Goal: Information Seeking & Learning: Check status

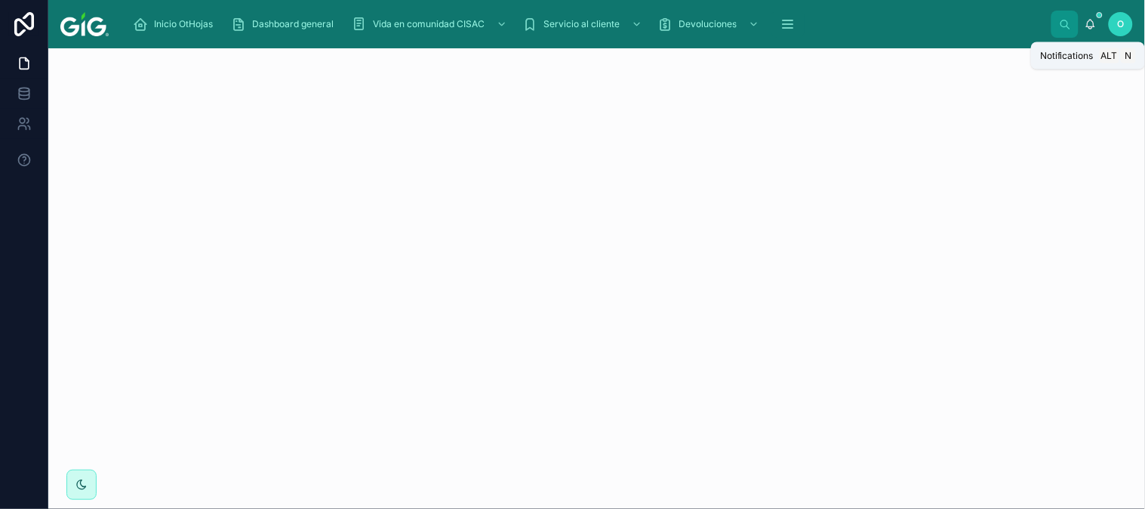
click at [1030, 21] on icon at bounding box center [1091, 24] width 12 height 12
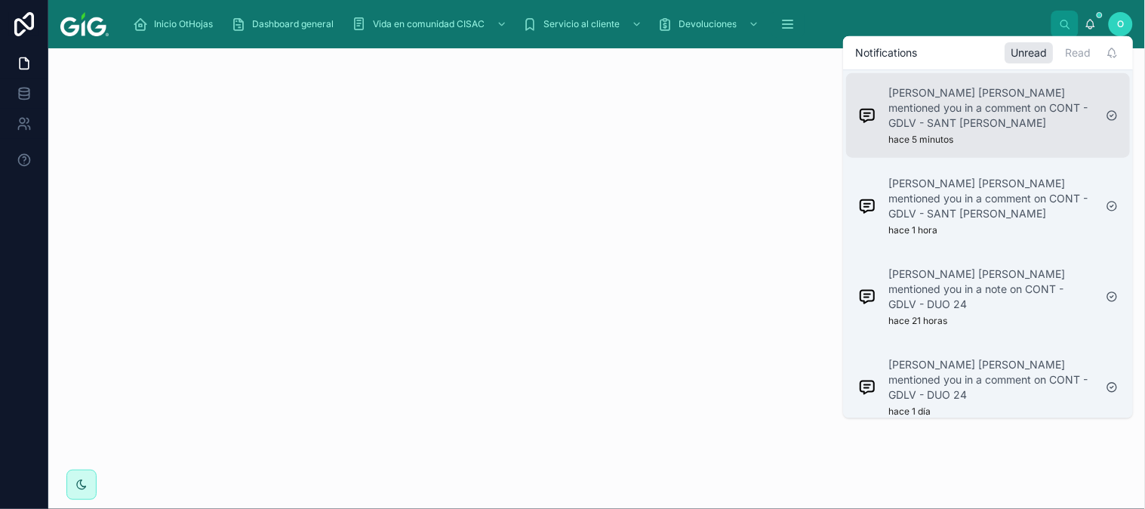
click at [1029, 97] on p "[PERSON_NAME] [PERSON_NAME] mentioned you in a comment on CONT - GDLV - SANT [P…" at bounding box center [990, 107] width 205 height 45
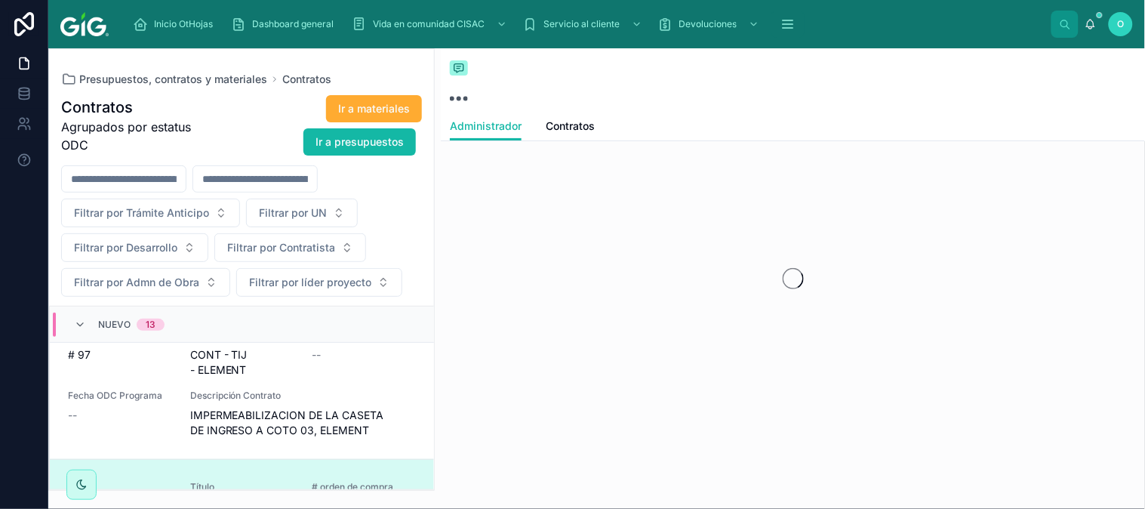
scroll to position [340, 0]
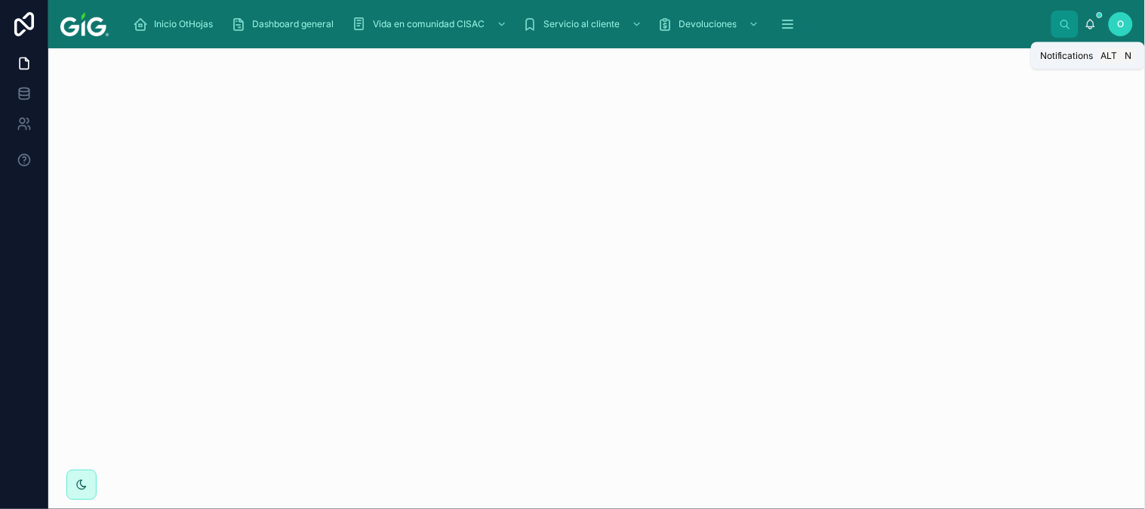
click at [1030, 26] on icon at bounding box center [1091, 23] width 8 height 7
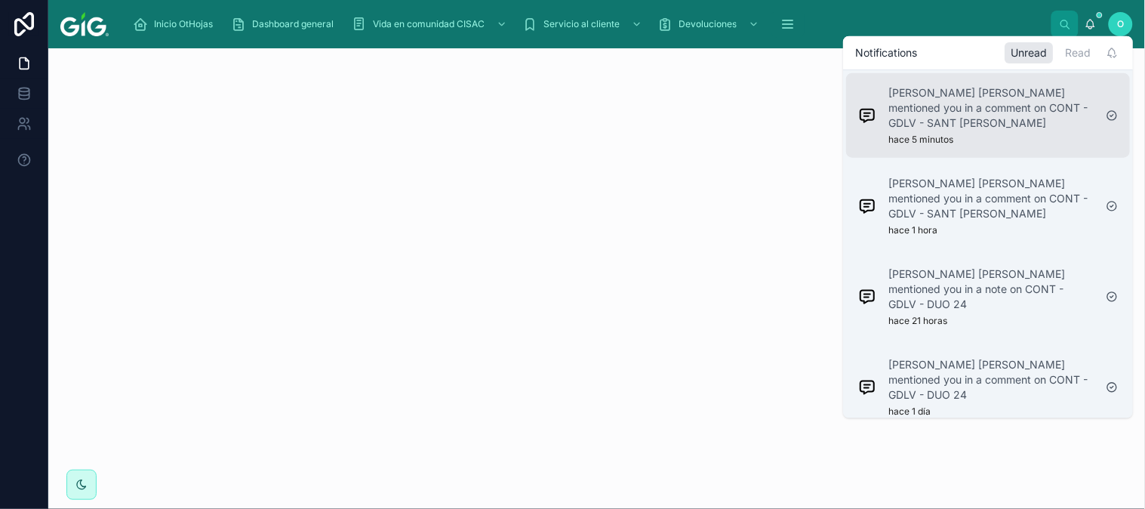
click at [1030, 100] on p "[PERSON_NAME] [PERSON_NAME] mentioned you in a comment on CONT - GDLV - SANT [P…" at bounding box center [990, 107] width 205 height 45
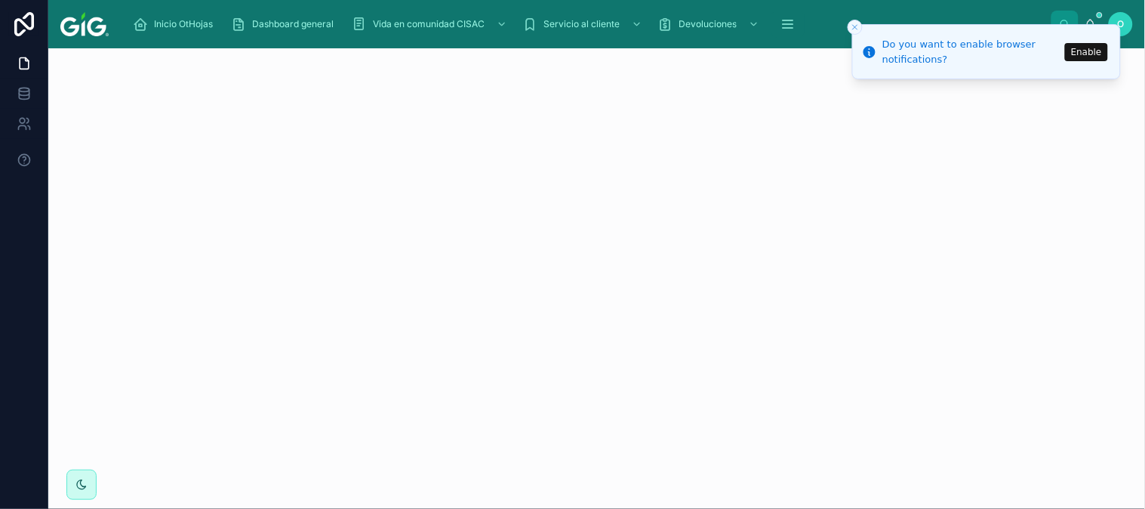
click at [1030, 49] on button "Enable" at bounding box center [1086, 52] width 43 height 18
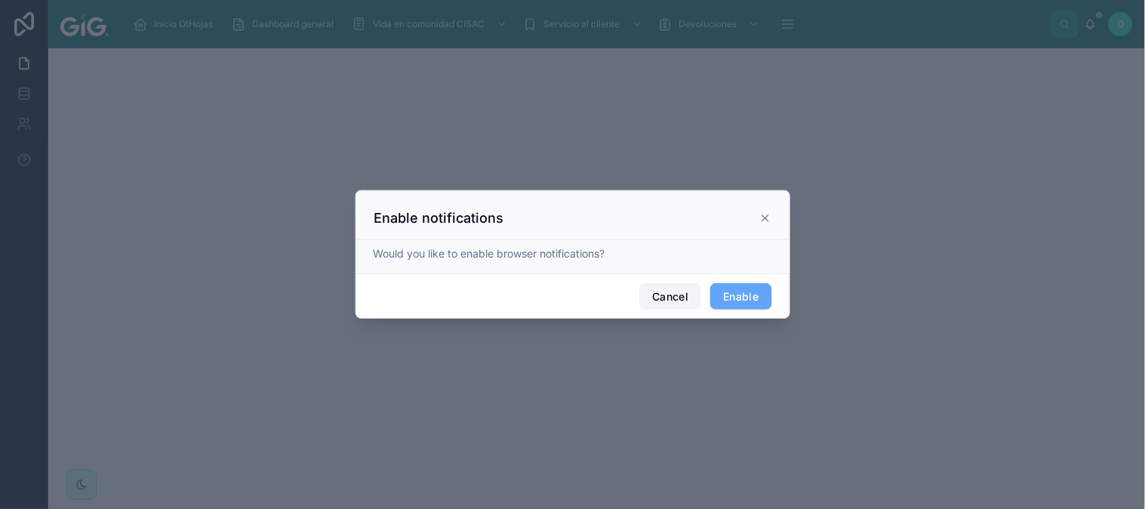
click at [650, 294] on button "Cancel" at bounding box center [670, 296] width 62 height 27
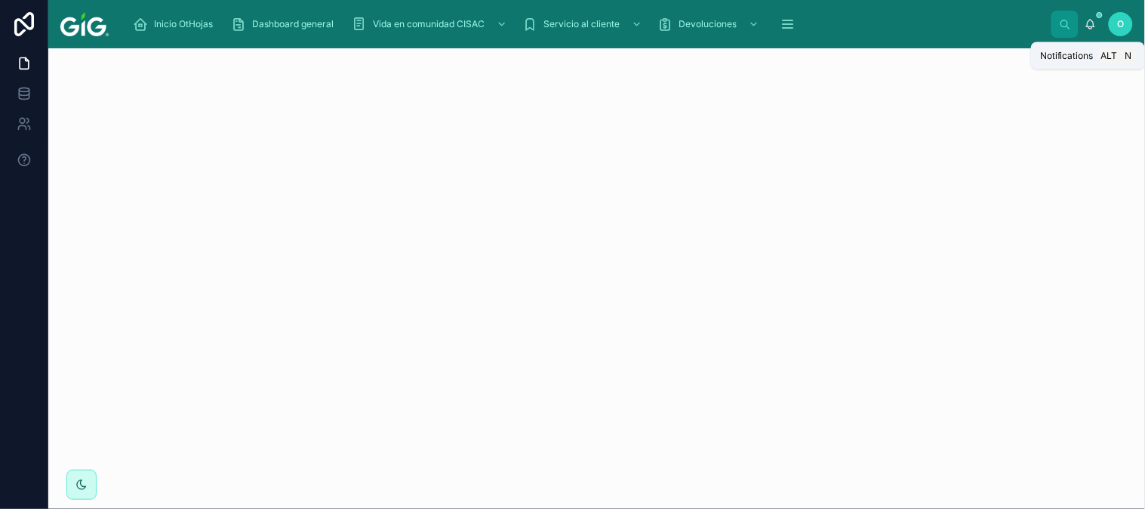
click at [1030, 21] on icon at bounding box center [1091, 24] width 12 height 12
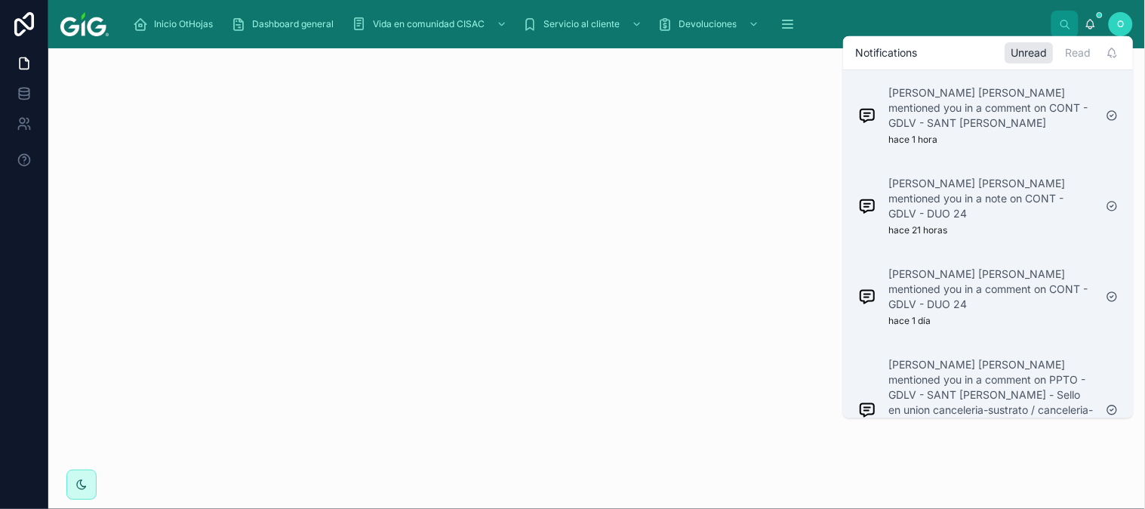
drag, startPoint x: 1050, startPoint y: 134, endPoint x: 1050, endPoint y: 190, distance: 55.9
click at [1030, 133] on div "CHAVEZ TEJEDA HUGO ISMAEL CHAVEZ mentioned you in a comment on CONT - GDLV - SA…" at bounding box center [990, 115] width 205 height 60
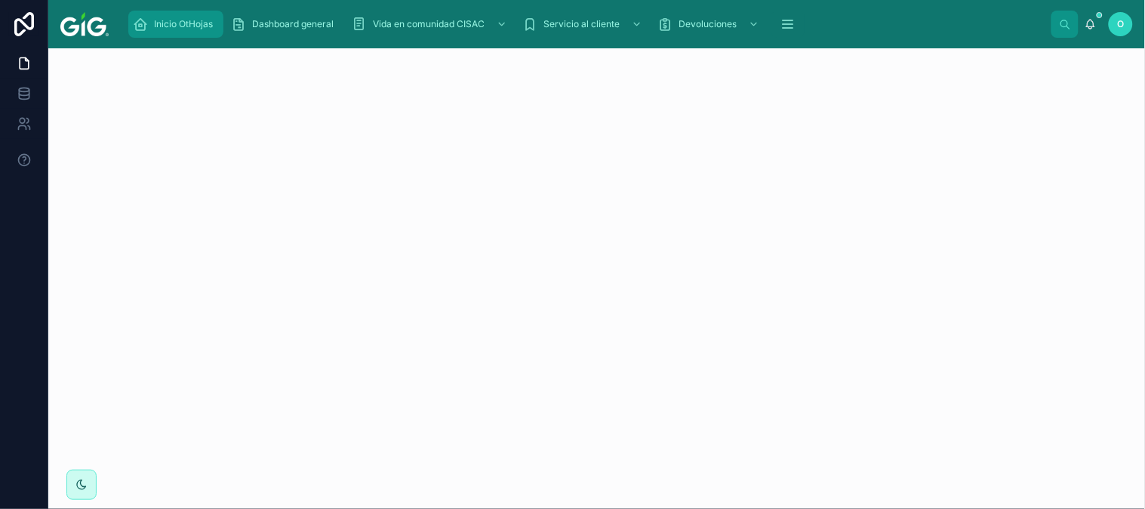
click at [183, 24] on span "Inicio OtHojas" at bounding box center [183, 24] width 59 height 12
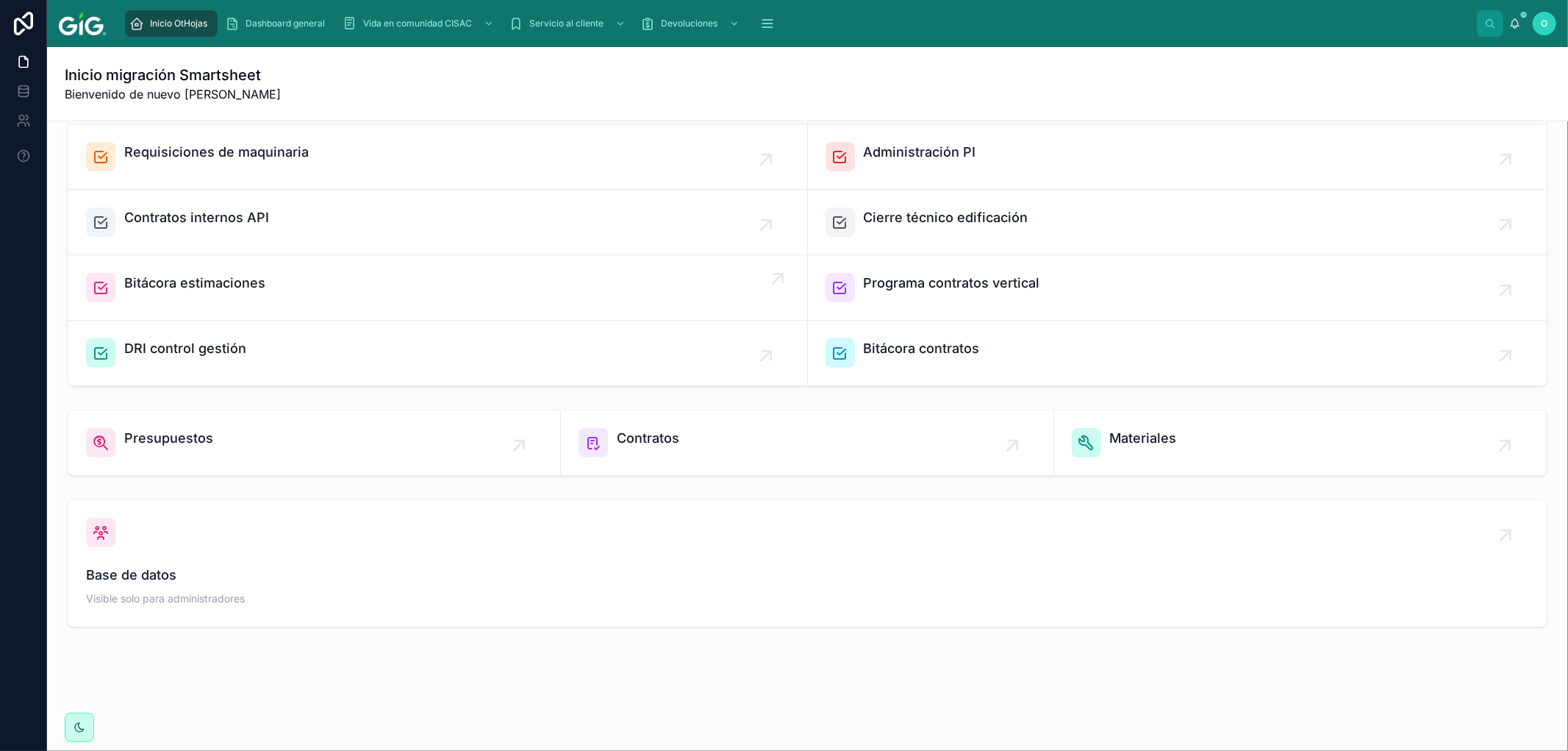
scroll to position [278, 0]
click at [157, 436] on span "Presupuestos" at bounding box center [168, 437] width 89 height 20
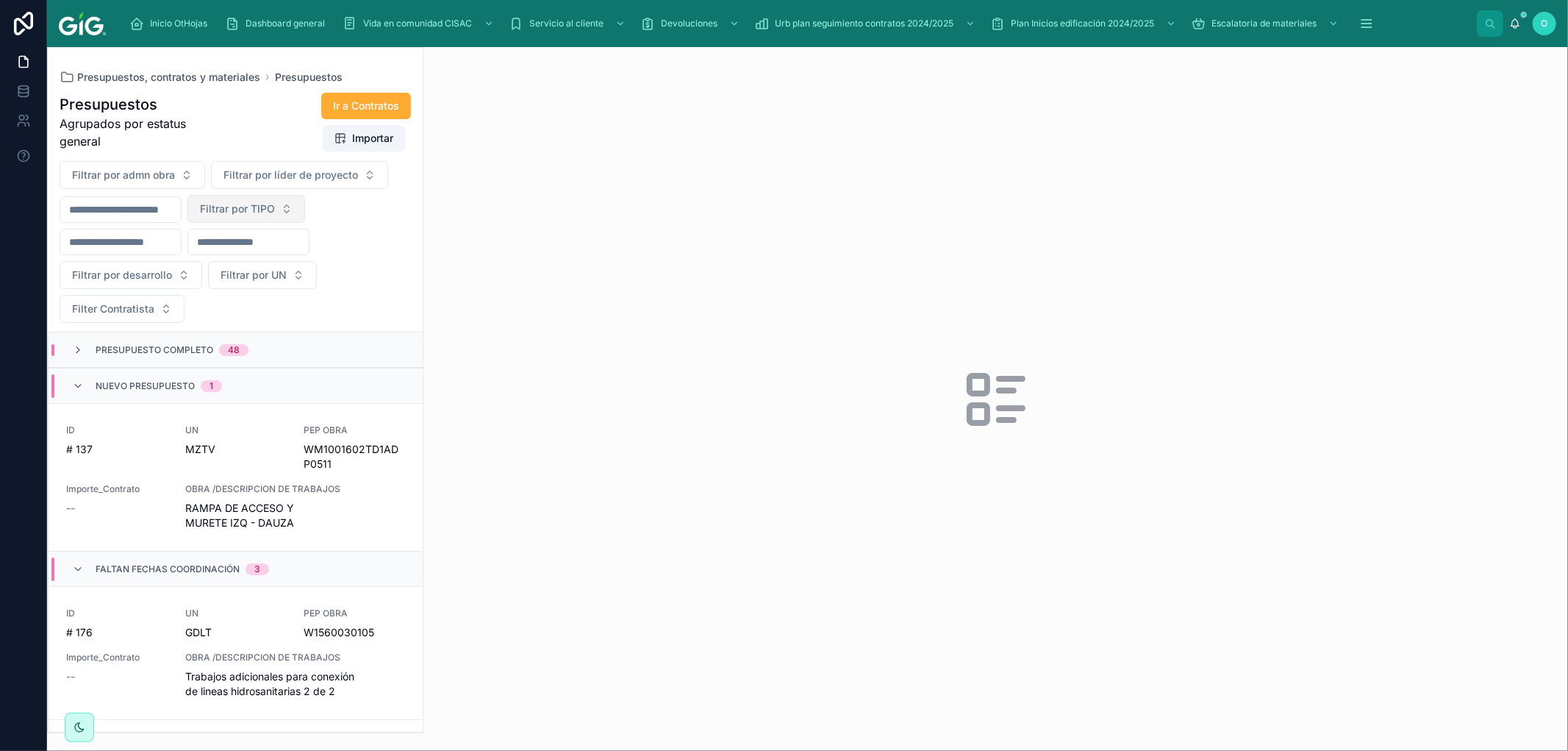
click at [305, 211] on button "Filtrar por TIPO" at bounding box center [245, 208] width 118 height 28
click at [286, 320] on div "URB EDIF VER API" at bounding box center [280, 304] width 176 height 94
click at [283, 317] on div "VER" at bounding box center [280, 316] width 176 height 23
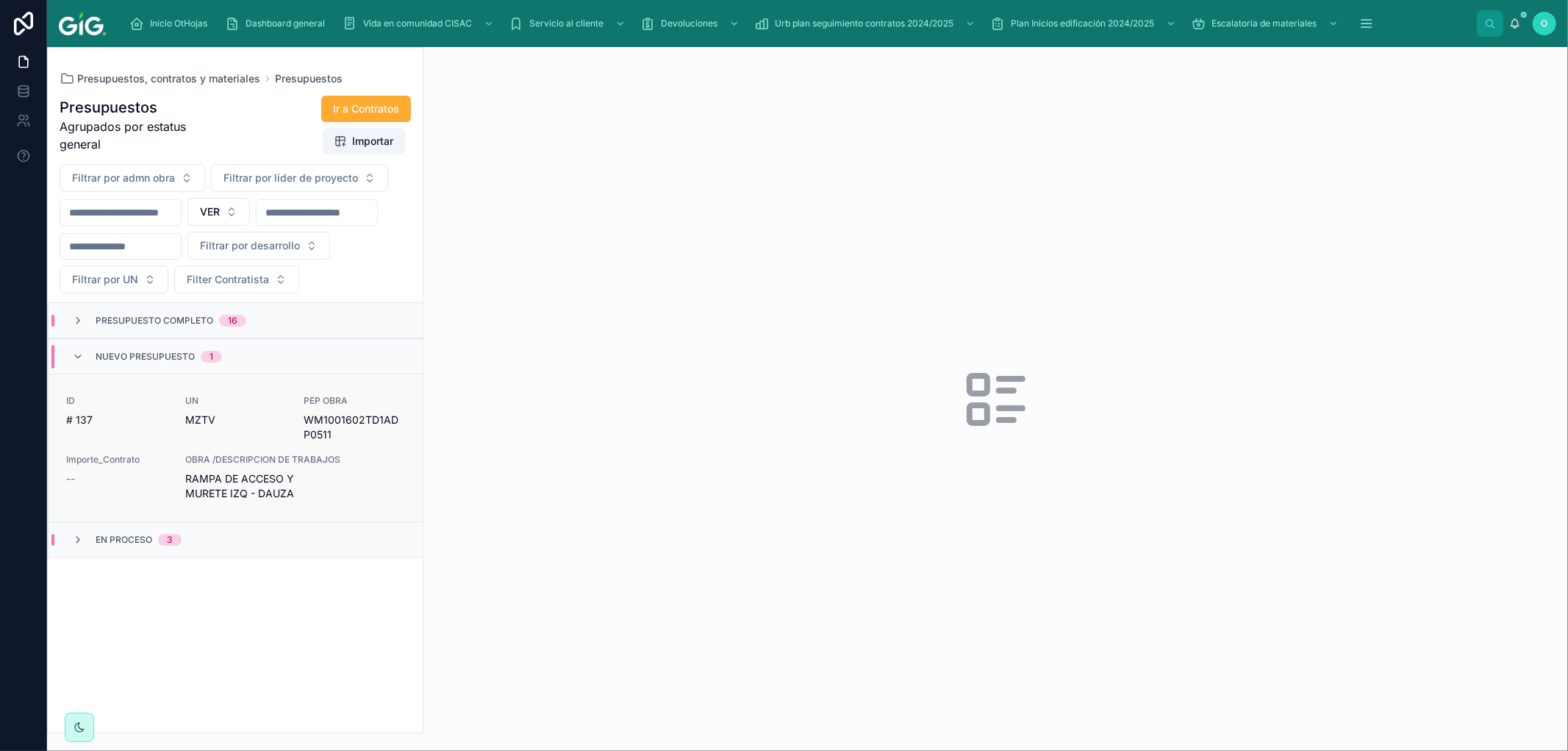
click at [244, 442] on div "UN MZTV" at bounding box center [236, 418] width 101 height 47
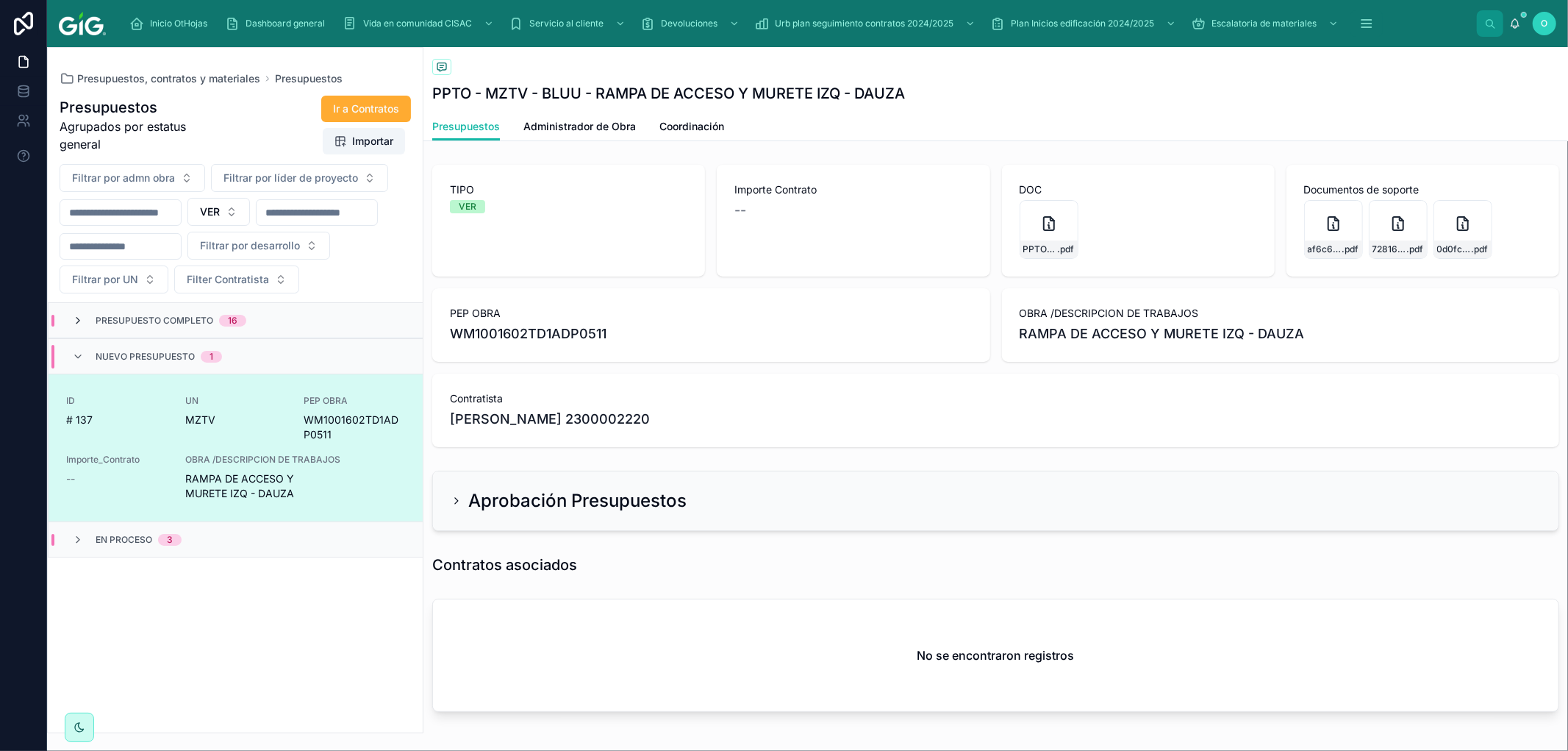
click at [79, 326] on icon at bounding box center [78, 320] width 12 height 12
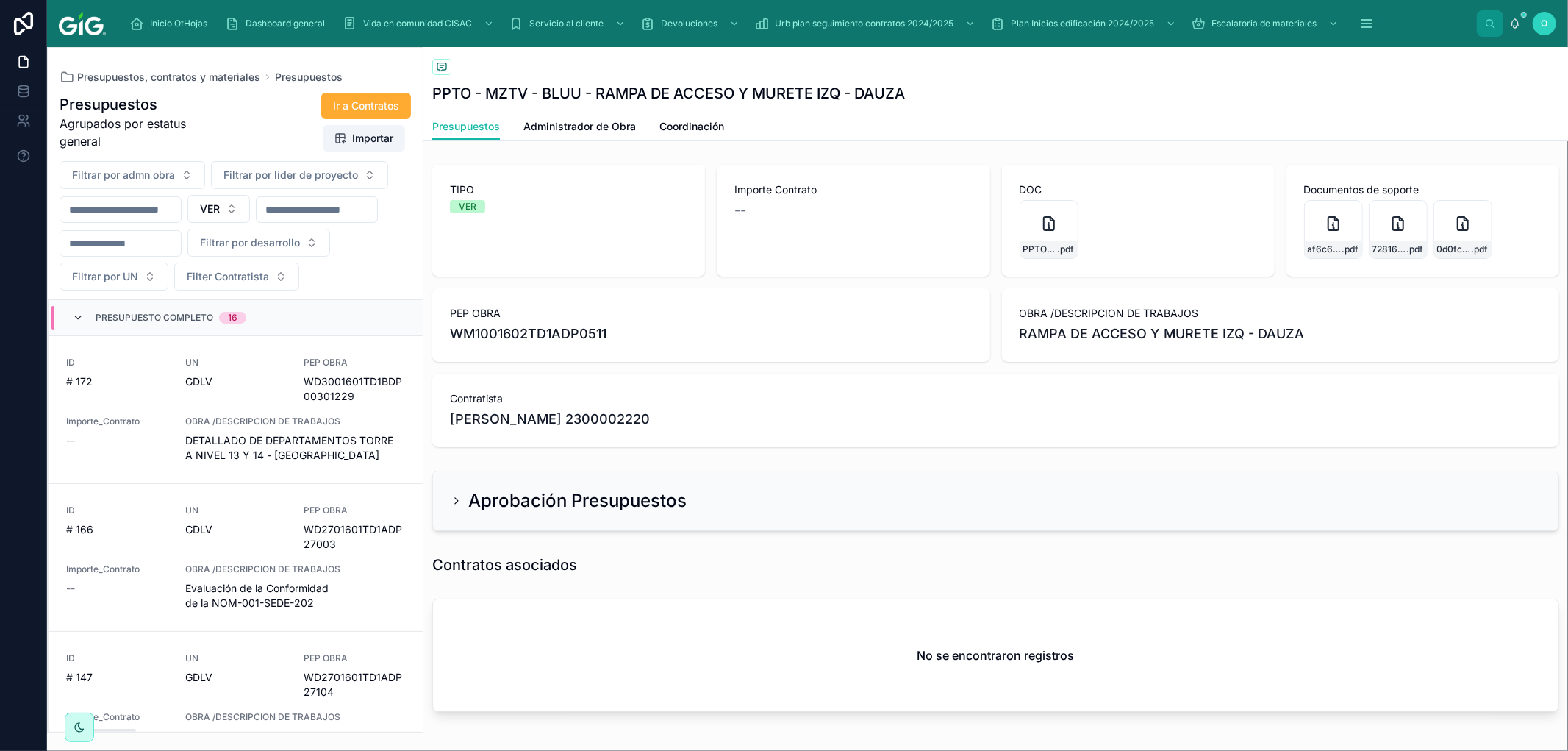
click at [76, 323] on icon at bounding box center [78, 318] width 12 height 12
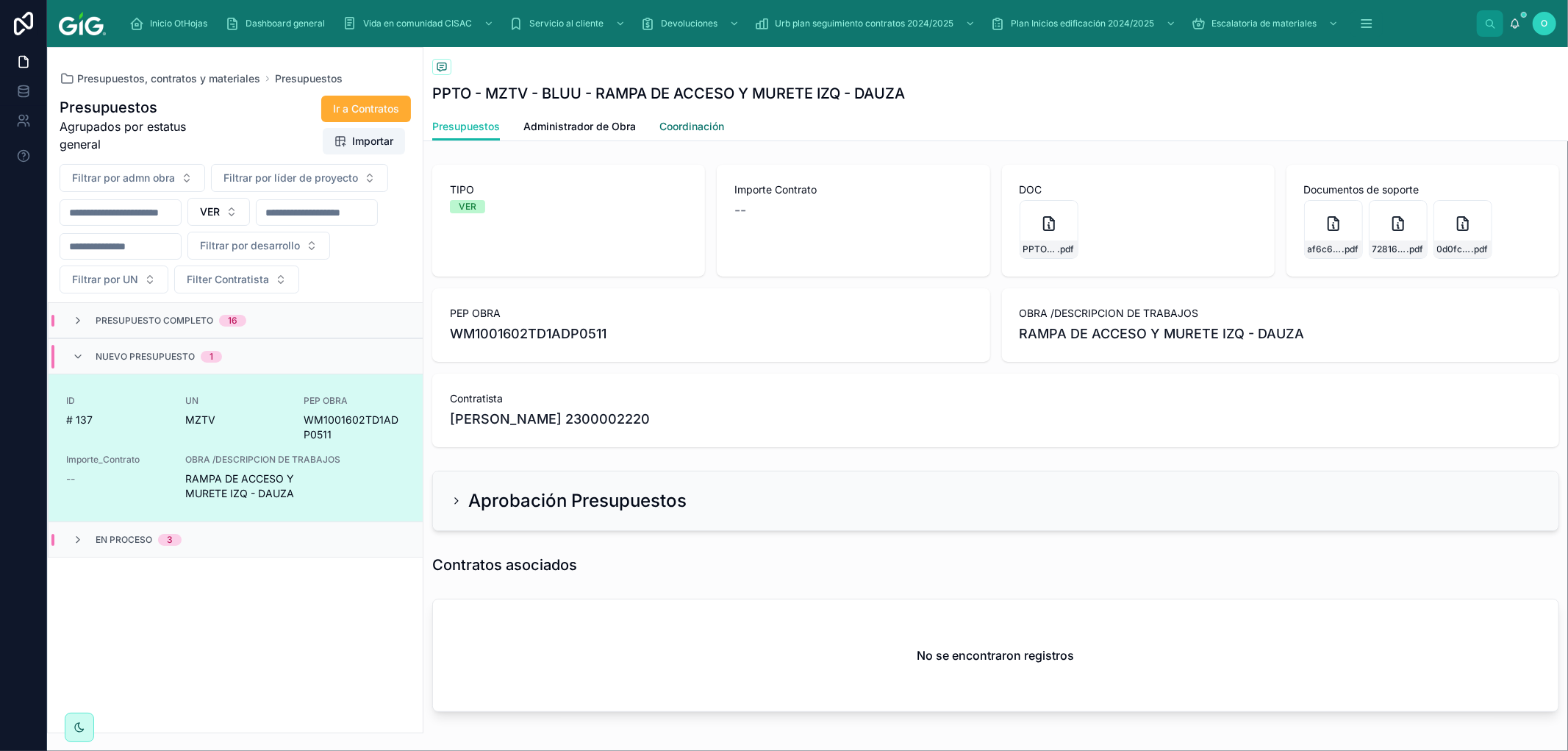
click at [702, 128] on span "Coordinación" at bounding box center [691, 126] width 64 height 15
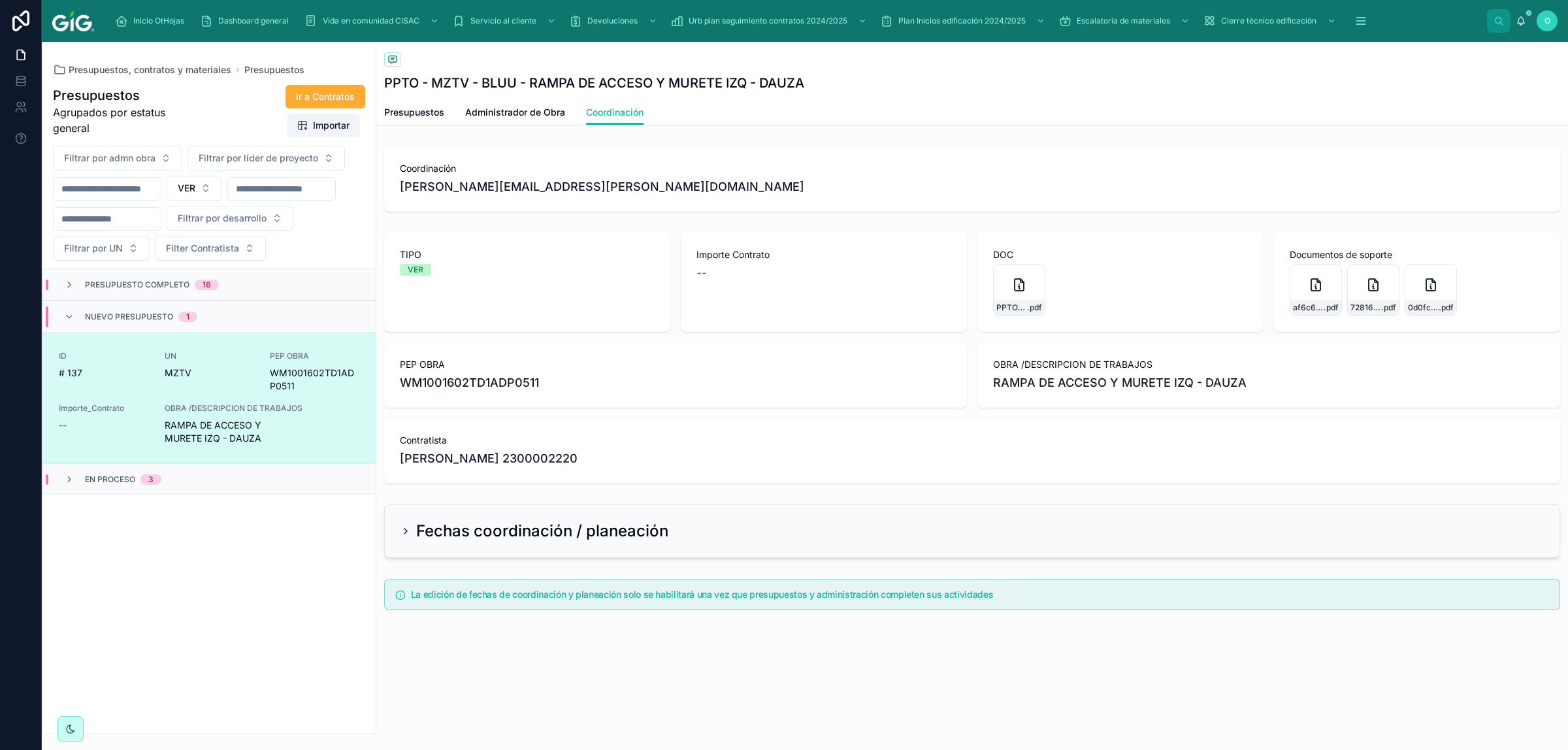
click at [400, 396] on div "Fechas coordinación / planeación" at bounding box center [972, 531] width 1175 height 52
click at [407, 396] on icon at bounding box center [406, 532] width 10 height 10
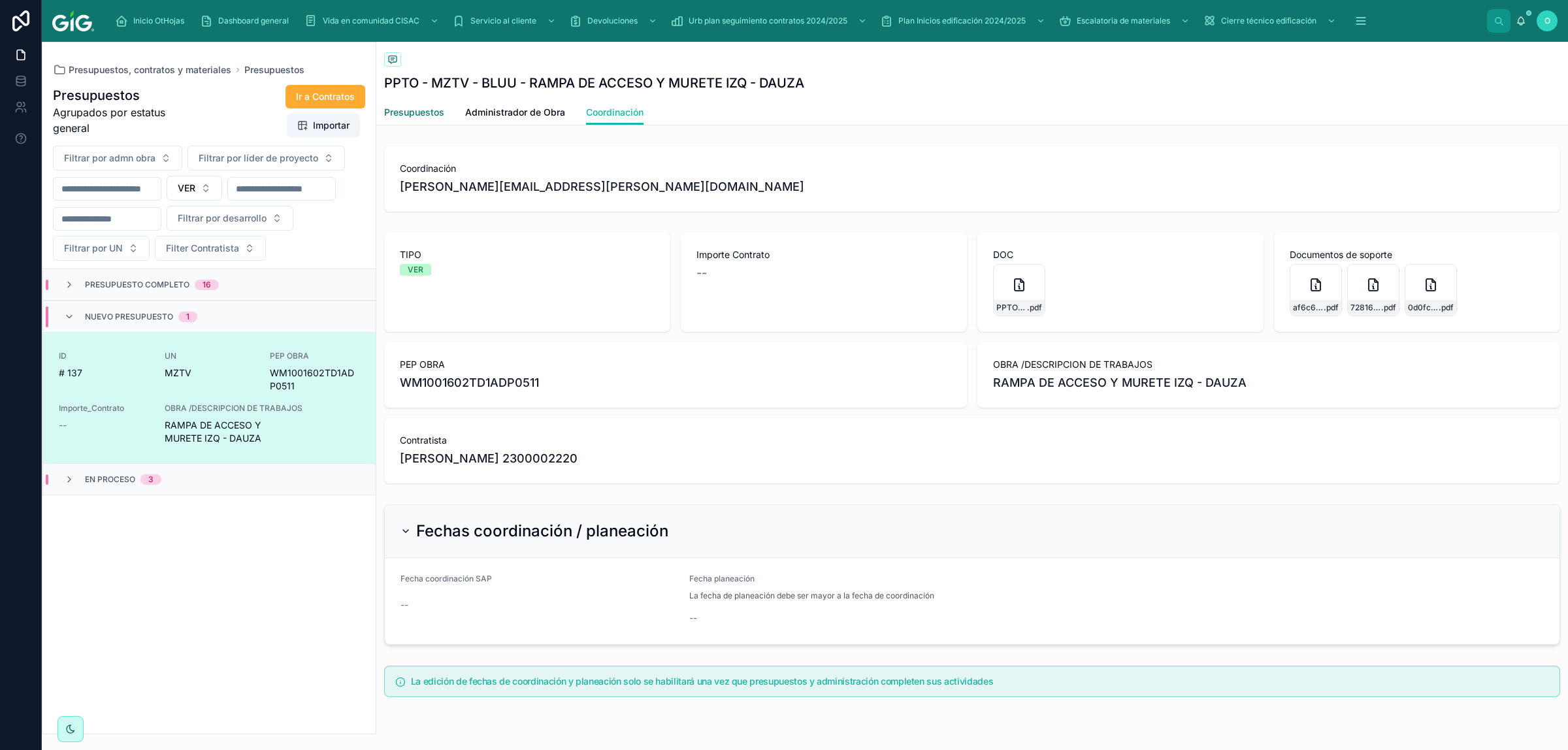
click at [420, 118] on span "Presupuestos" at bounding box center [414, 112] width 60 height 13
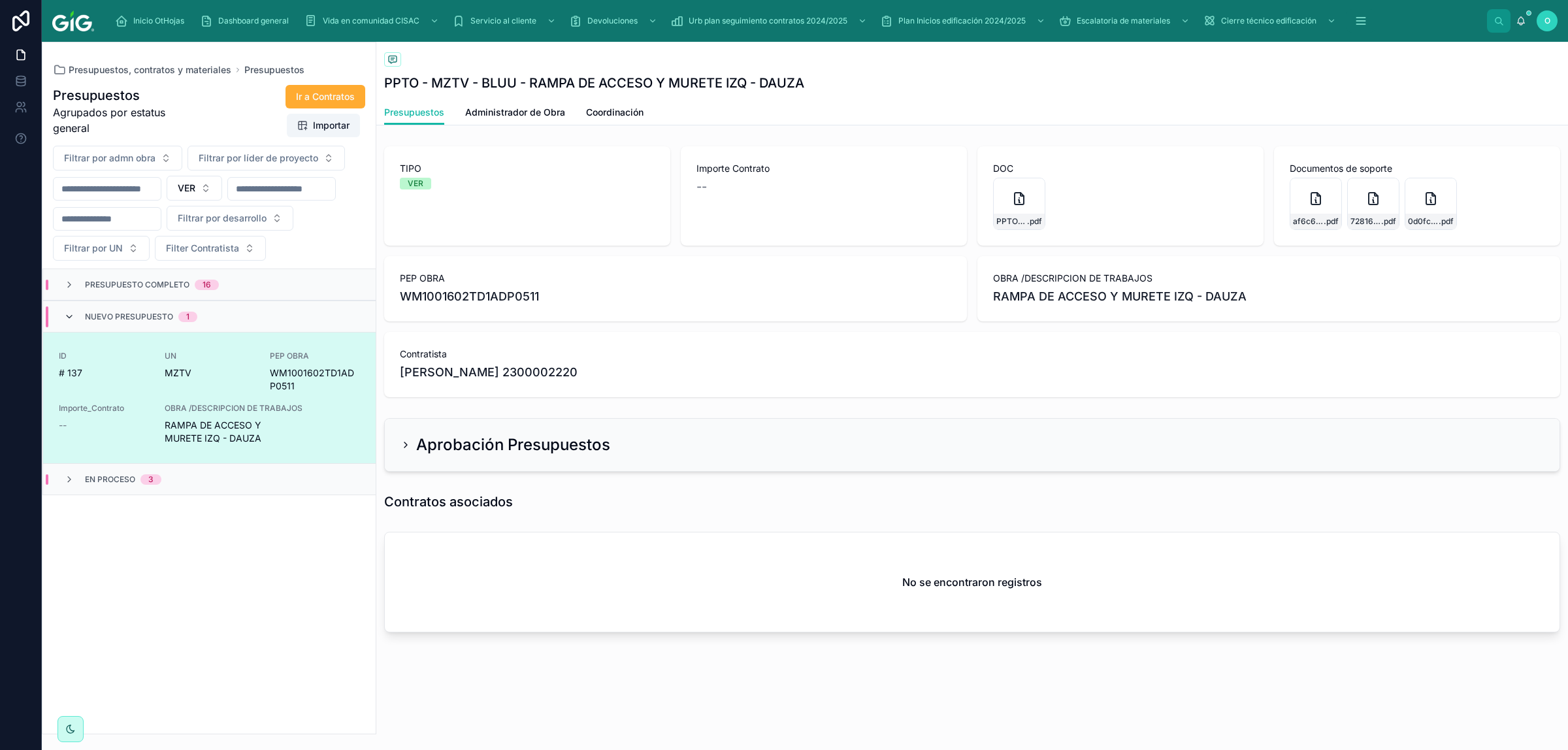
click at [68, 322] on icon at bounding box center [69, 317] width 10 height 10
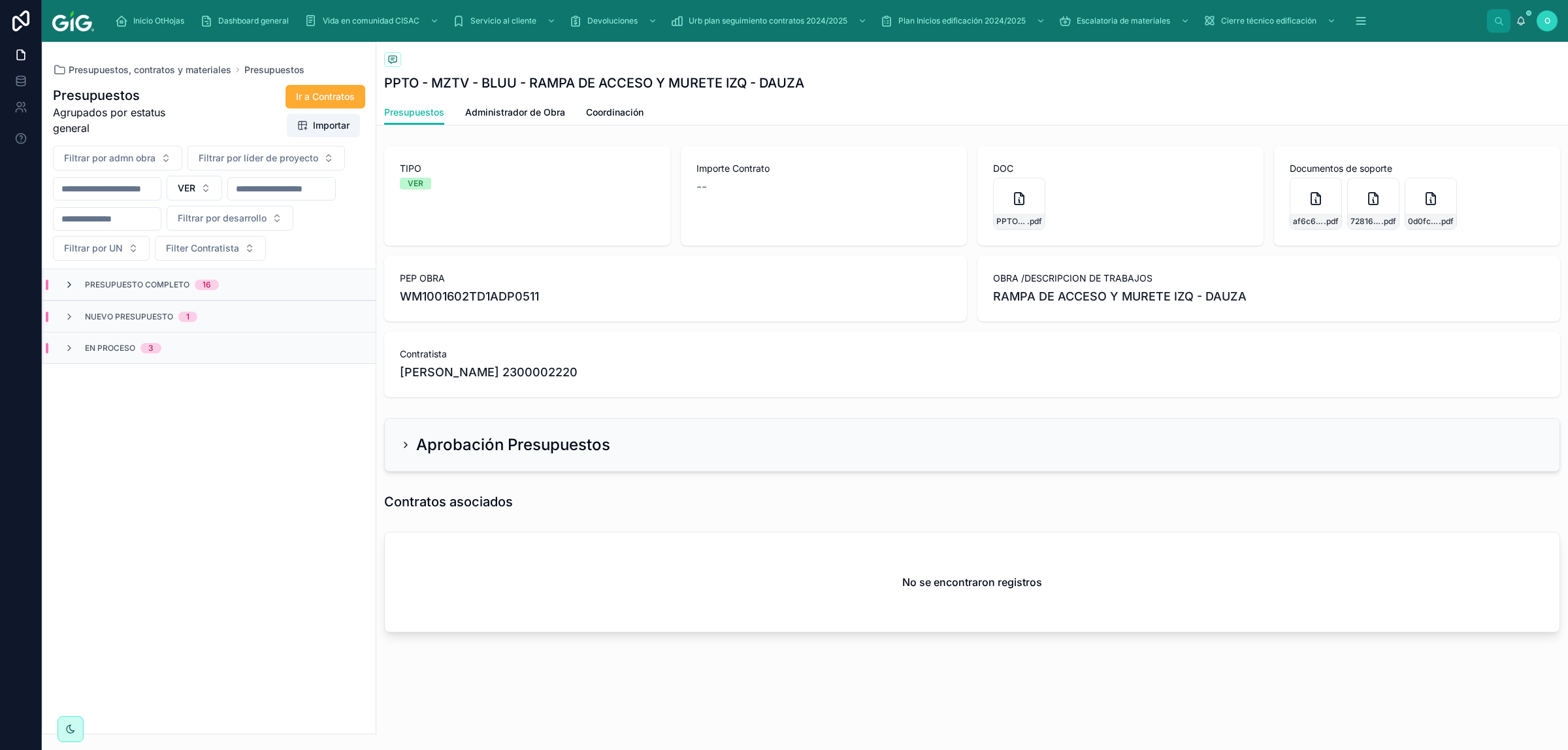
click at [68, 290] on icon at bounding box center [69, 285] width 10 height 10
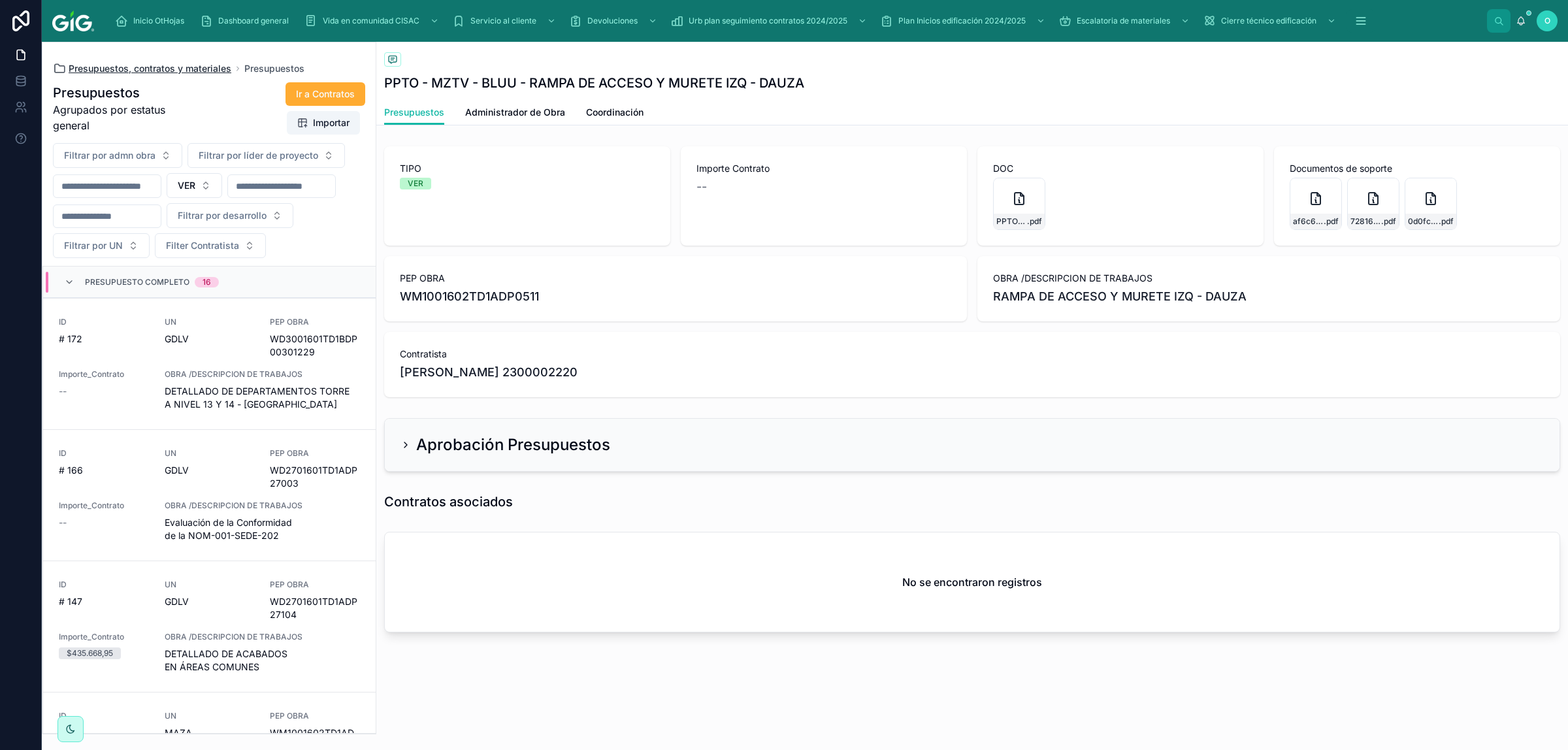
click at [140, 68] on span "Presupuestos, contratos y materiales" at bounding box center [150, 68] width 163 height 13
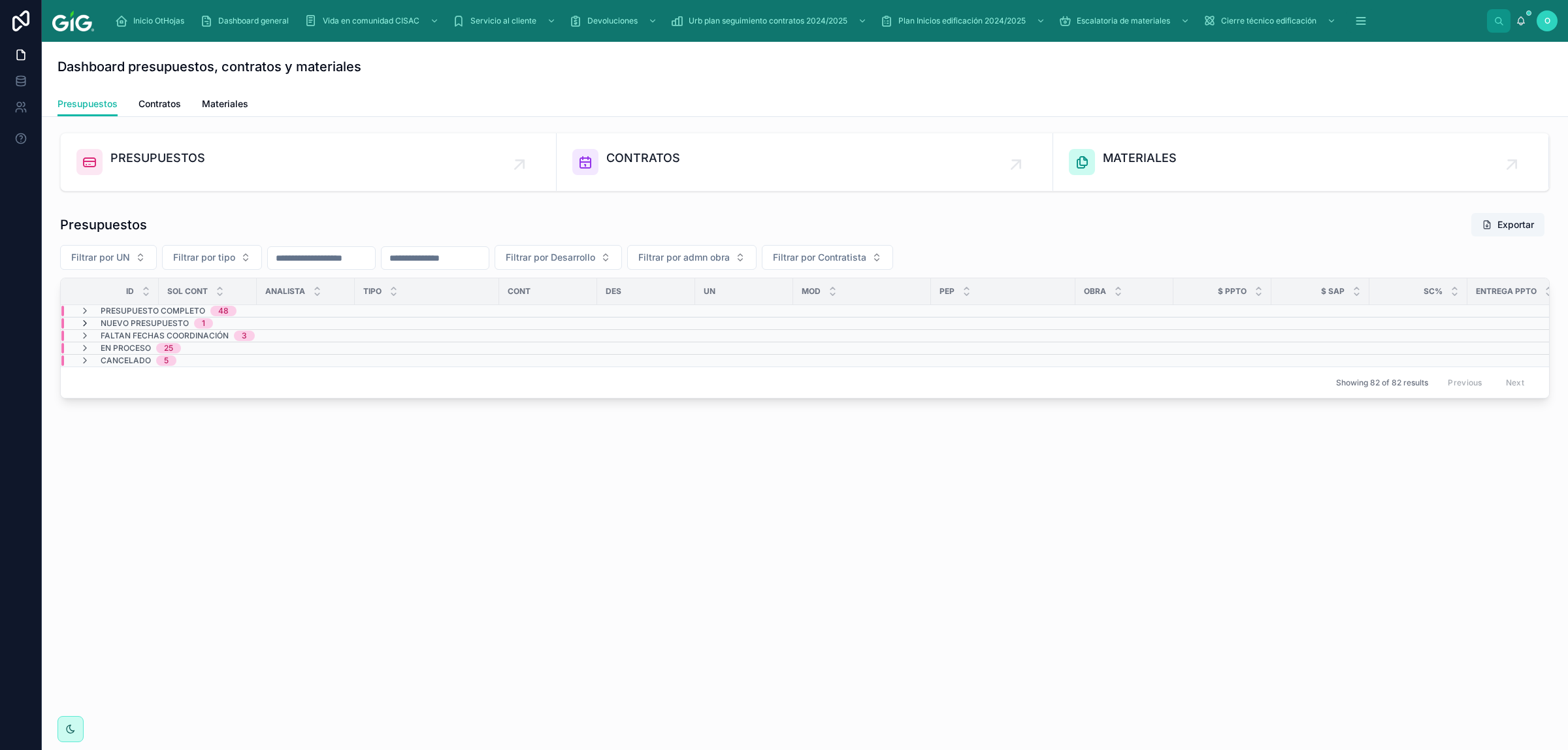
click at [87, 321] on icon at bounding box center [85, 324] width 10 height 10
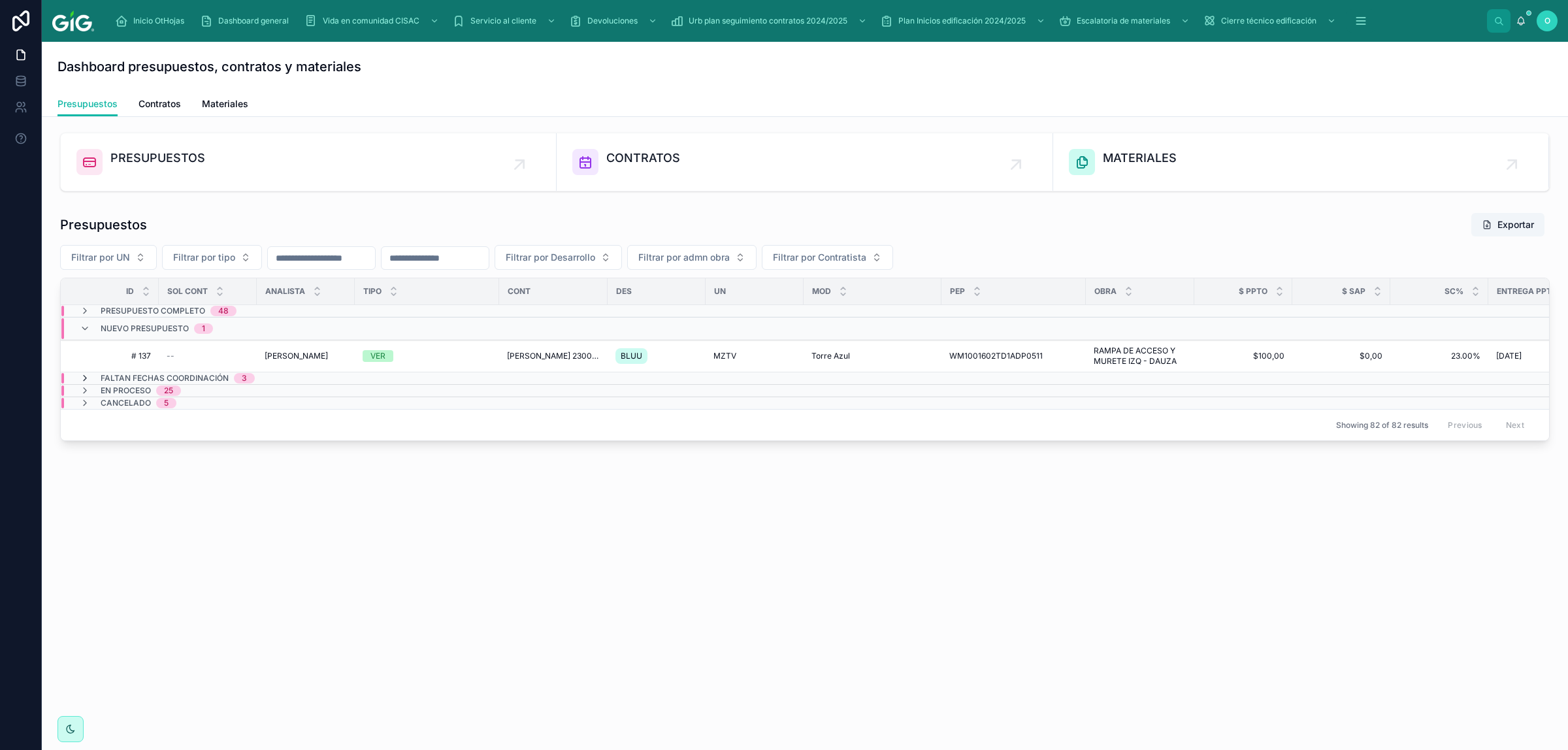
click at [87, 380] on icon at bounding box center [85, 378] width 10 height 10
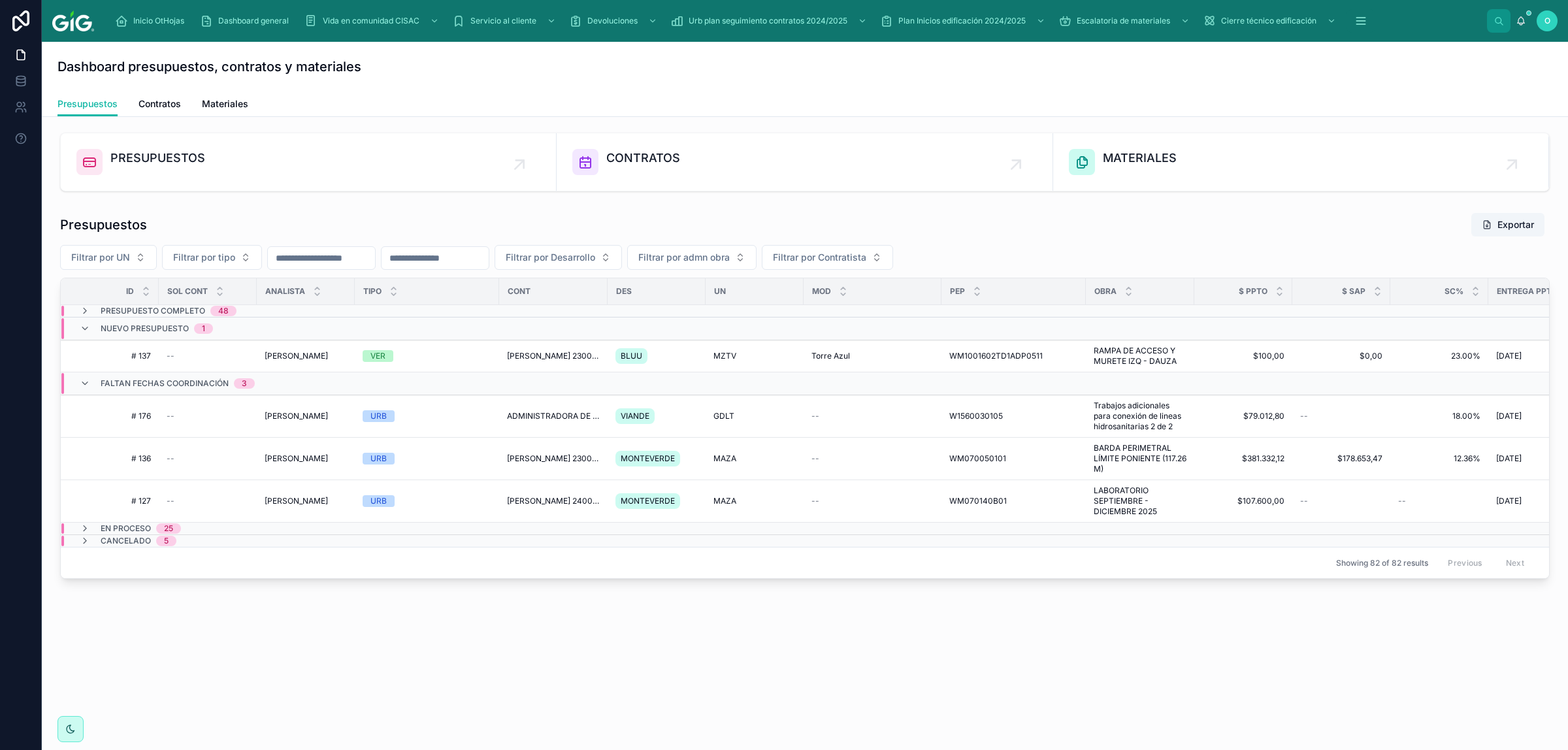
click at [87, 380] on icon at bounding box center [85, 384] width 10 height 10
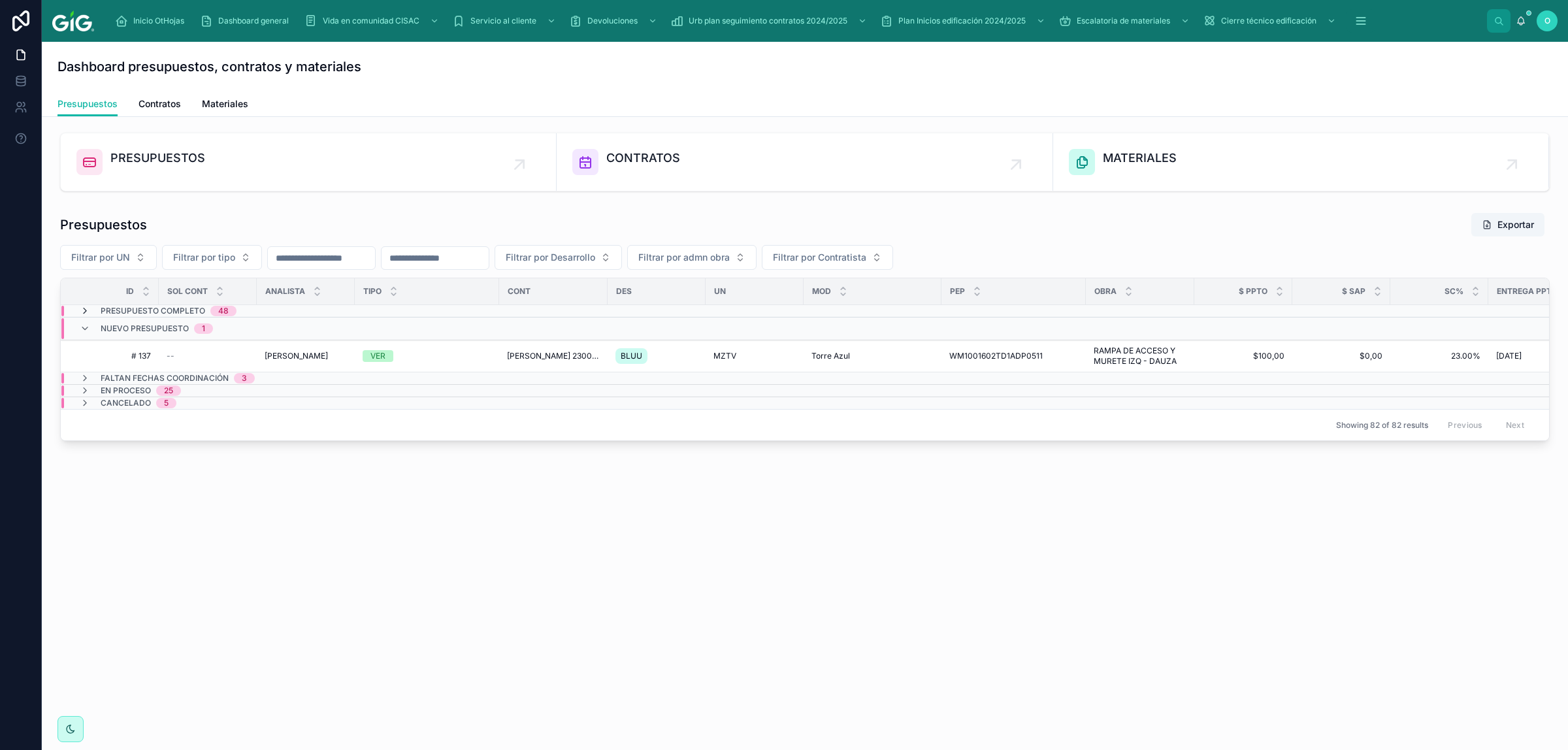
click at [85, 309] on icon at bounding box center [85, 311] width 10 height 10
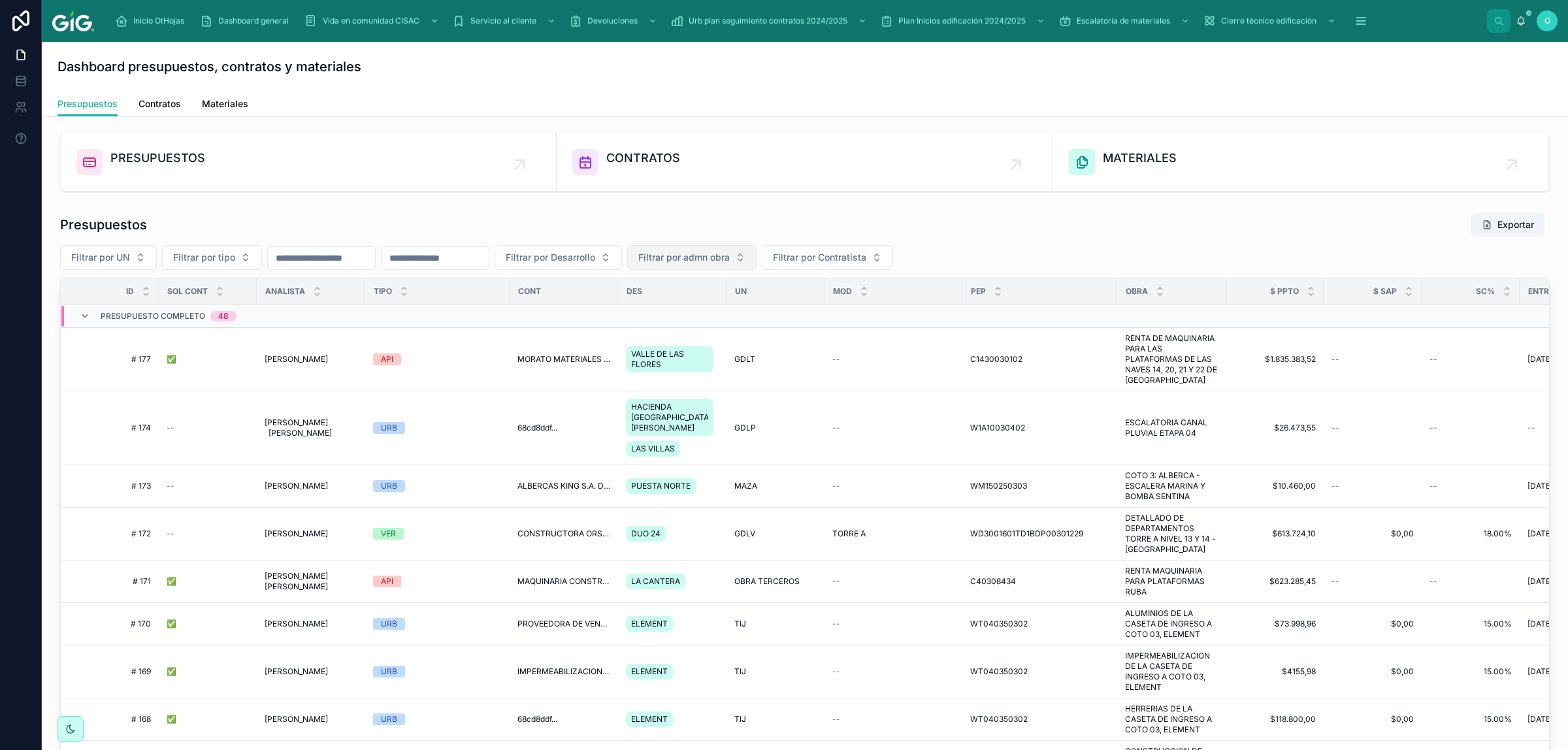
click at [757, 255] on button "Filtrar por admn obra" at bounding box center [692, 257] width 129 height 25
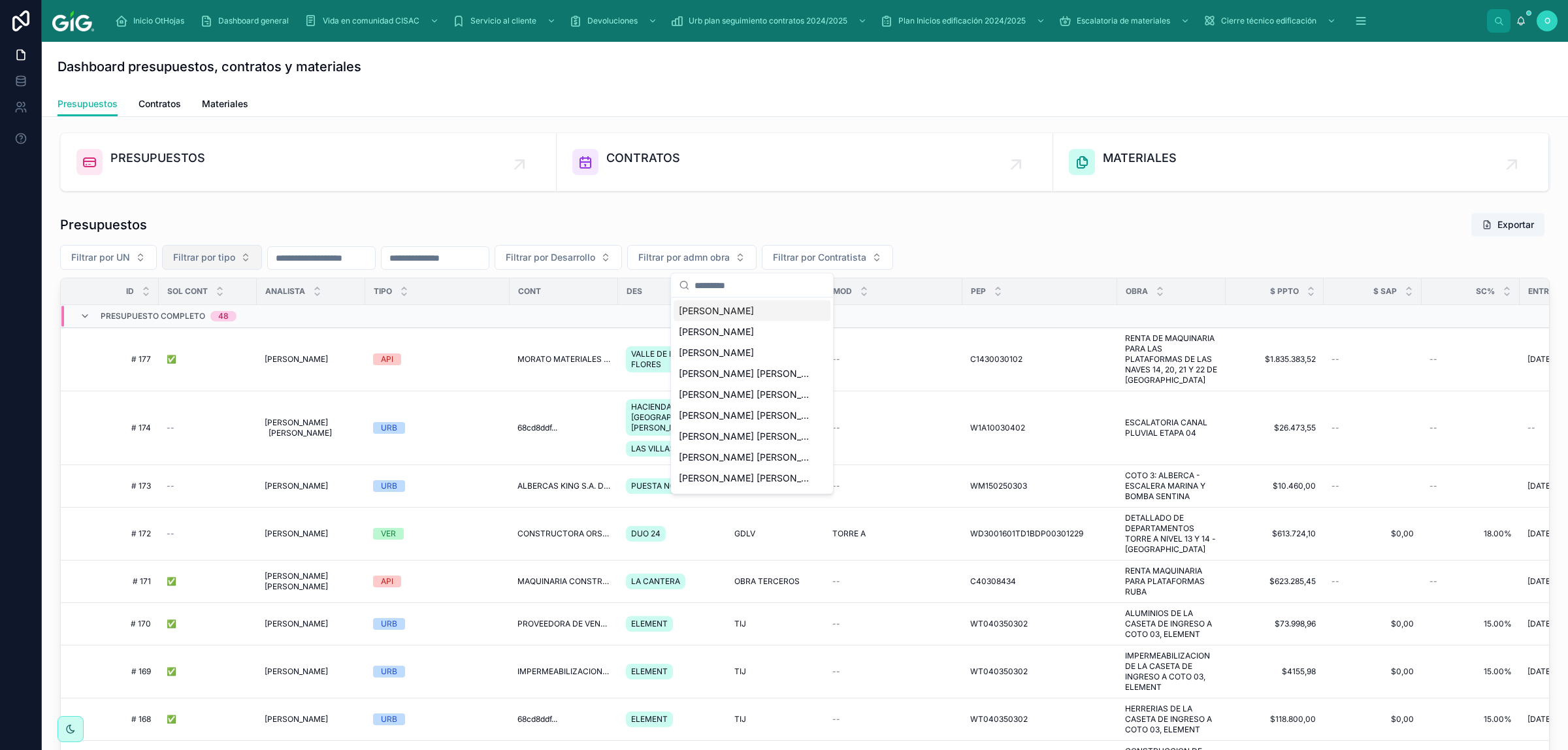
click at [243, 258] on button "Filtrar por tipo" at bounding box center [211, 257] width 100 height 25
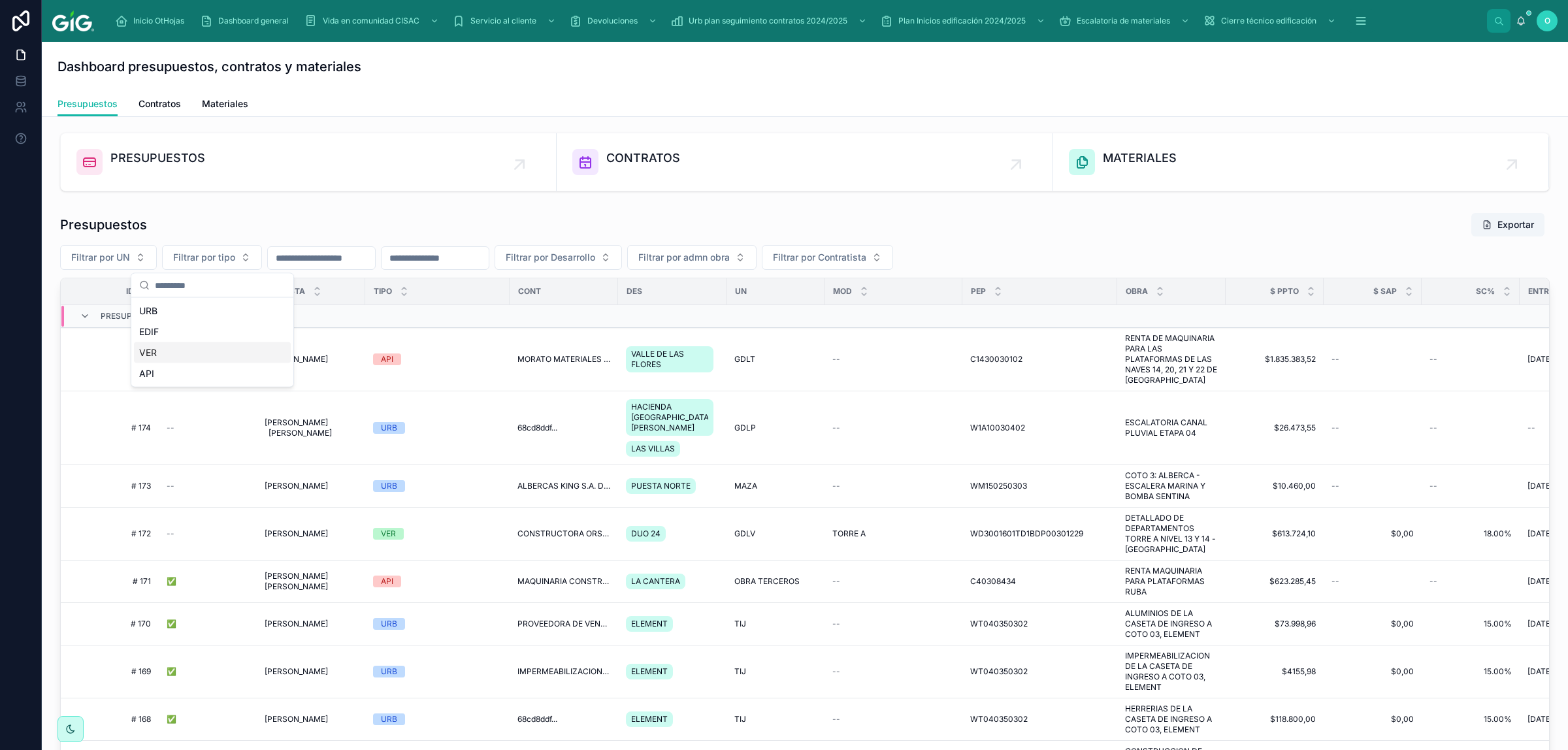
click at [177, 358] on div "VER" at bounding box center [212, 352] width 157 height 21
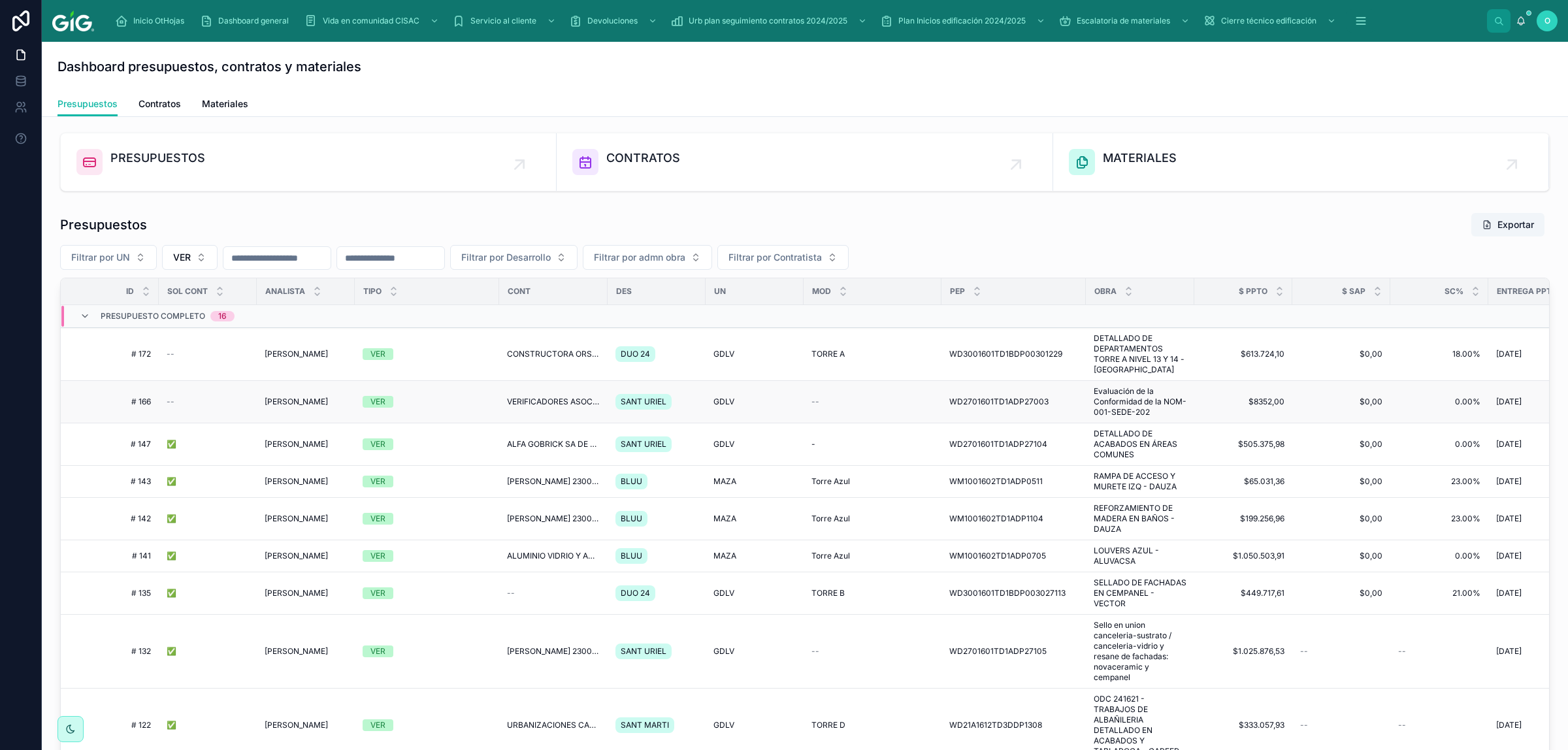
click at [469, 396] on div "VER" at bounding box center [427, 402] width 129 height 12
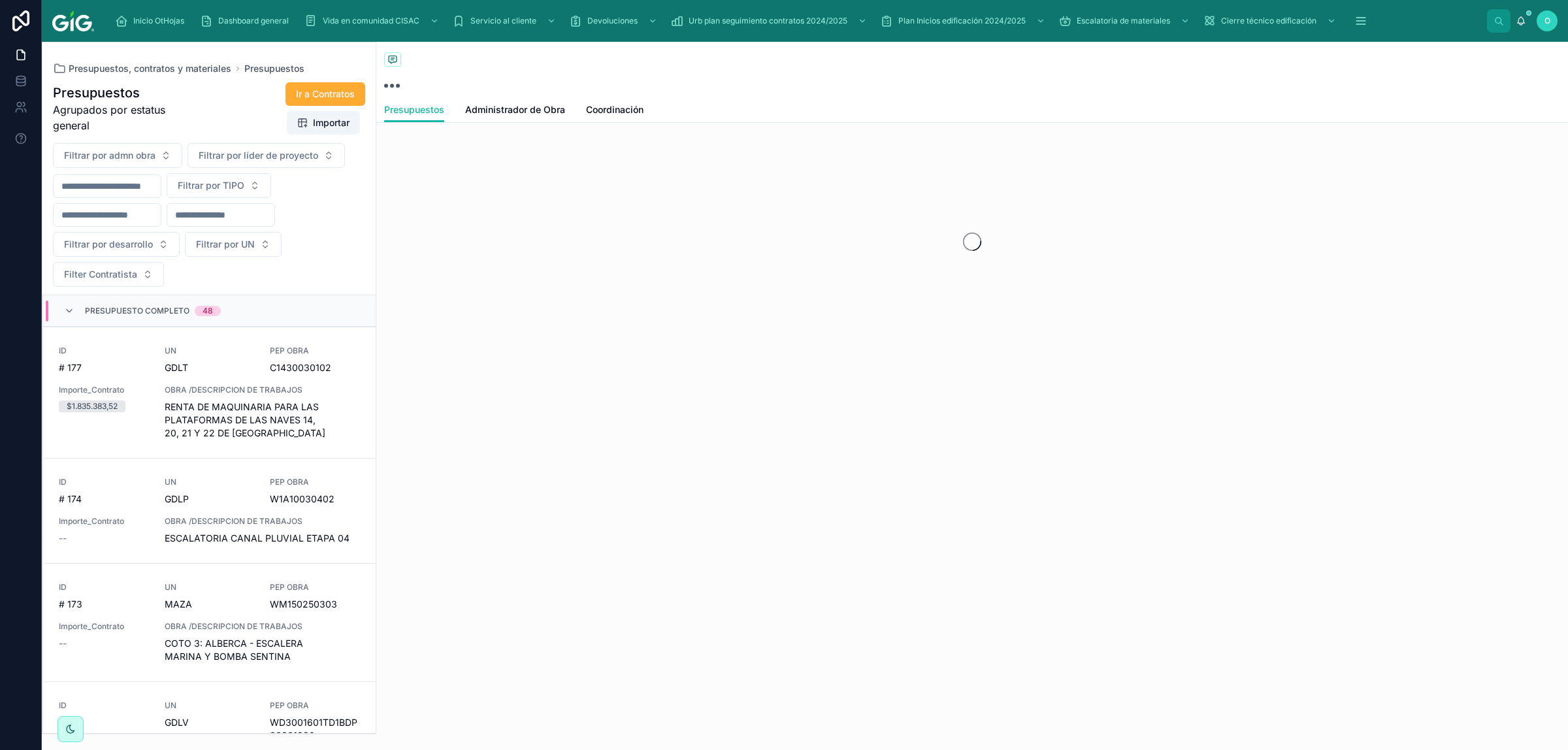
scroll to position [1110, 0]
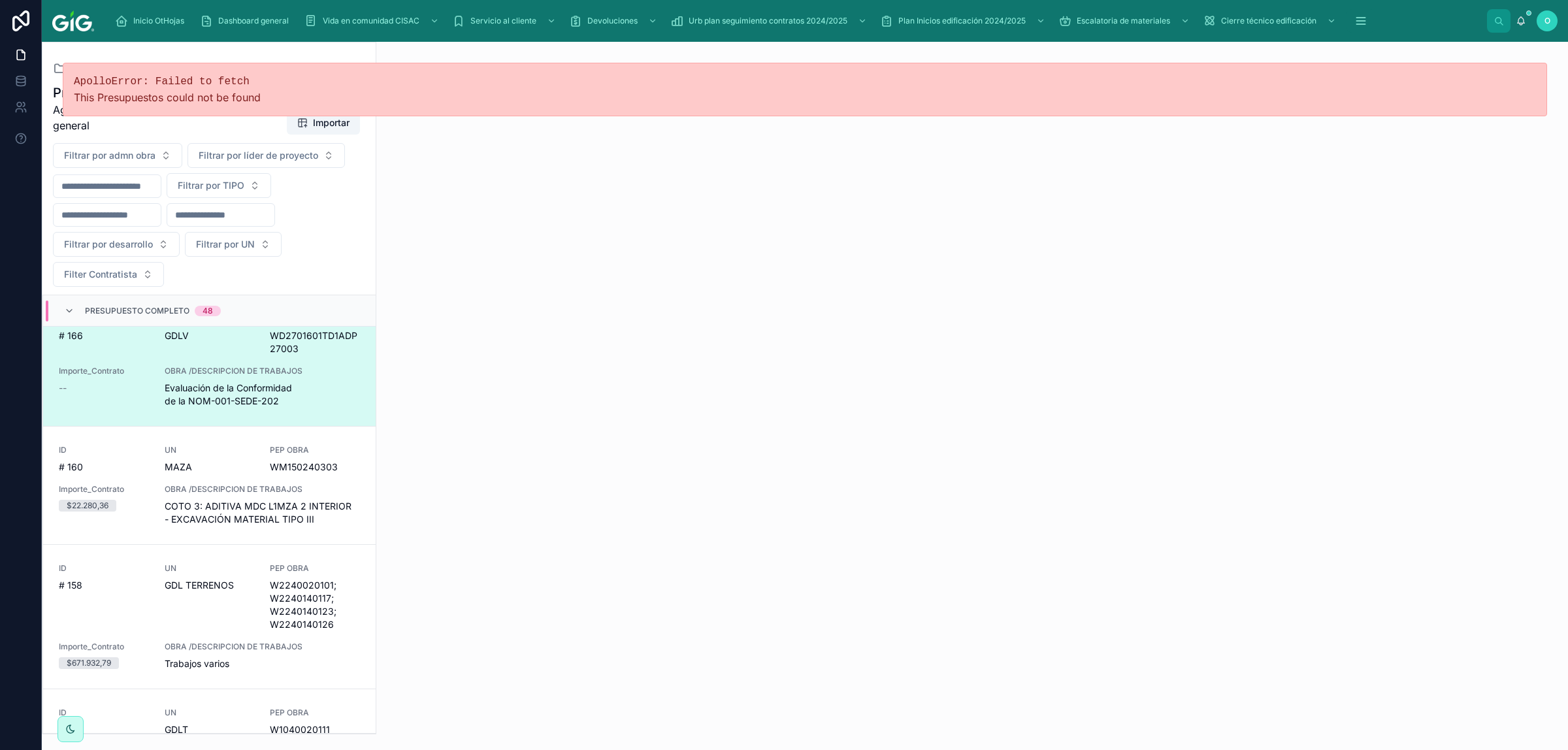
click at [311, 389] on span "Evaluación de la Conformidad de la NOM-001-SEDE-202" at bounding box center [262, 395] width 196 height 26
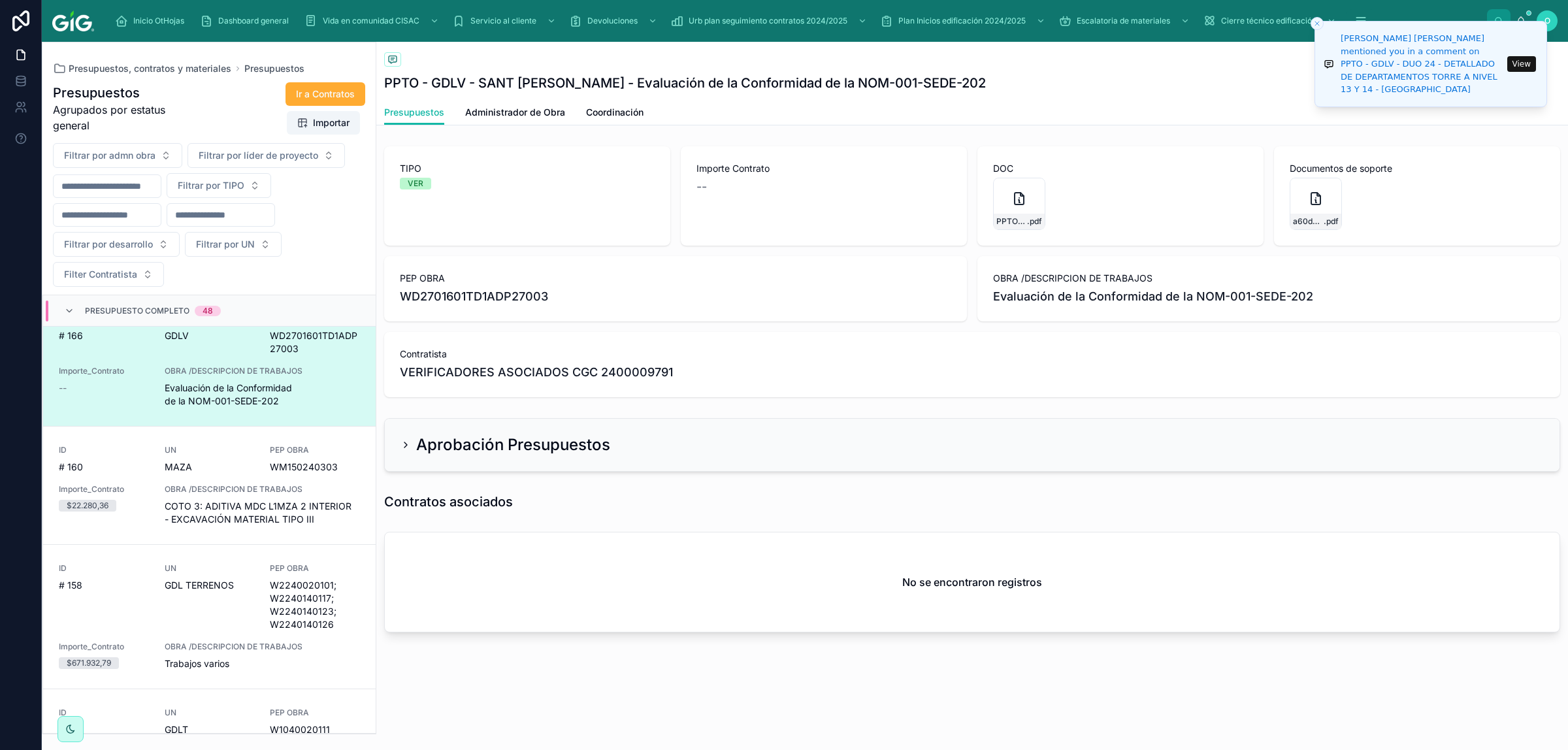
click at [892, 67] on button "View" at bounding box center [1521, 64] width 29 height 16
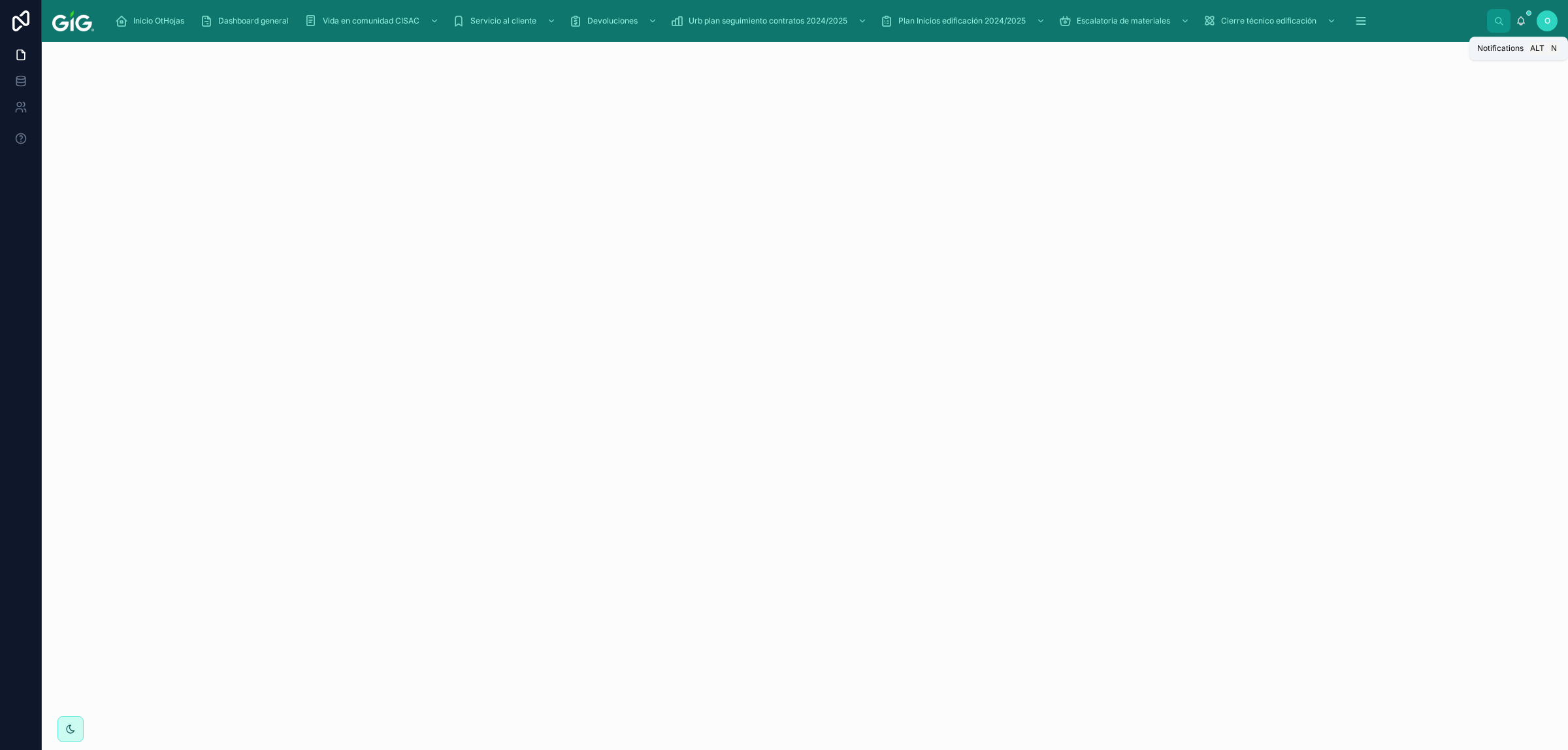
click at [892, 20] on icon at bounding box center [1521, 20] width 7 height 6
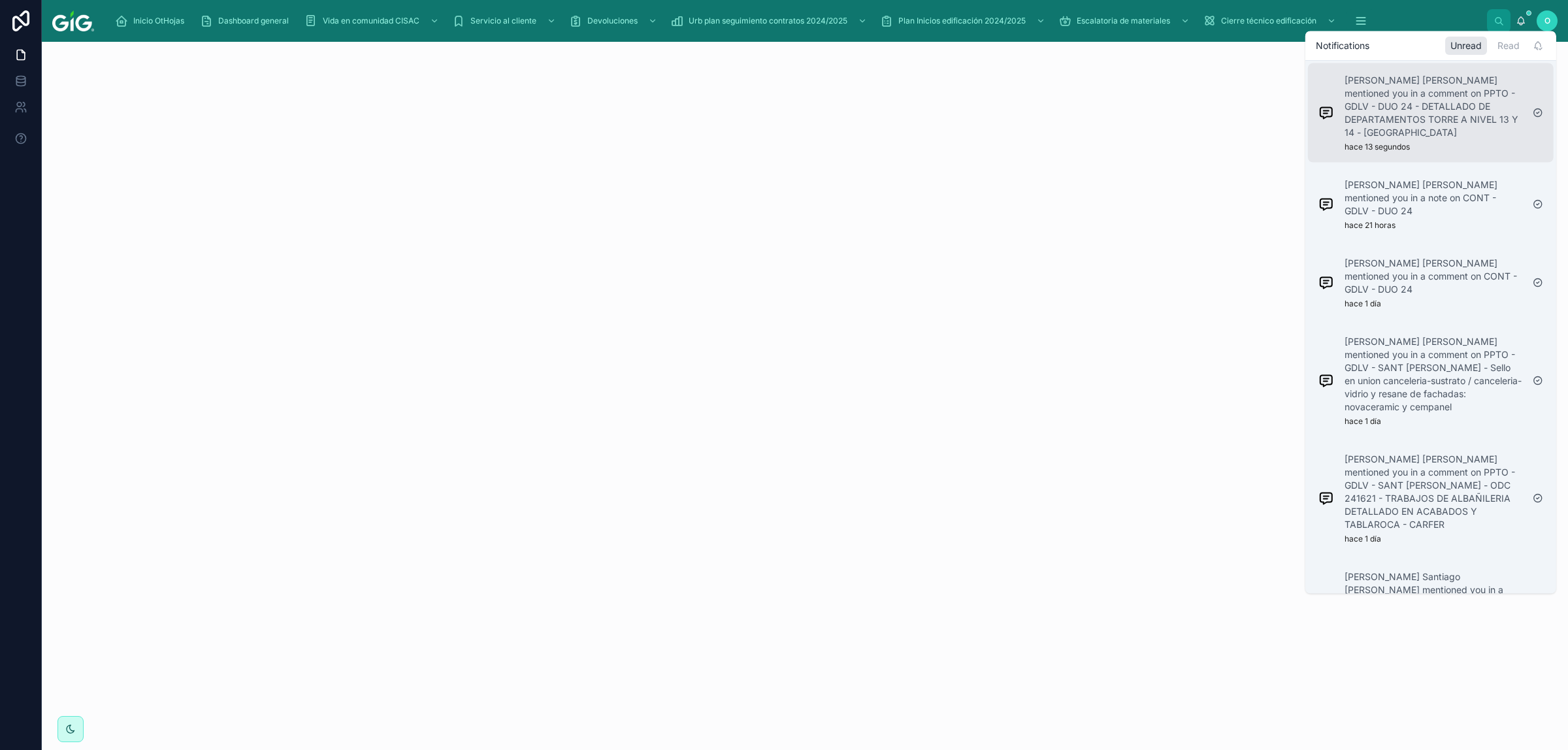
click at [892, 134] on p "[PERSON_NAME] [PERSON_NAME] mentioned you in a comment on PPTO - GDLV - DUO 24 …" at bounding box center [1433, 106] width 177 height 65
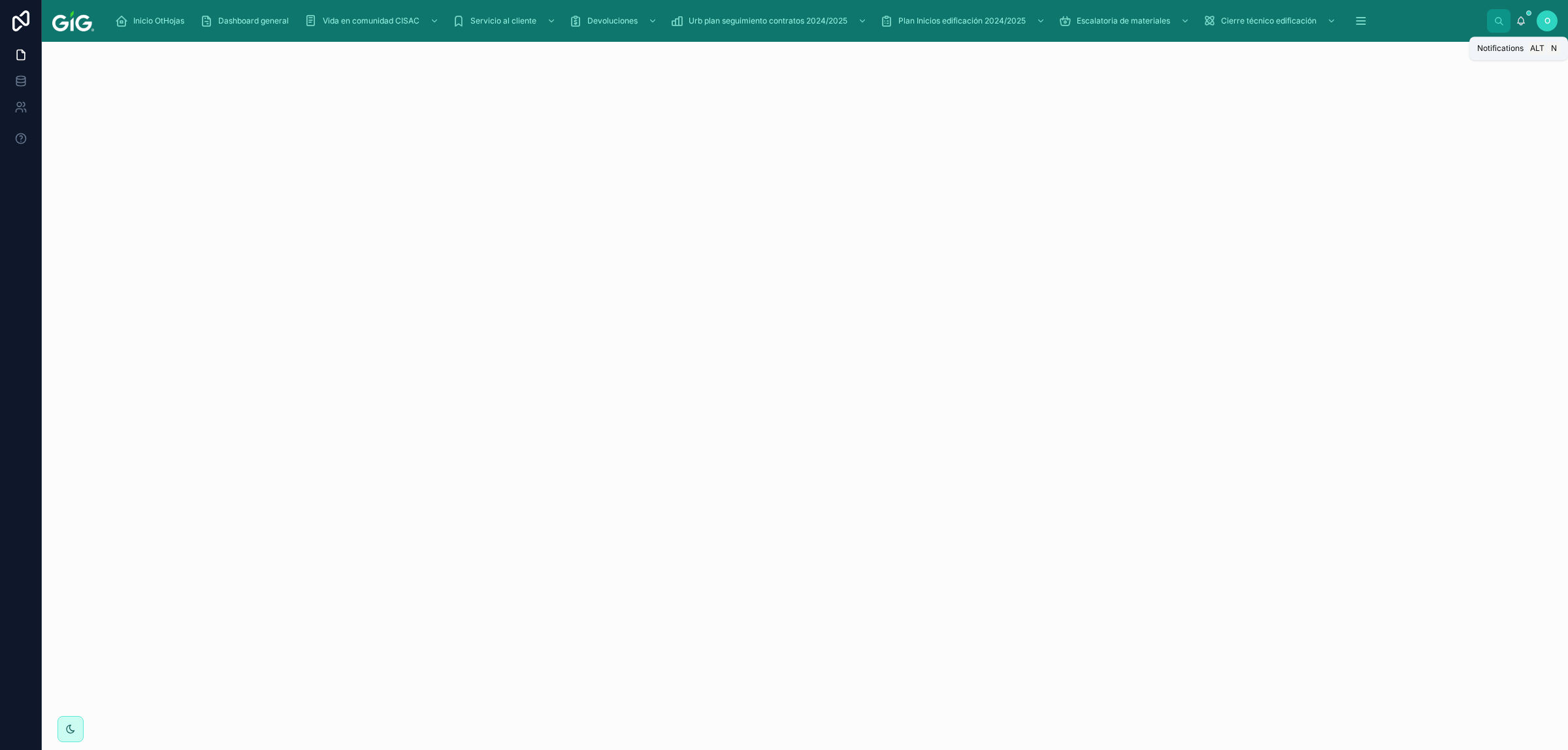
click at [892, 18] on icon at bounding box center [1521, 21] width 10 height 10
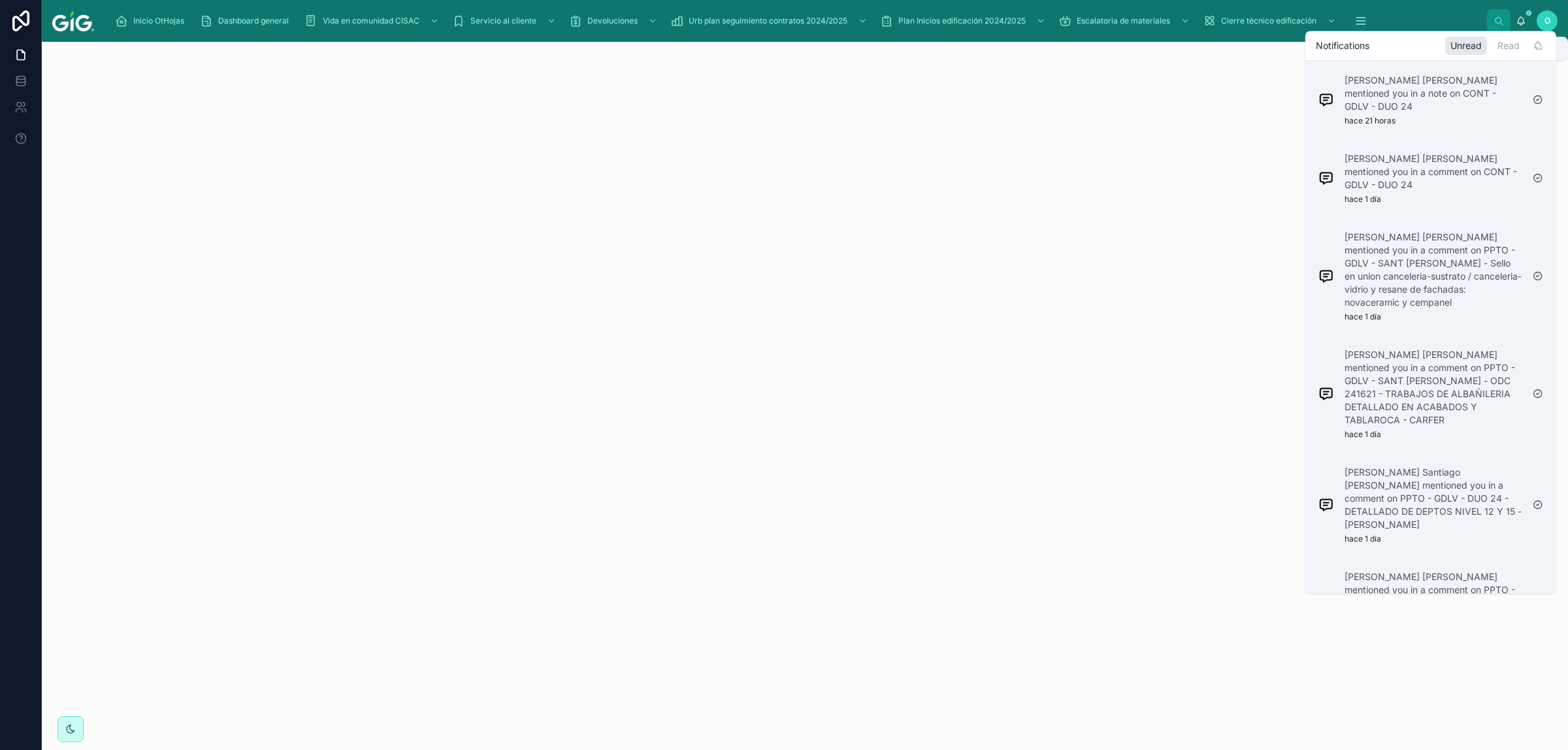
click at [892, 22] on icon at bounding box center [1521, 21] width 10 height 10
click at [892, 49] on div "Read" at bounding box center [1509, 45] width 33 height 18
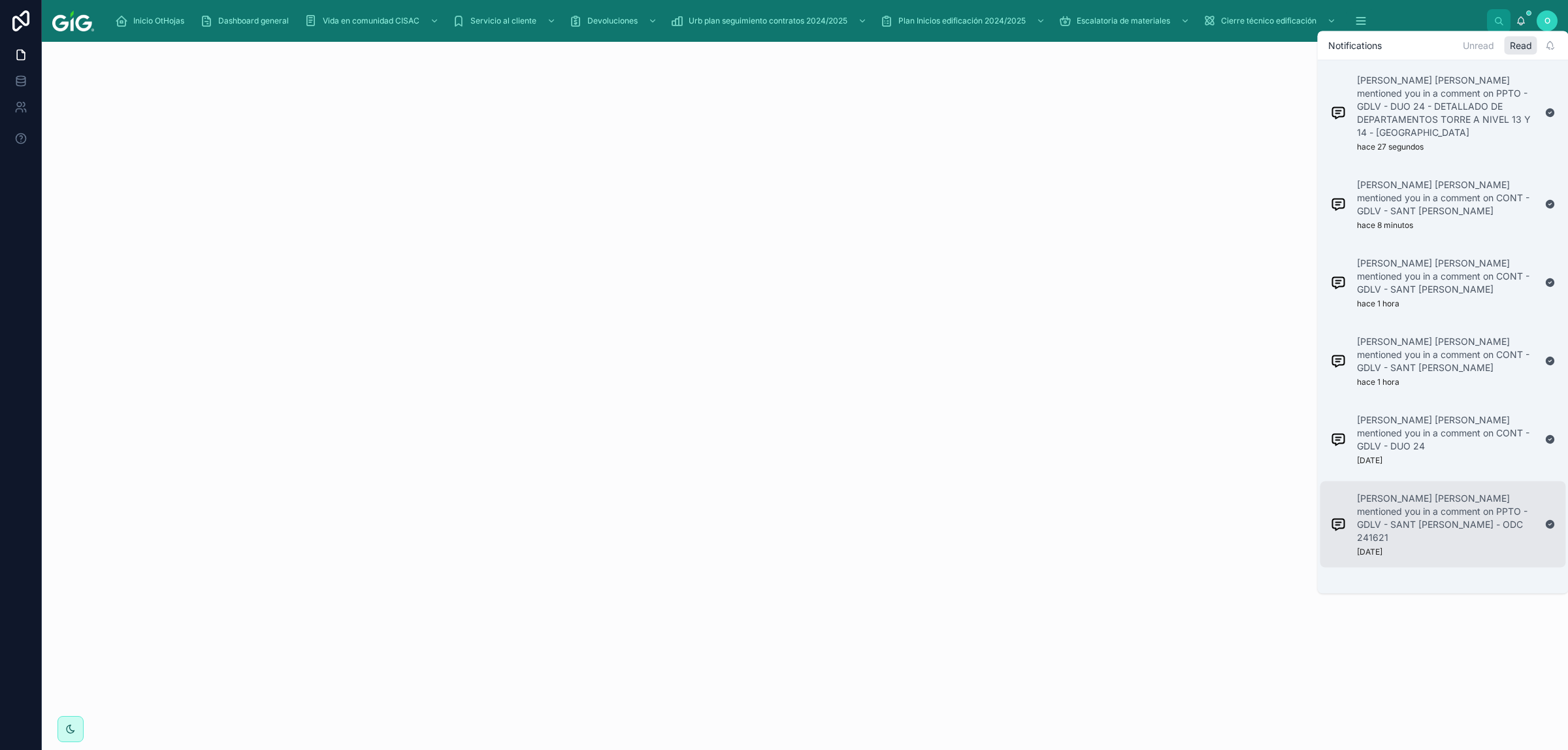
click at [892, 396] on p "[PERSON_NAME] [PERSON_NAME] mentioned you in a comment on PPTO - GDLV - SANT [P…" at bounding box center [1446, 518] width 177 height 52
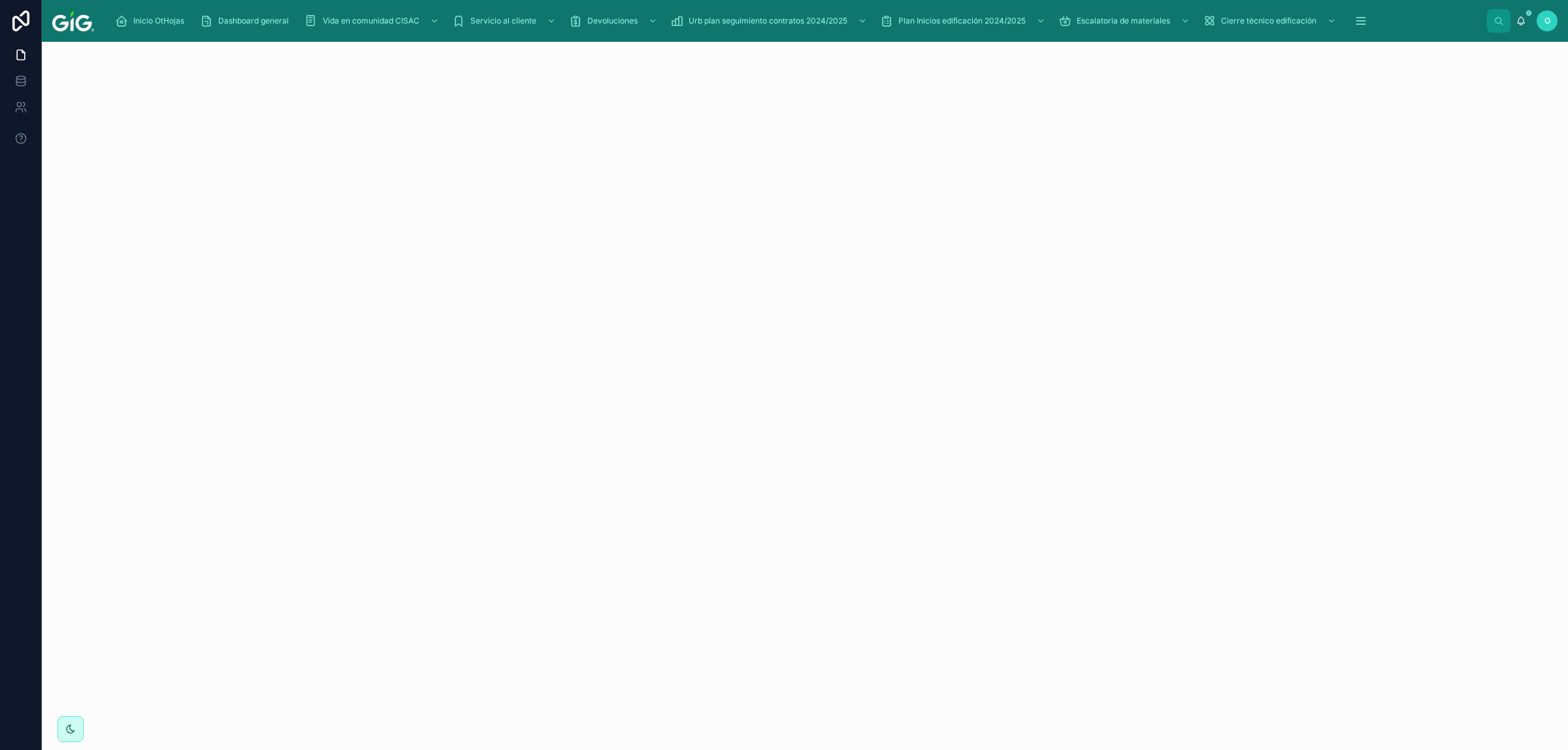
click at [393, 60] on div at bounding box center [679, 396] width 1275 height 708
click at [435, 23] on icon "scrollable content" at bounding box center [435, 21] width 10 height 10
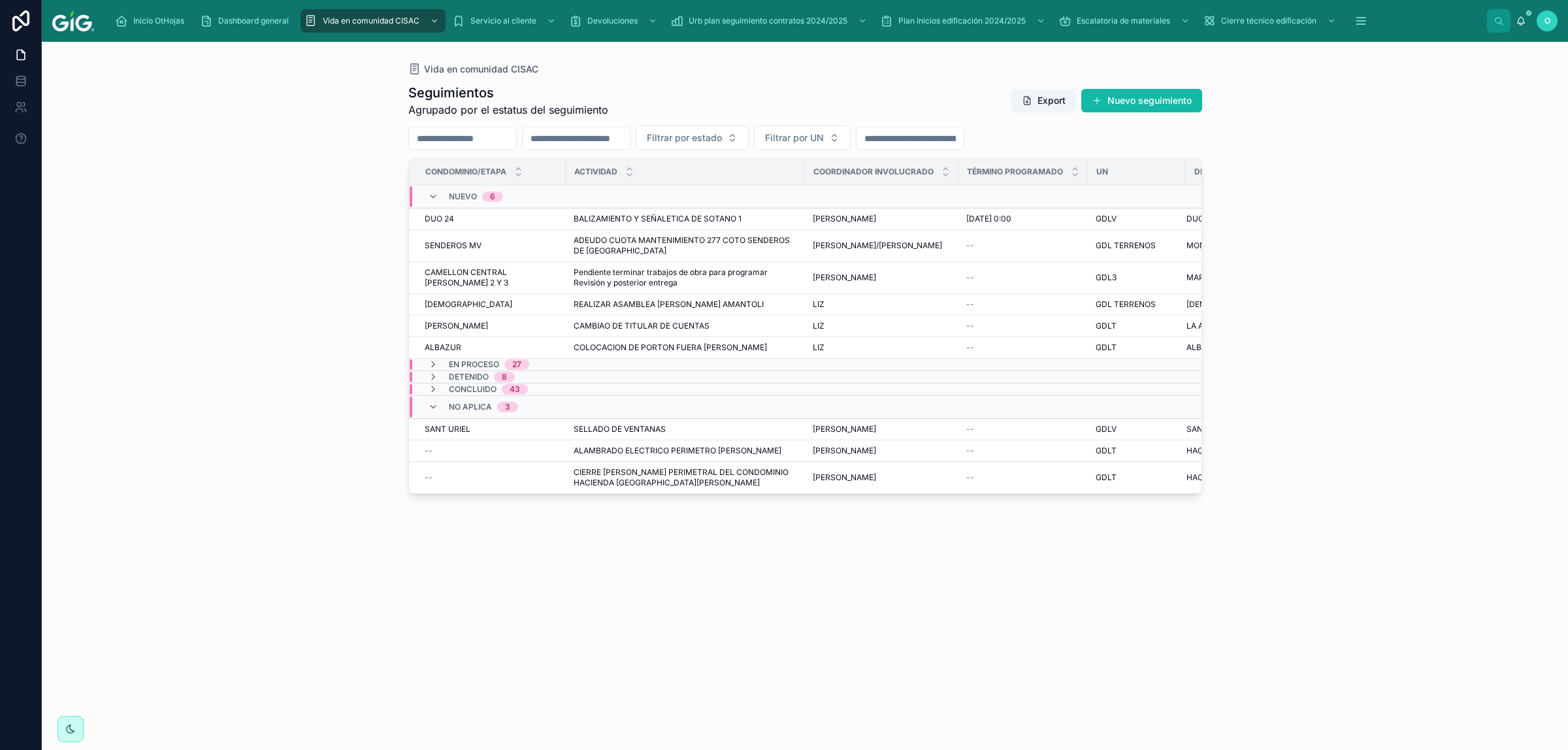
click at [892, 24] on div "Inicio OtHojas Dashboard general Vida en comunidad CISAC Servicio al cliente De…" at bounding box center [804, 21] width 1526 height 42
click at [892, 23] on icon at bounding box center [1521, 21] width 10 height 10
click at [892, 21] on span "O" at bounding box center [1547, 21] width 6 height 10
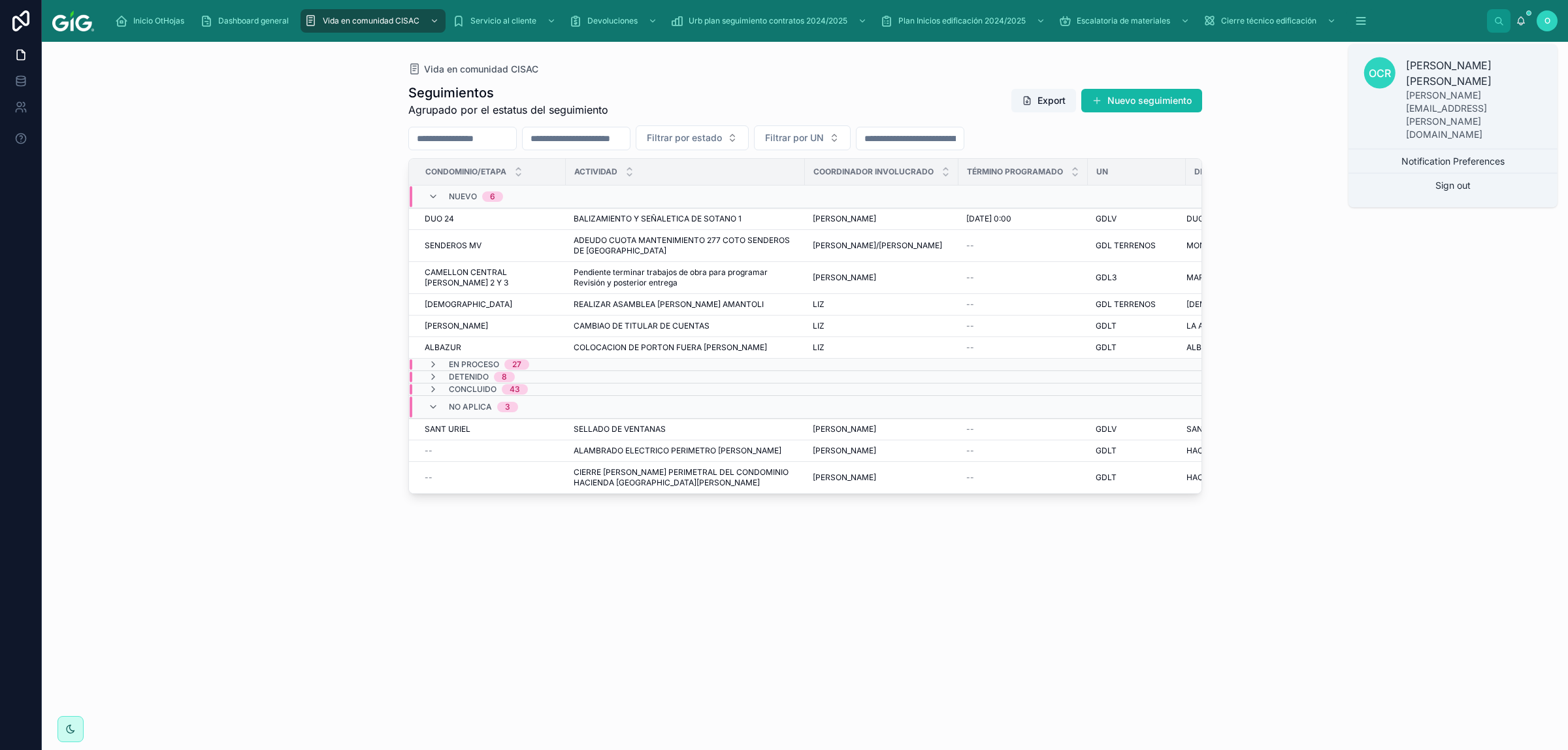
click at [892, 82] on p "[PERSON_NAME] [PERSON_NAME]" at bounding box center [1474, 73] width 136 height 31
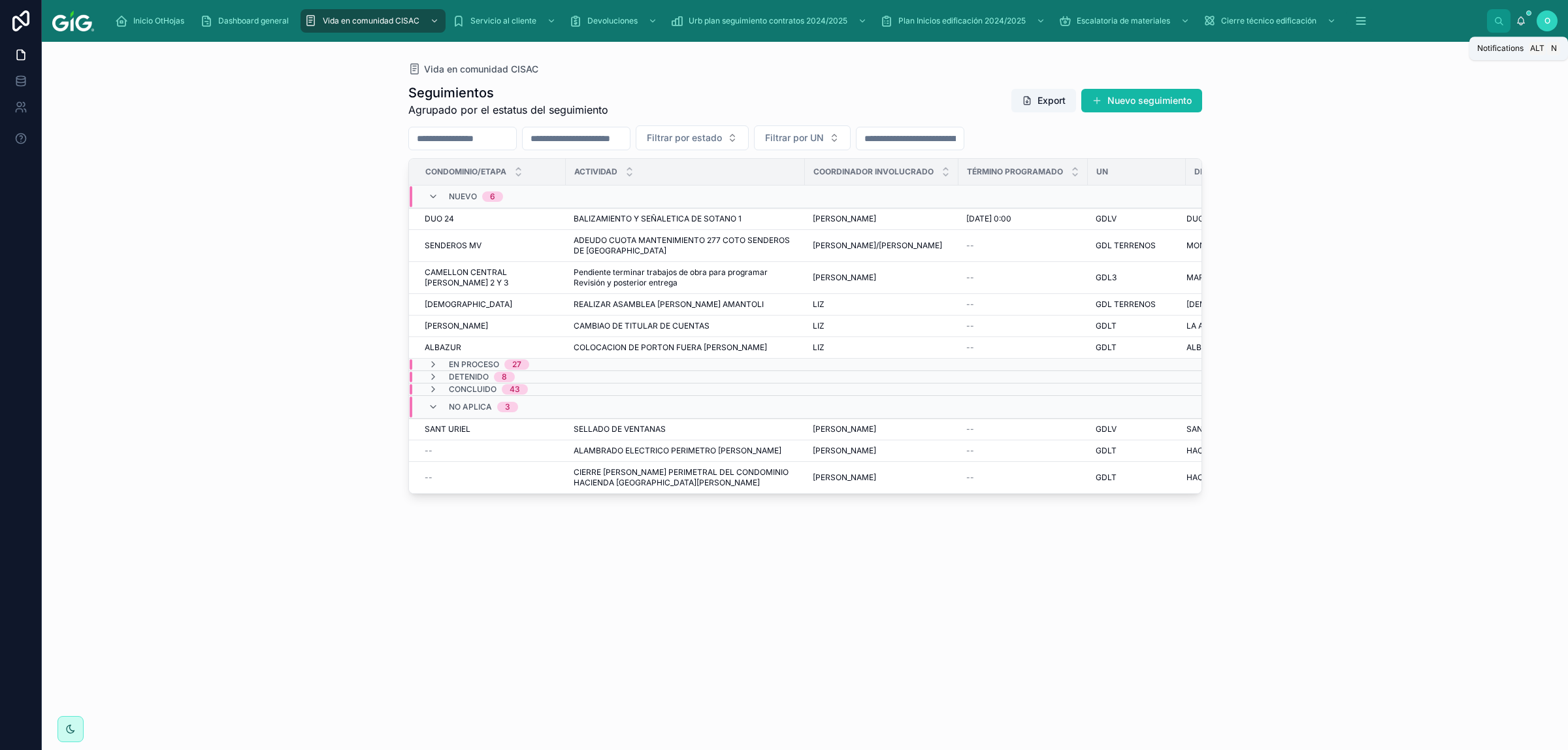
click at [892, 22] on icon at bounding box center [1521, 21] width 10 height 10
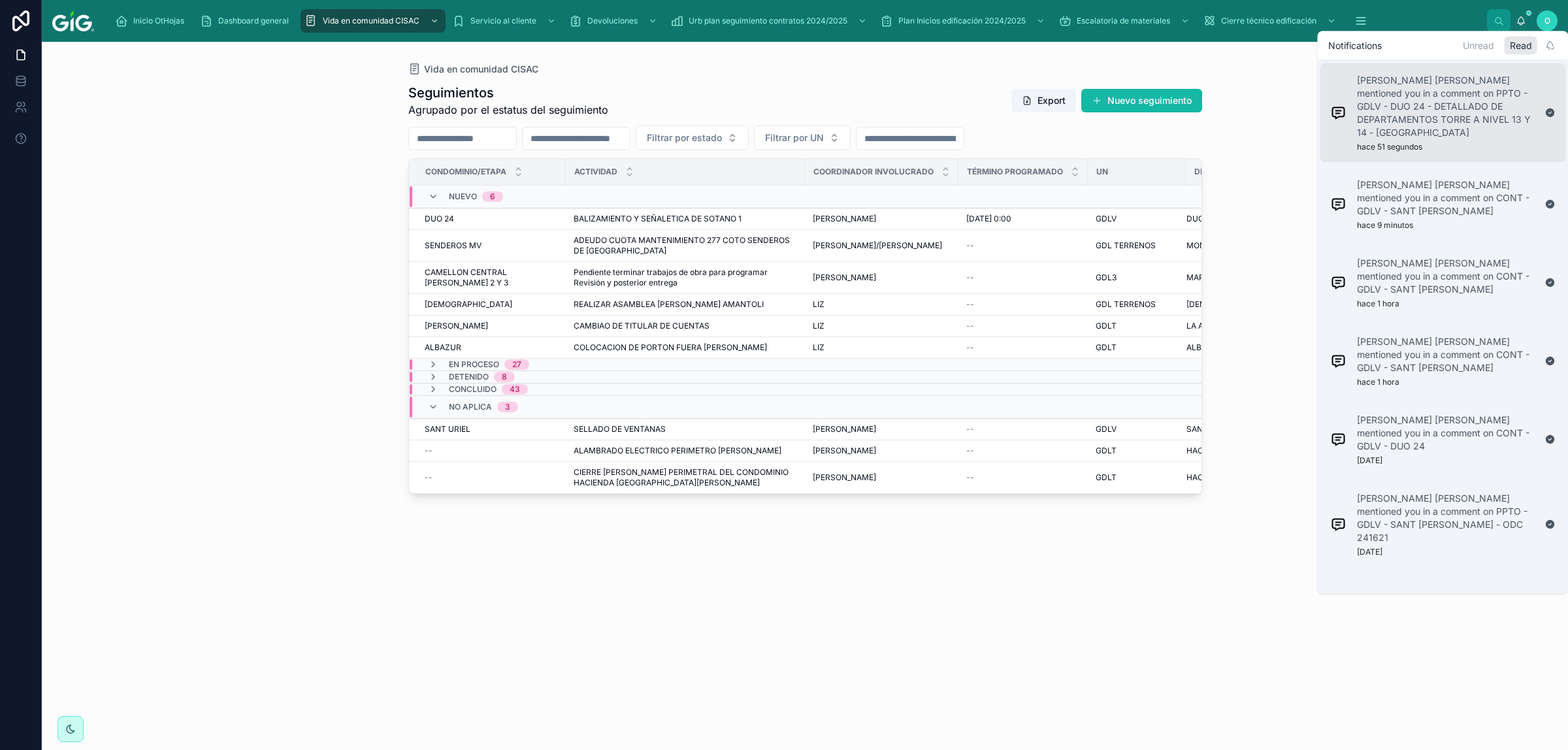
click at [892, 94] on p "[PERSON_NAME] [PERSON_NAME] mentioned you in a comment on PPTO - GDLV - DUO 24 …" at bounding box center [1446, 106] width 177 height 65
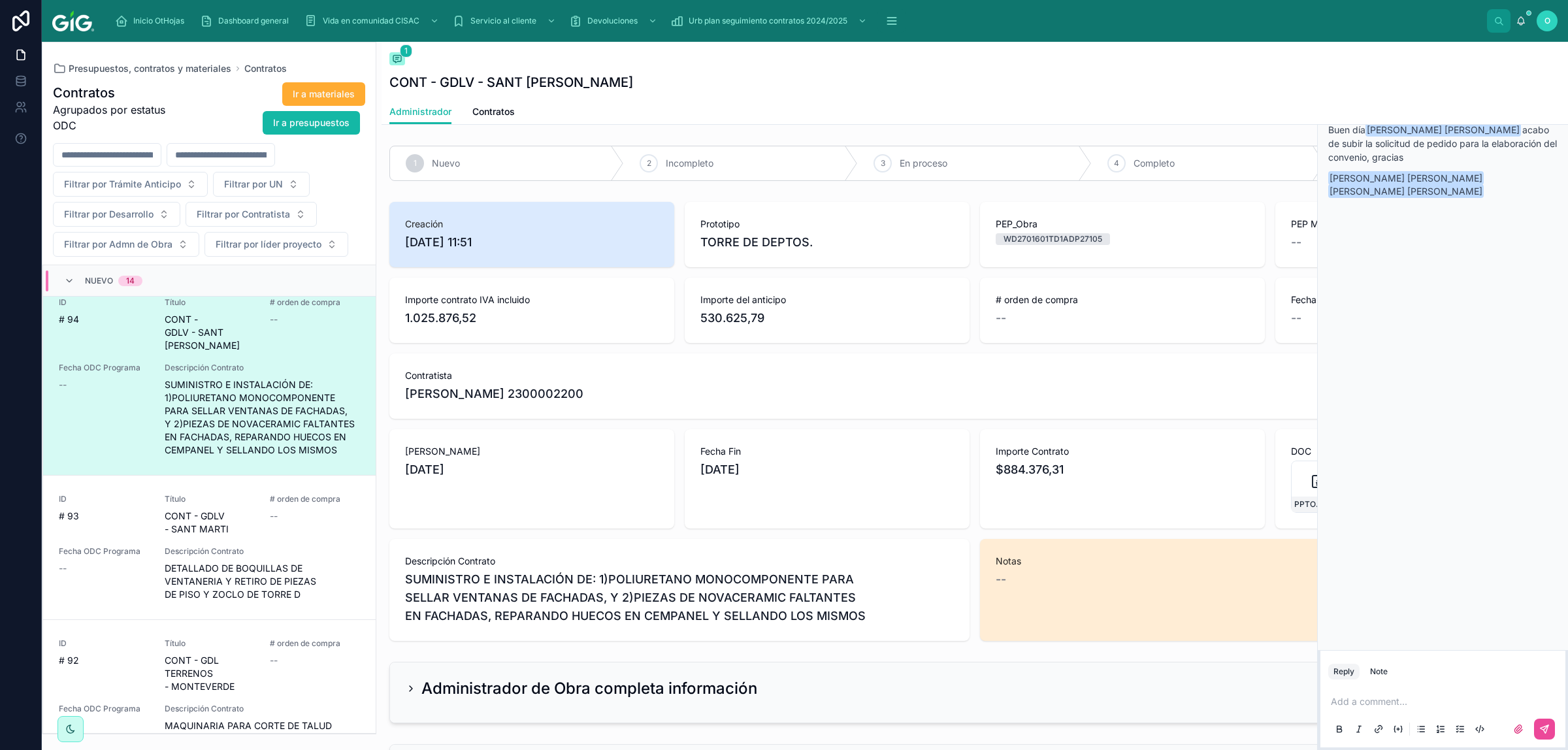
scroll to position [753, 0]
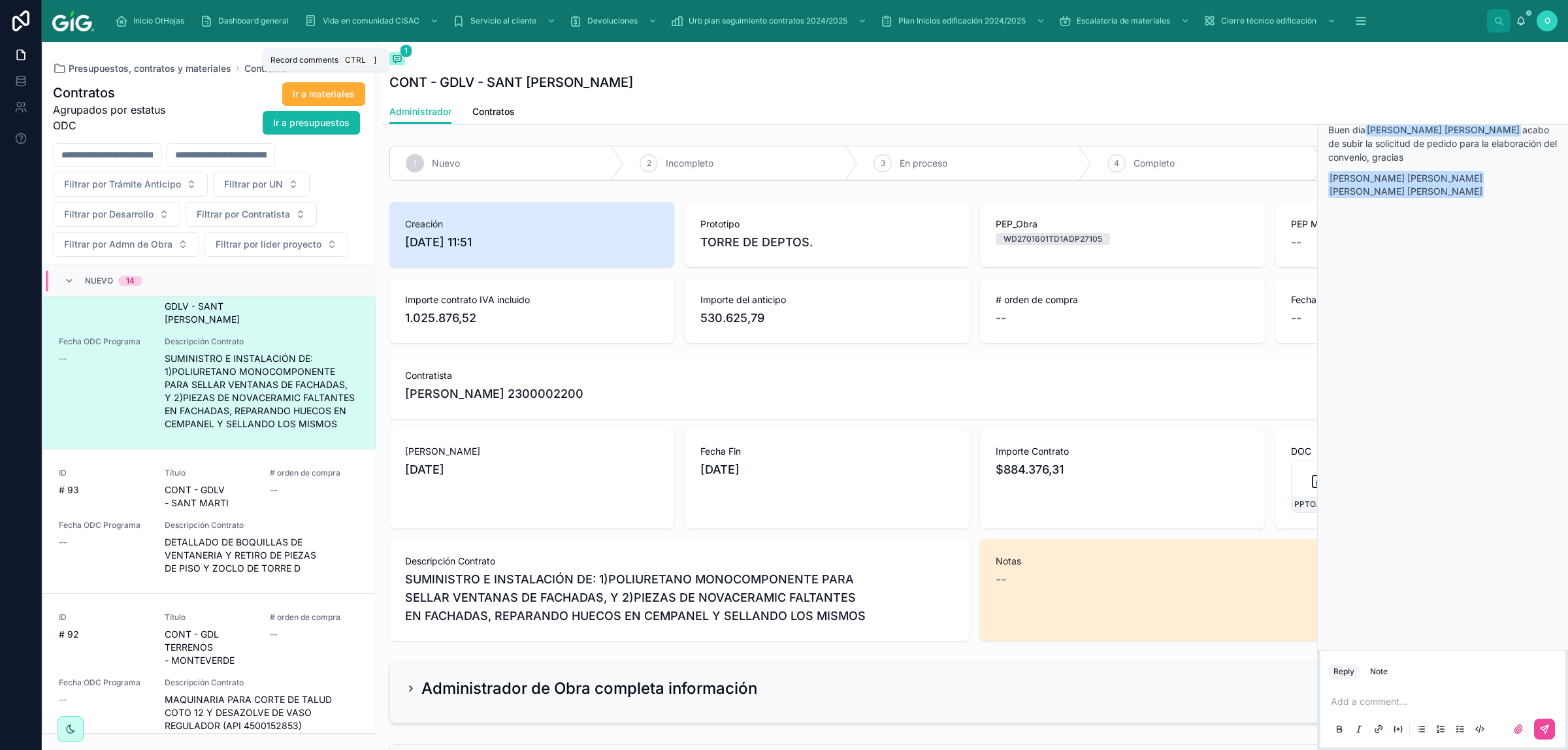
click at [397, 60] on icon at bounding box center [397, 59] width 10 height 10
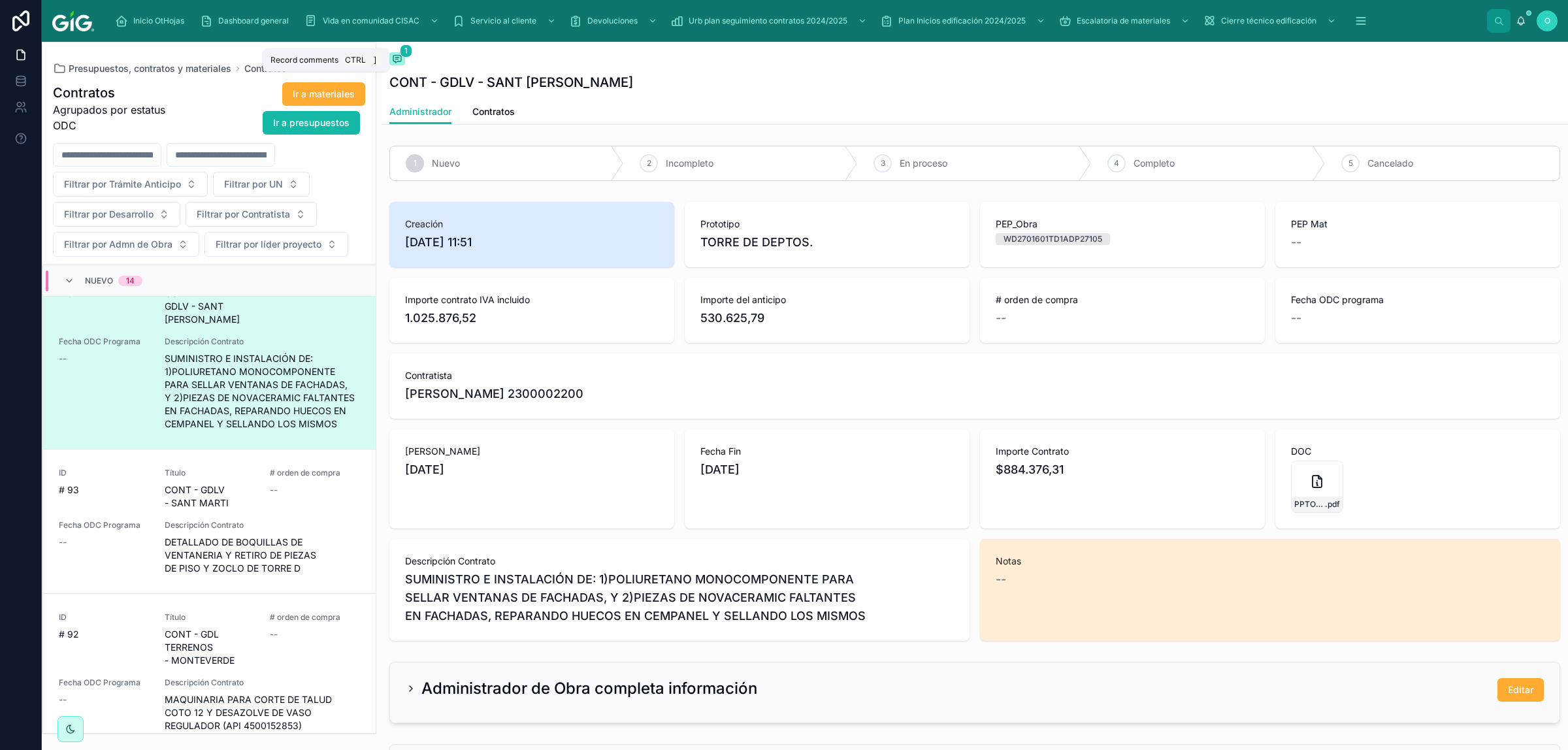
scroll to position [766, 0]
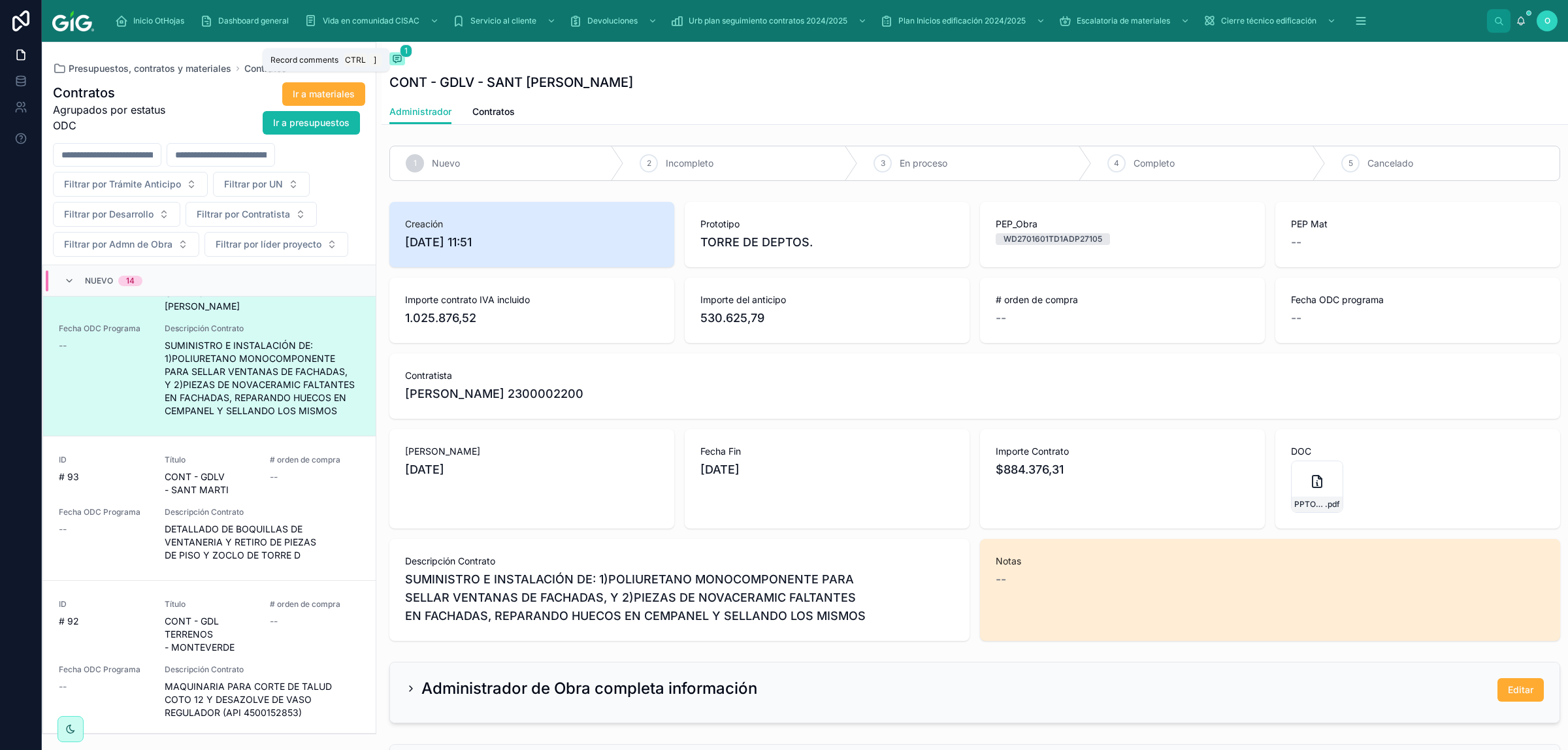
click at [403, 56] on span "1" at bounding box center [406, 50] width 12 height 13
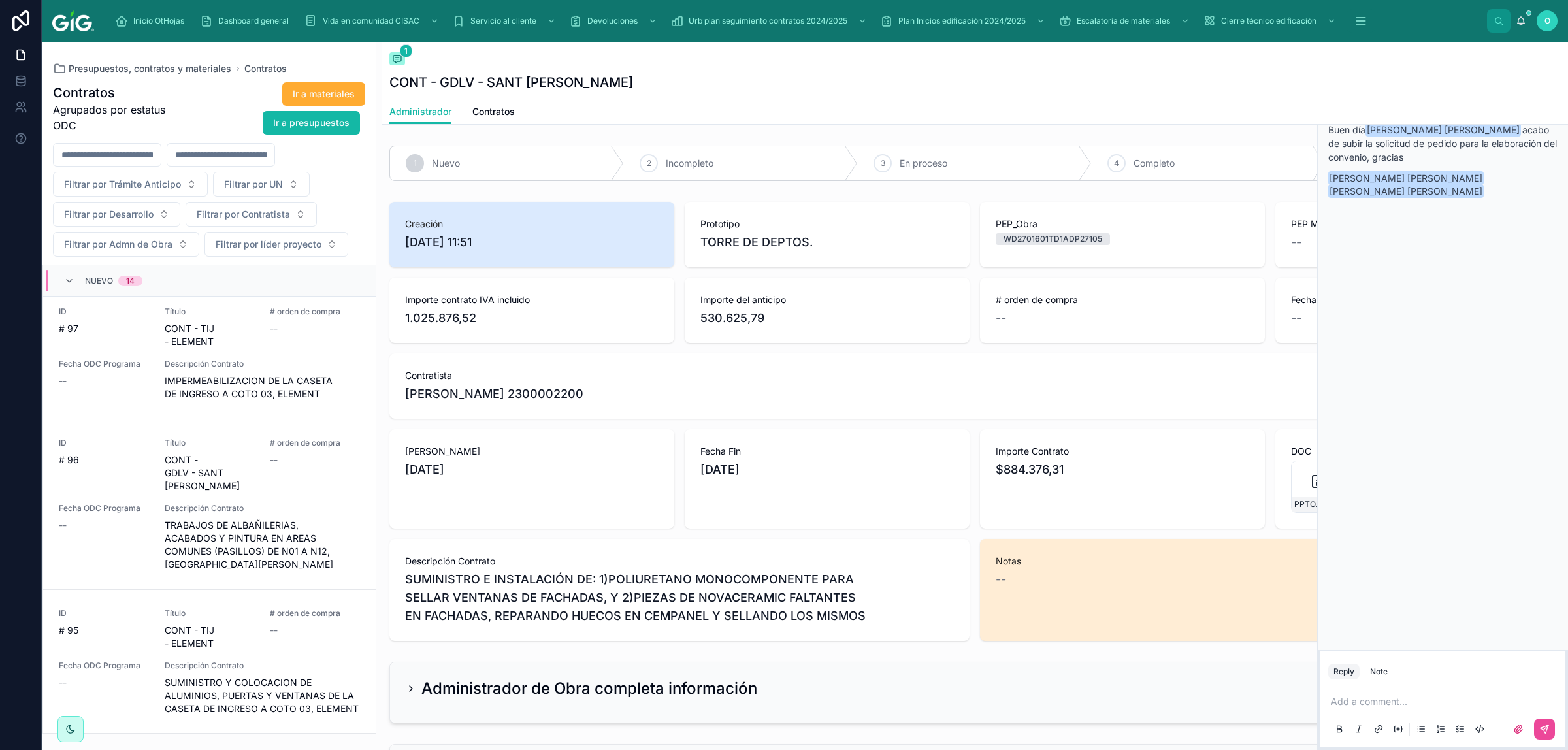
scroll to position [545, 0]
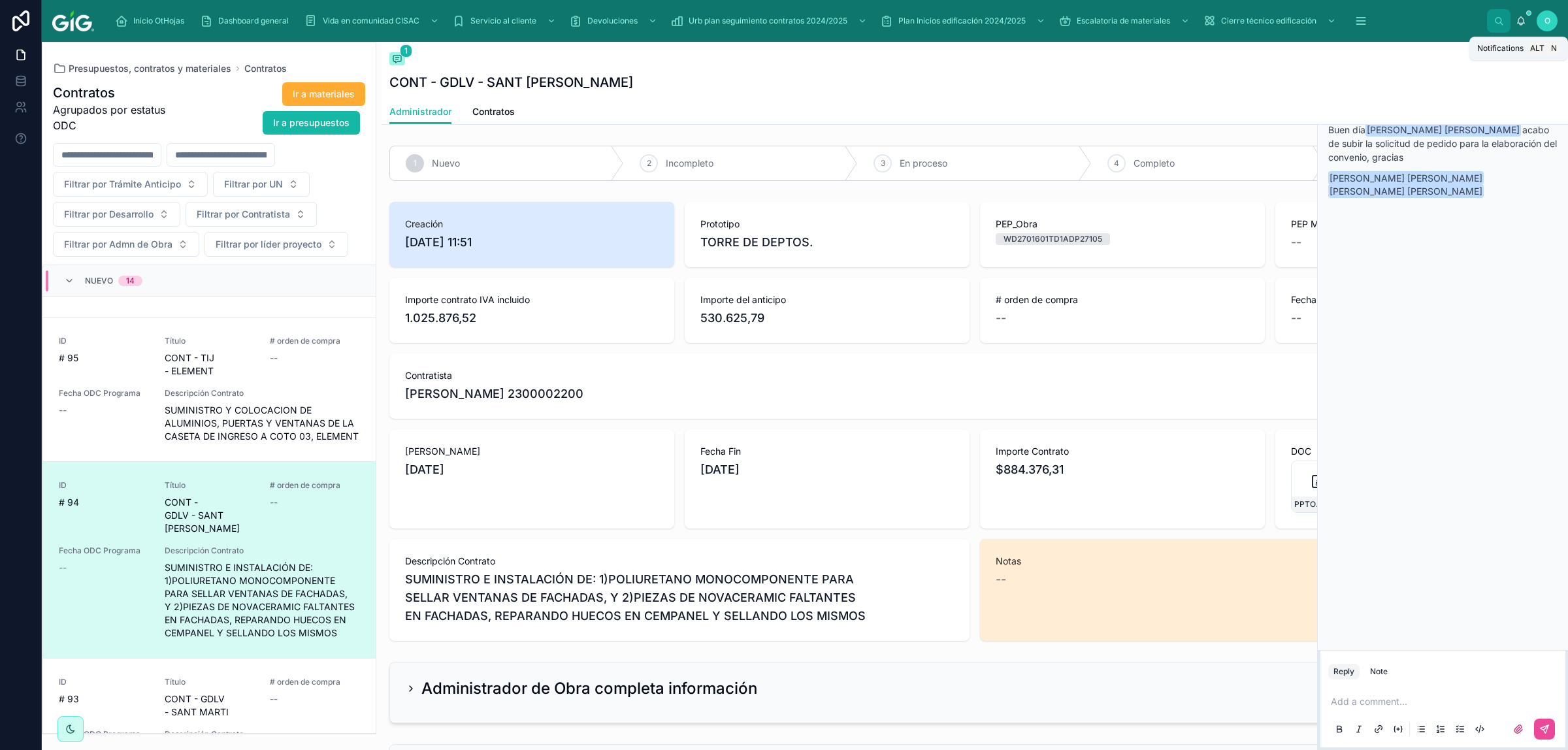
click at [1115, 20] on icon at bounding box center [1521, 21] width 10 height 10
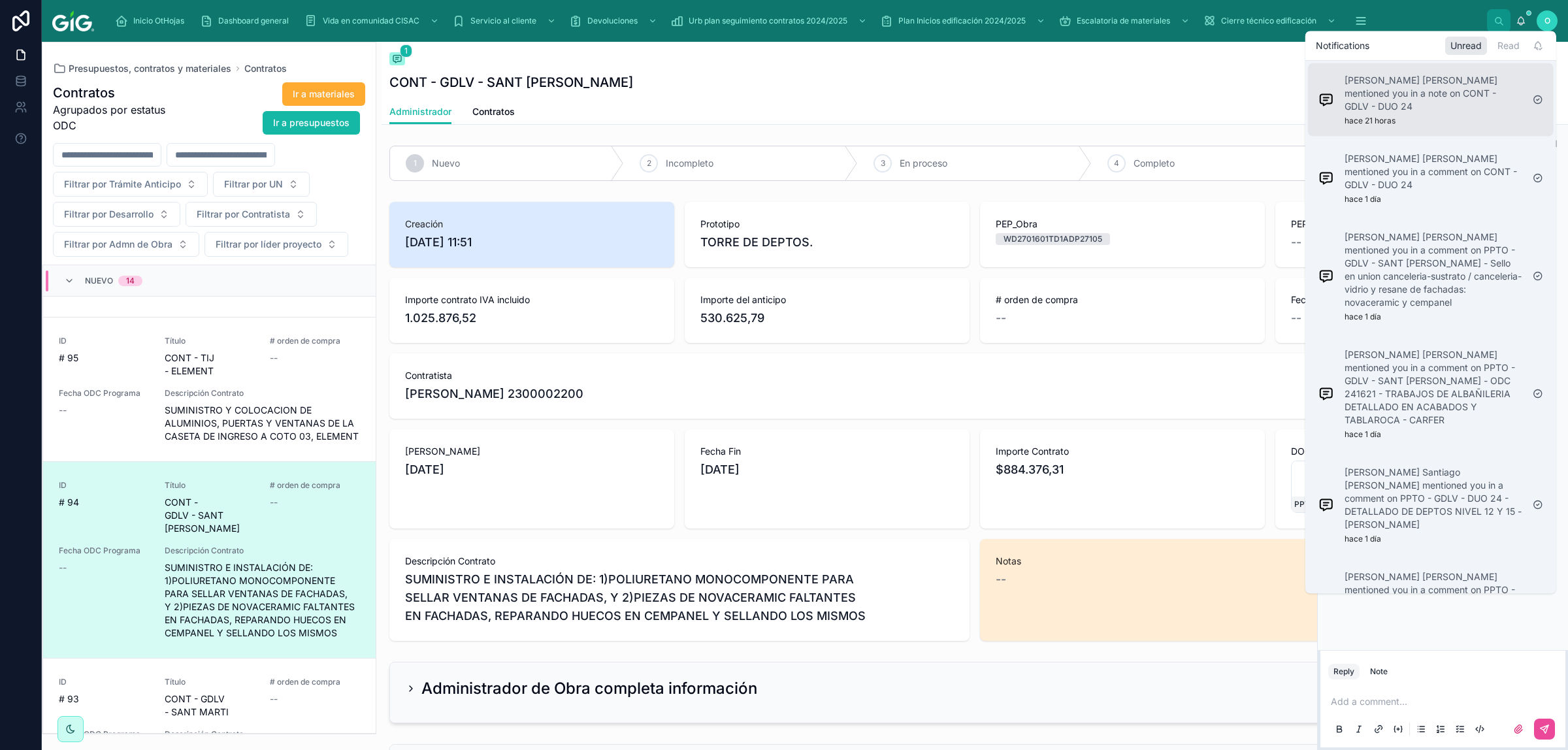
click at [1115, 106] on p "[PERSON_NAME] [PERSON_NAME] mentioned you in a note on CONT - GDLV - DUO 24" at bounding box center [1433, 93] width 177 height 39
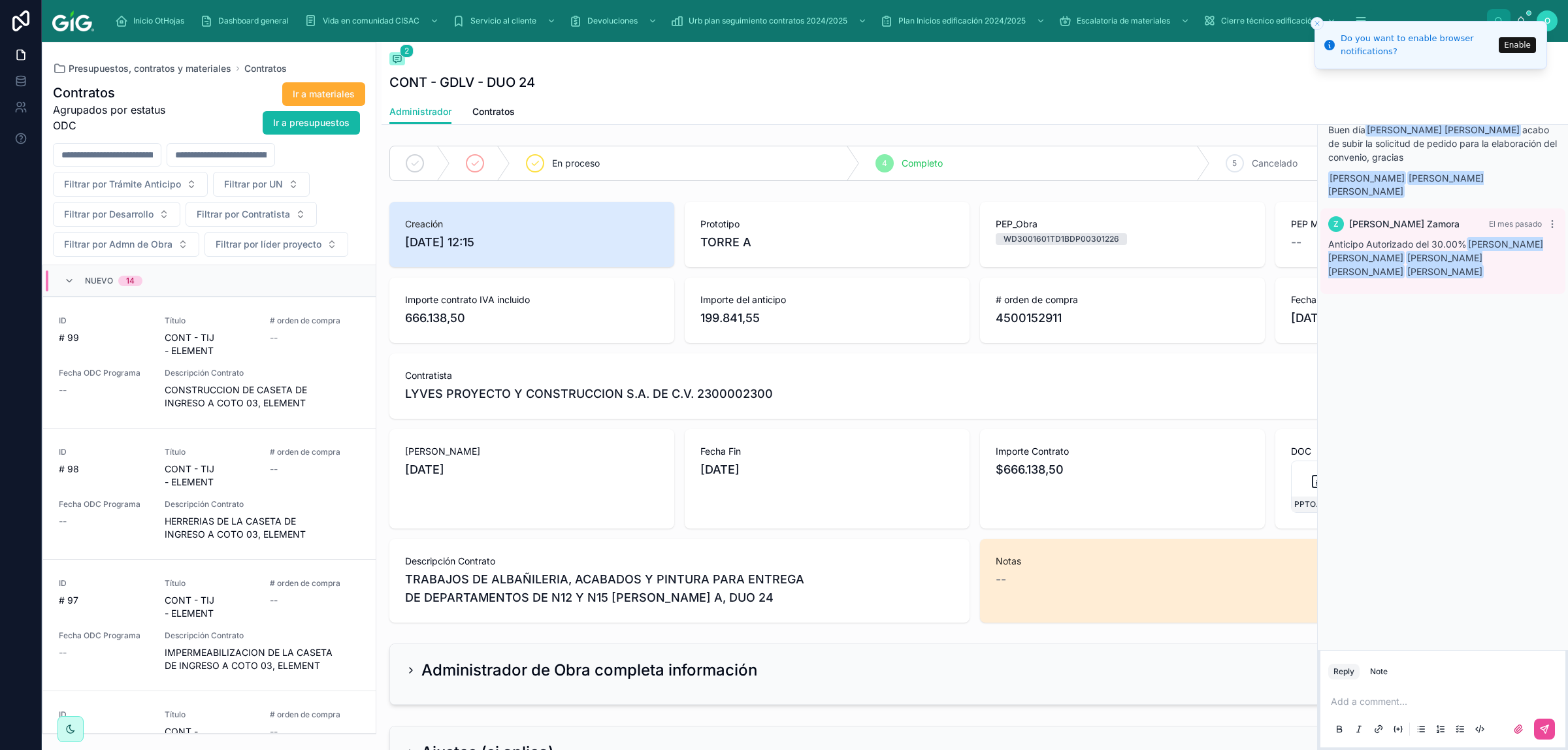
click at [1115, 42] on button "Enable" at bounding box center [1517, 45] width 37 height 16
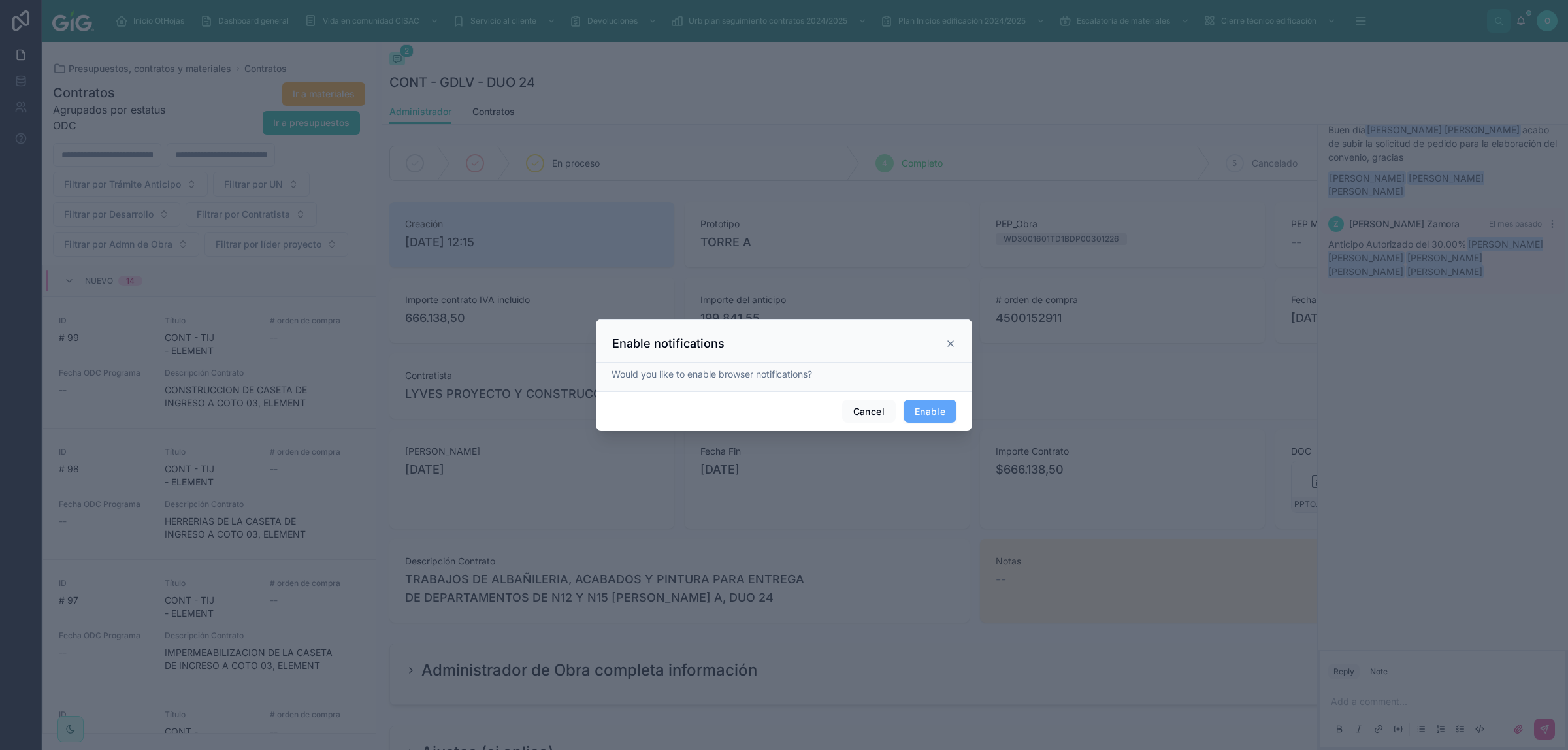
click at [956, 342] on div "Enable notifications" at bounding box center [784, 341] width 377 height 43
click at [952, 343] on icon at bounding box center [951, 344] width 10 height 10
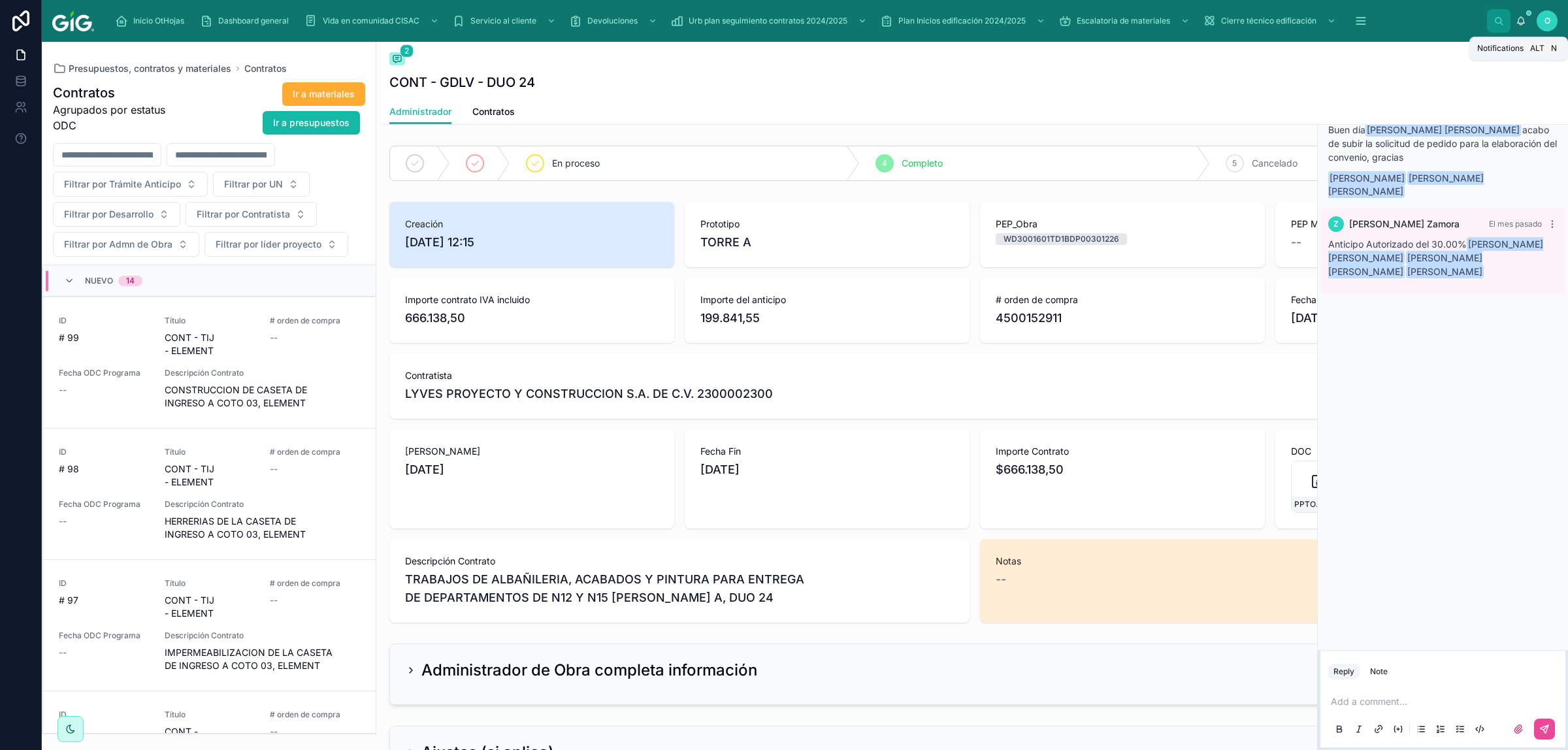
click at [1115, 20] on icon at bounding box center [1521, 21] width 10 height 10
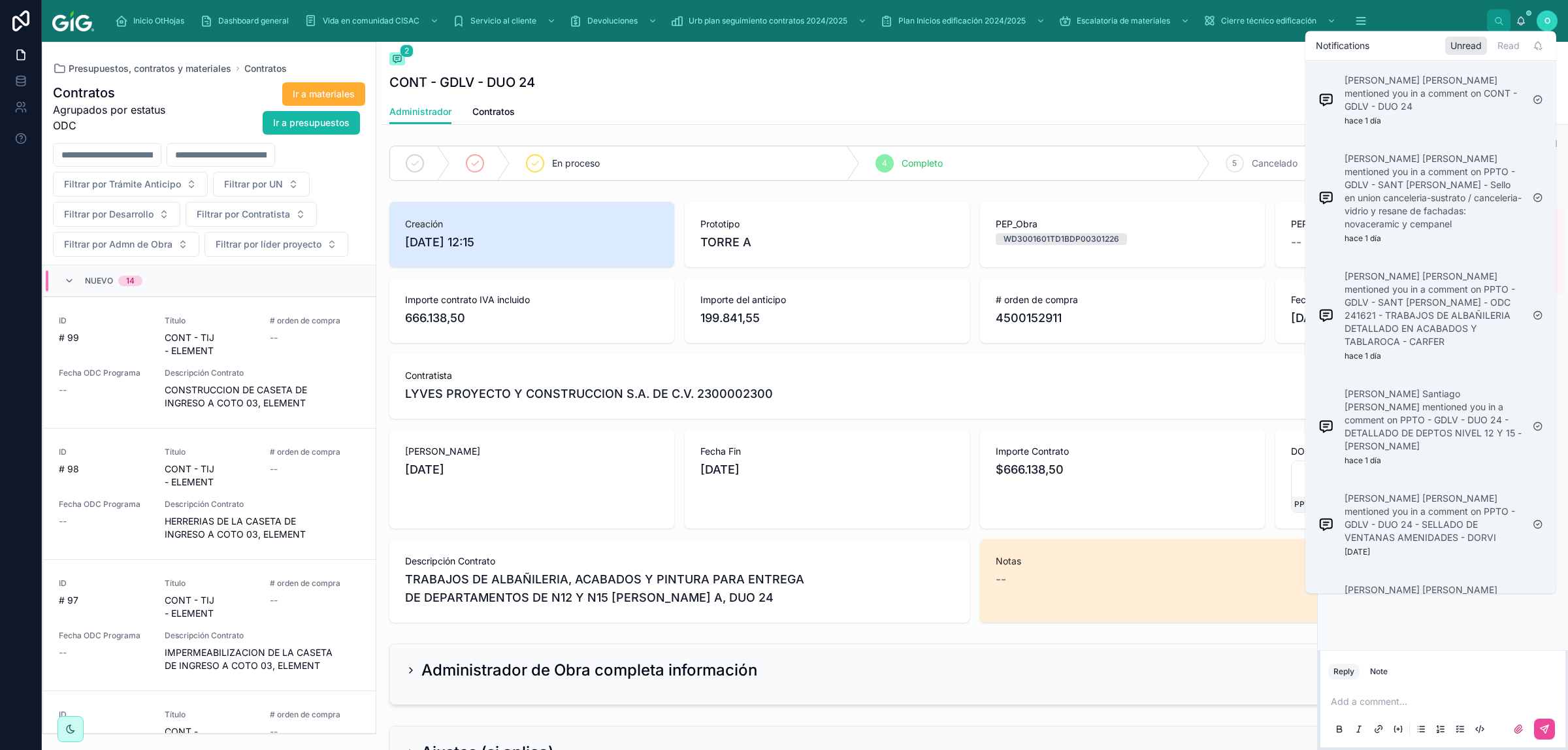
click at [1115, 495] on p "[PERSON_NAME] [PERSON_NAME] mentioned you in a comment on PPTO - GDLV - DUO 24 …" at bounding box center [1433, 518] width 177 height 52
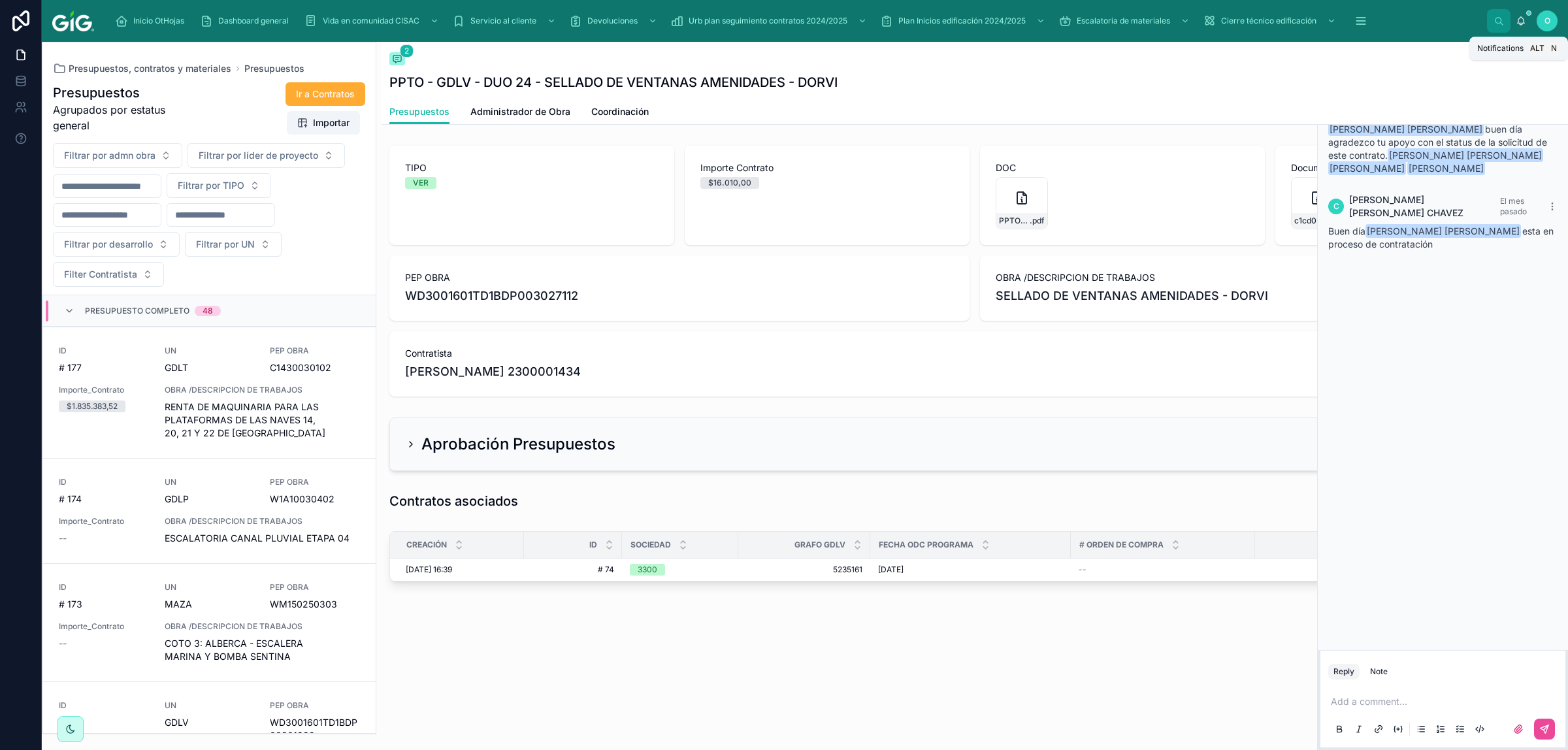
click at [1115, 17] on icon at bounding box center [1521, 20] width 7 height 6
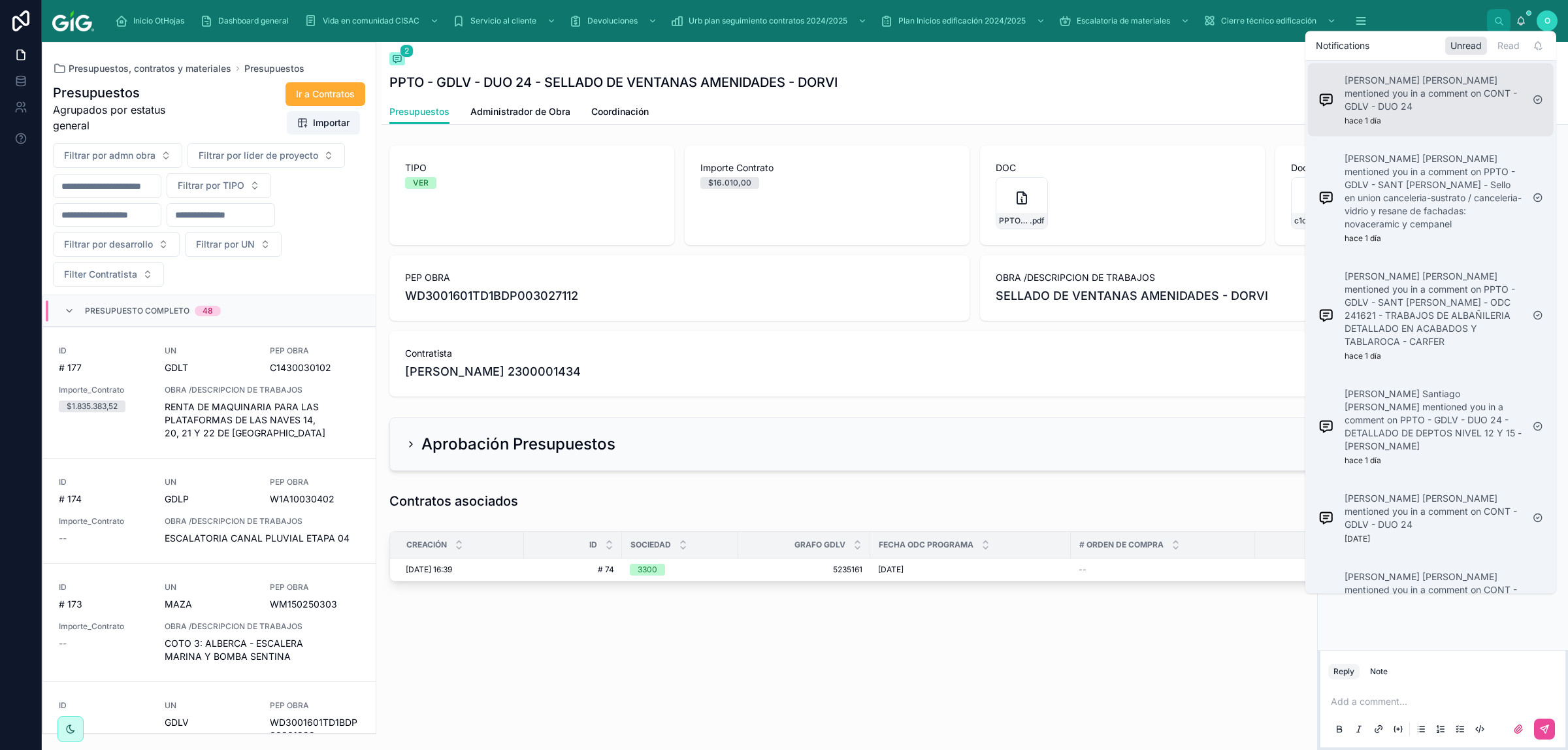
click at [1115, 135] on div "[PERSON_NAME] [PERSON_NAME] mentioned you in a comment on CONT - GDLV - DUO 24 …" at bounding box center [1431, 100] width 246 height 74
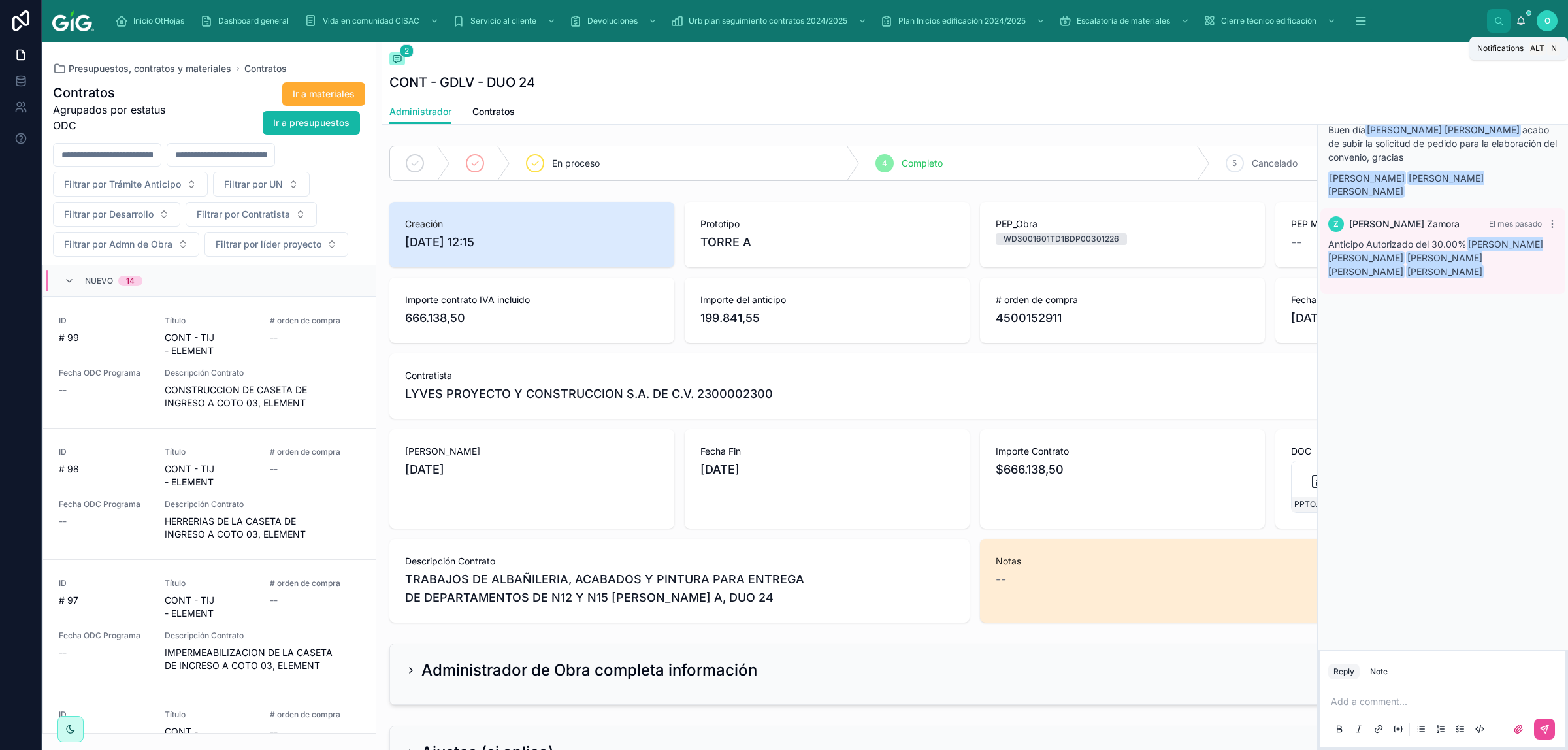
click at [1115, 20] on icon at bounding box center [1521, 21] width 10 height 10
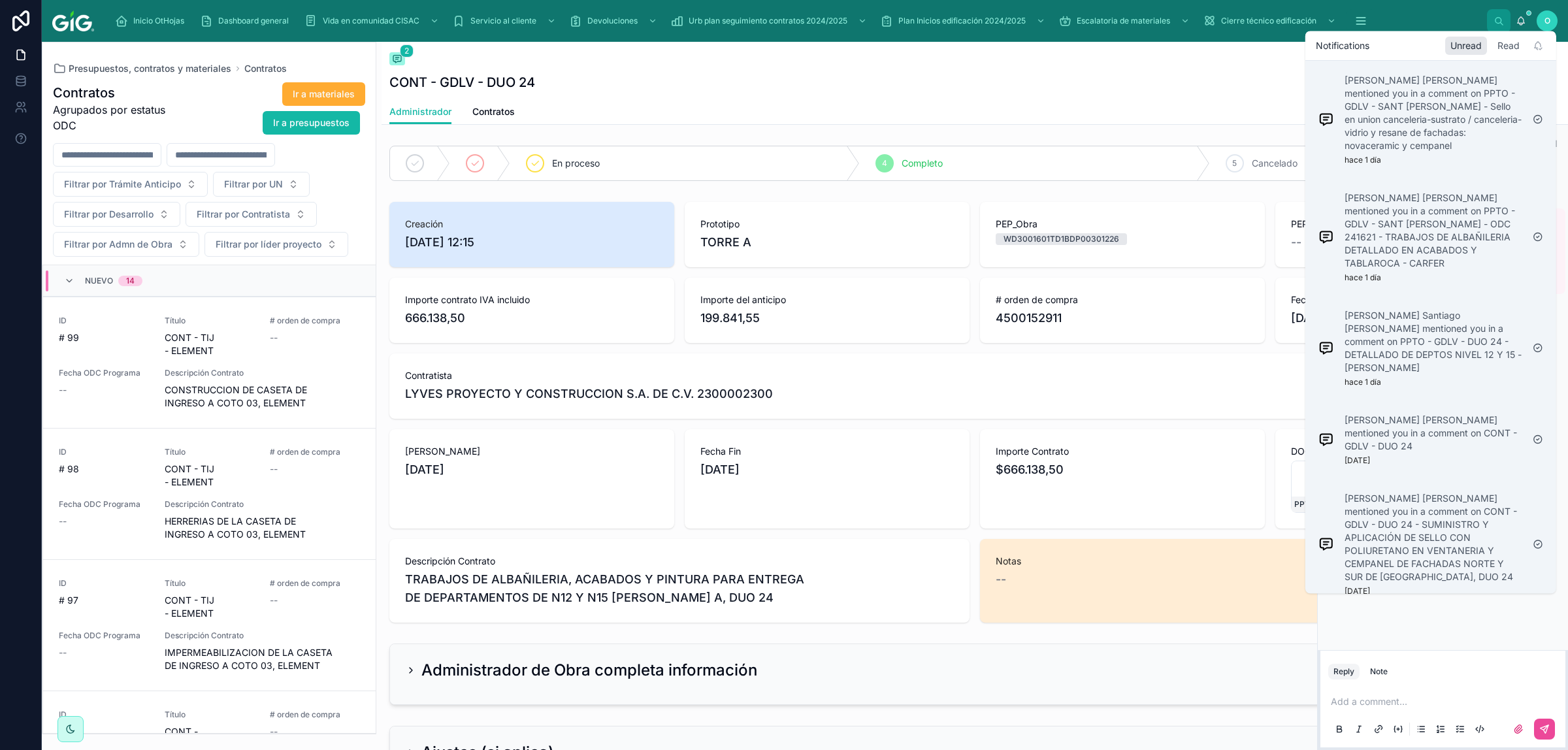
click at [1115, 47] on div "Read" at bounding box center [1509, 45] width 33 height 18
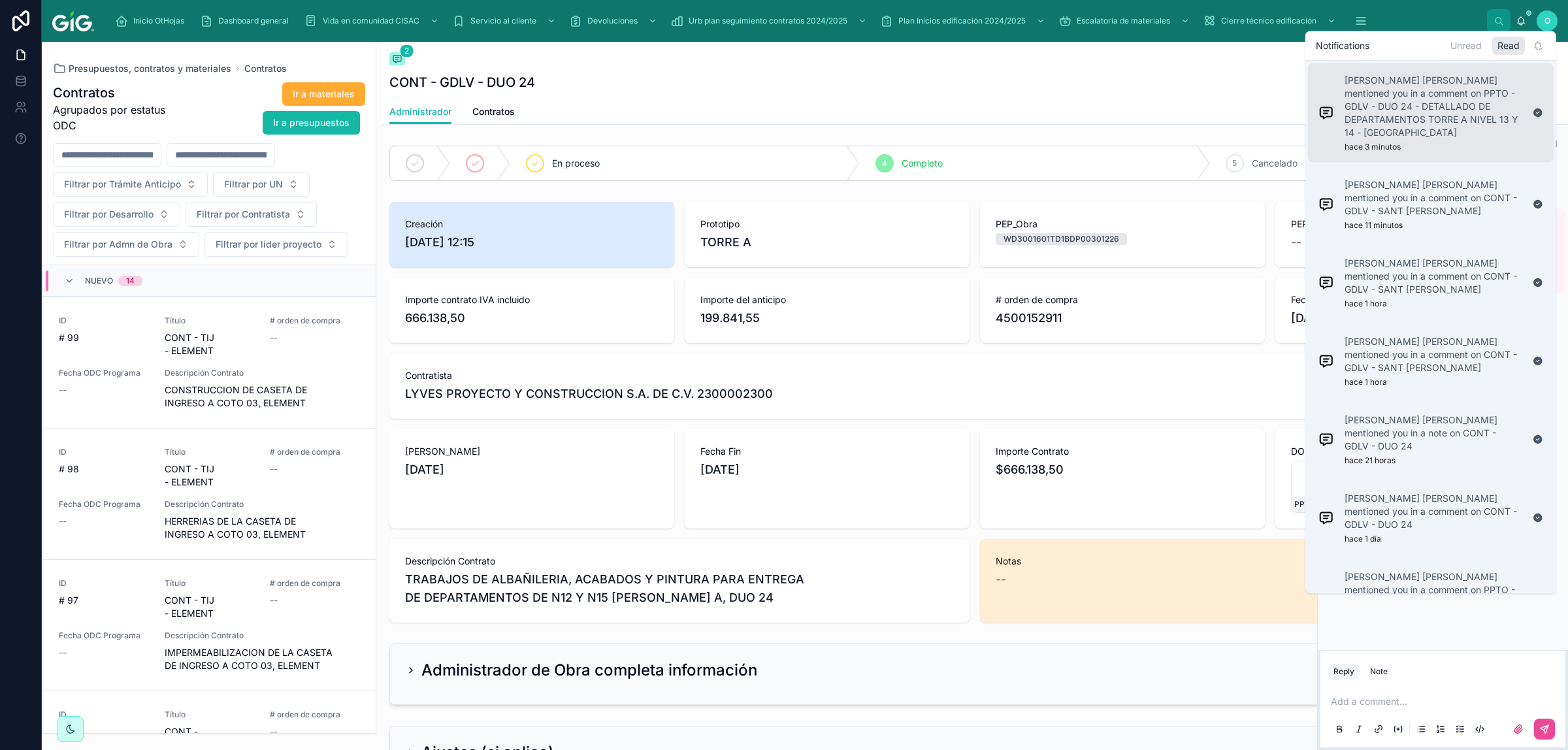
click at [1115, 114] on p "[PERSON_NAME] [PERSON_NAME] mentioned you in a comment on PPTO - GDLV - DUO 24 …" at bounding box center [1433, 106] width 177 height 65
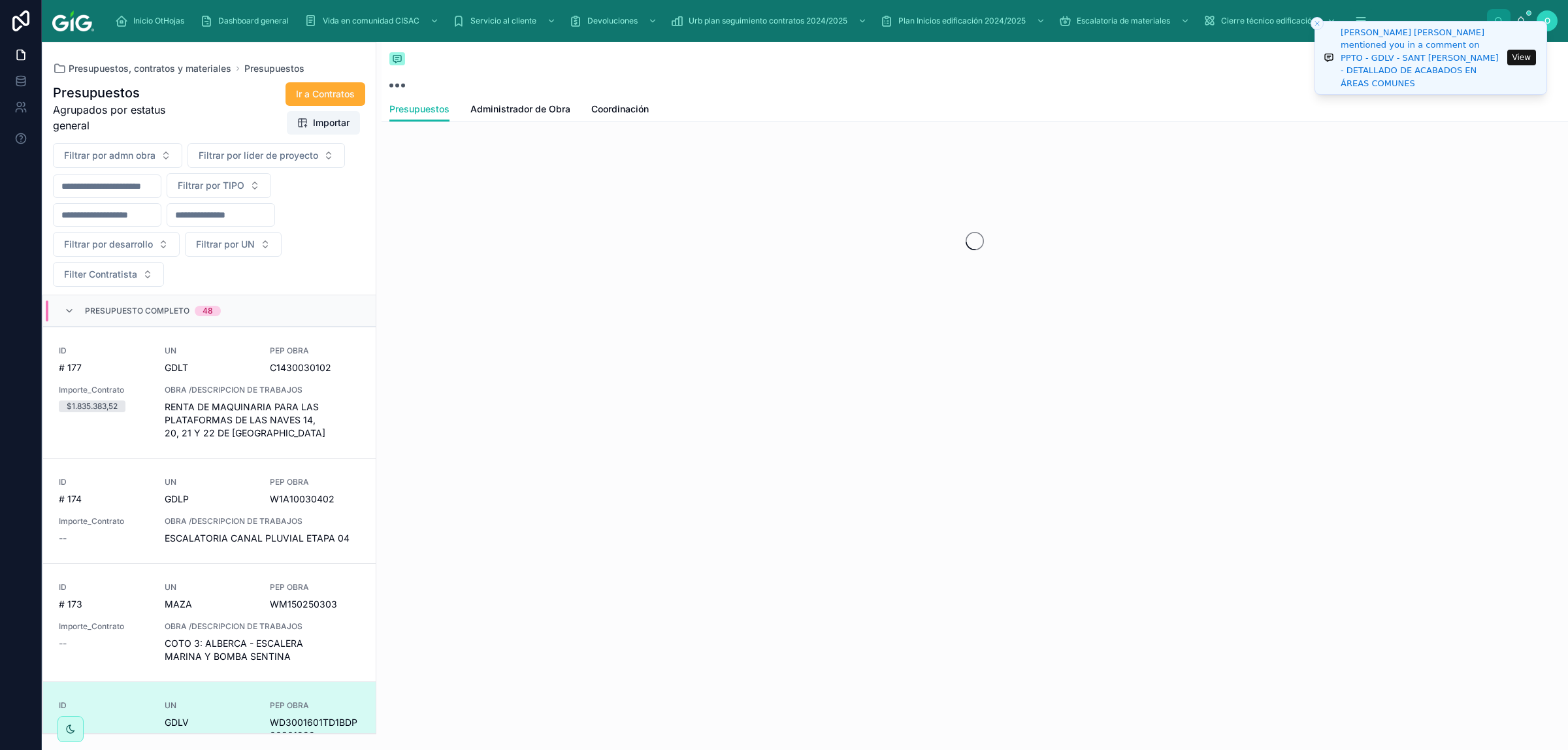
scroll to position [387, 0]
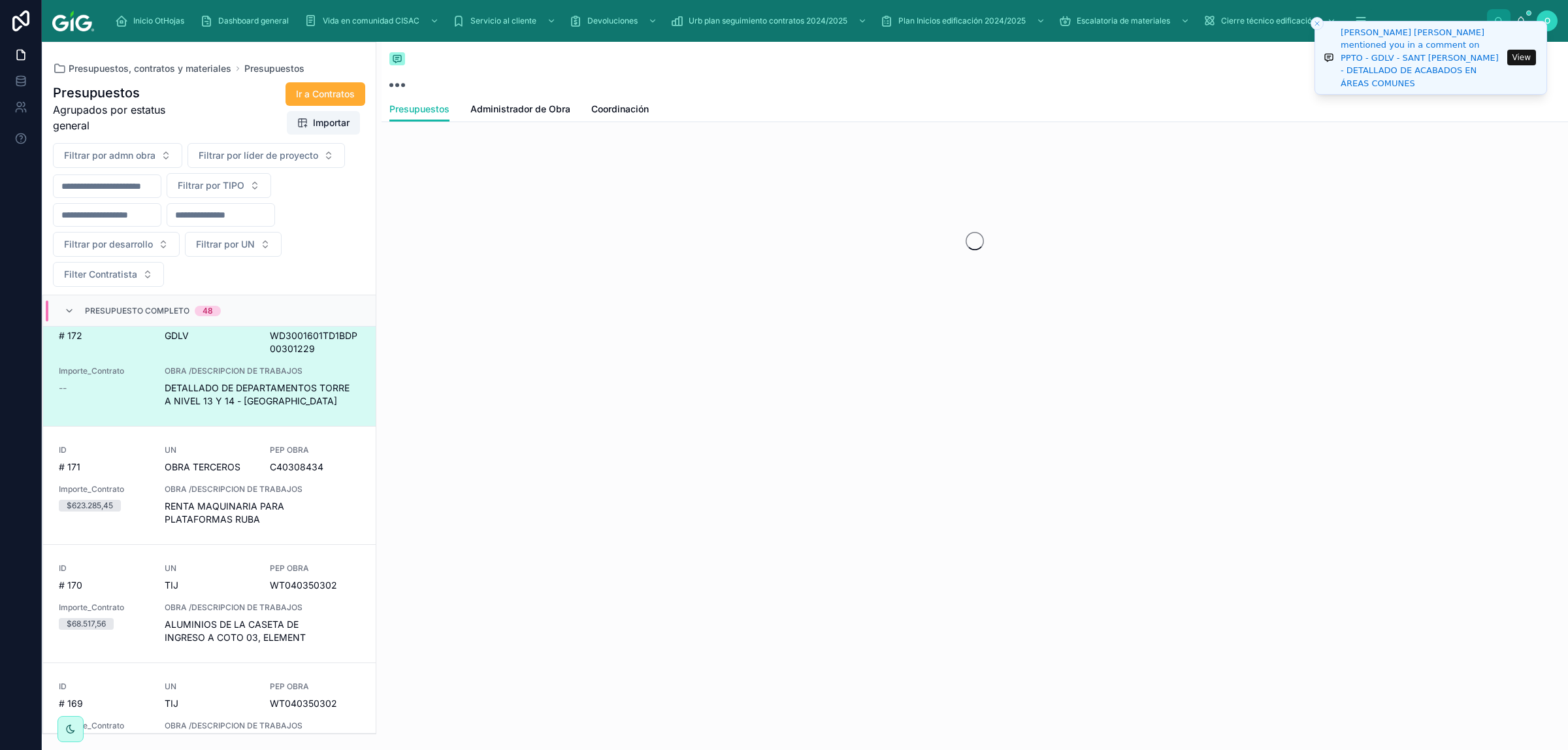
click at [1115, 65] on div "[PERSON_NAME] [PERSON_NAME] mentioned you in a comment on PPTO - GDLV - SANT [P…" at bounding box center [1423, 58] width 163 height 64
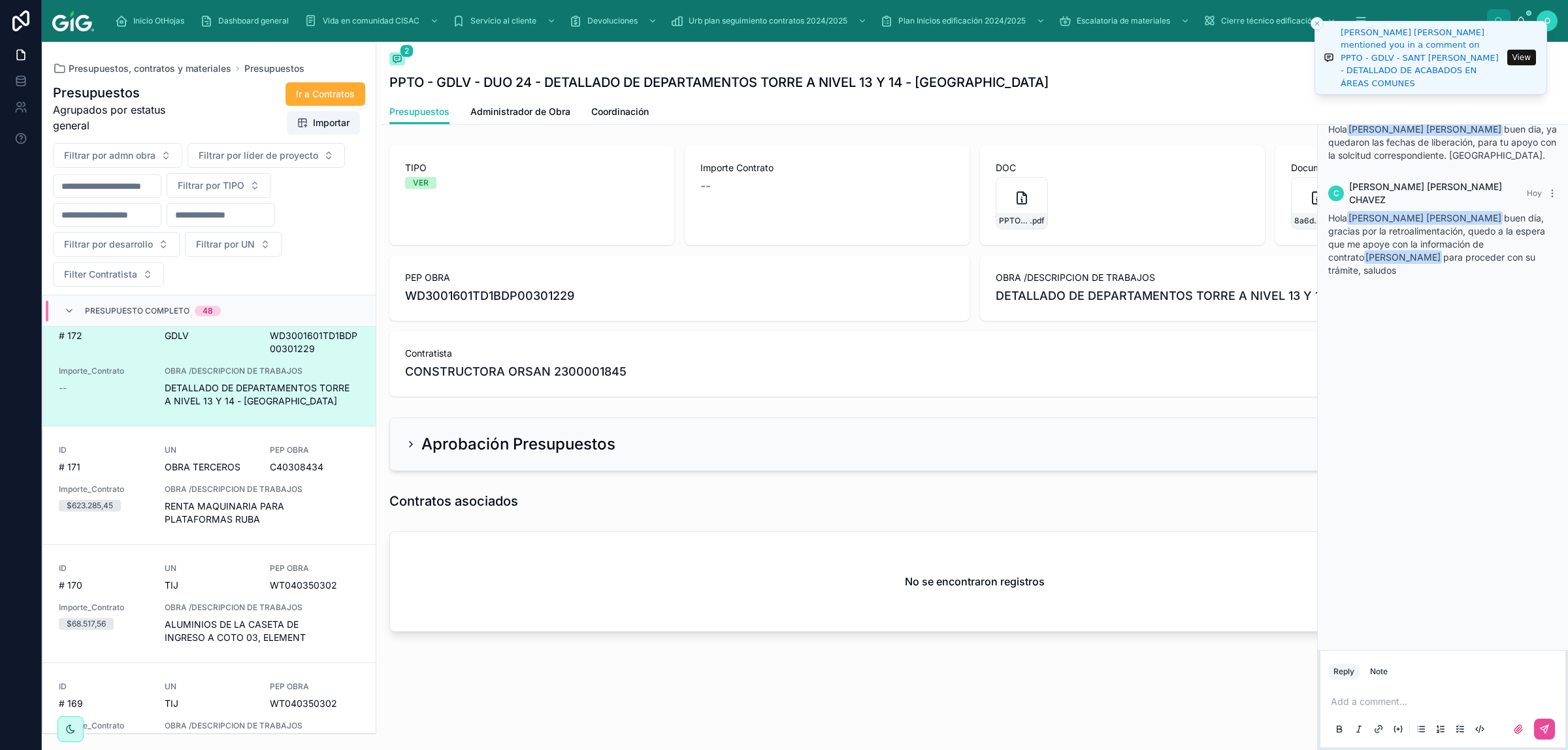
click at [1115, 21] on li "[PERSON_NAME] [PERSON_NAME] mentioned you in a comment on PPTO - GDLV - SANT [P…" at bounding box center [1431, 57] width 233 height 74
click at [1115, 17] on button "Close toast" at bounding box center [1317, 23] width 13 height 13
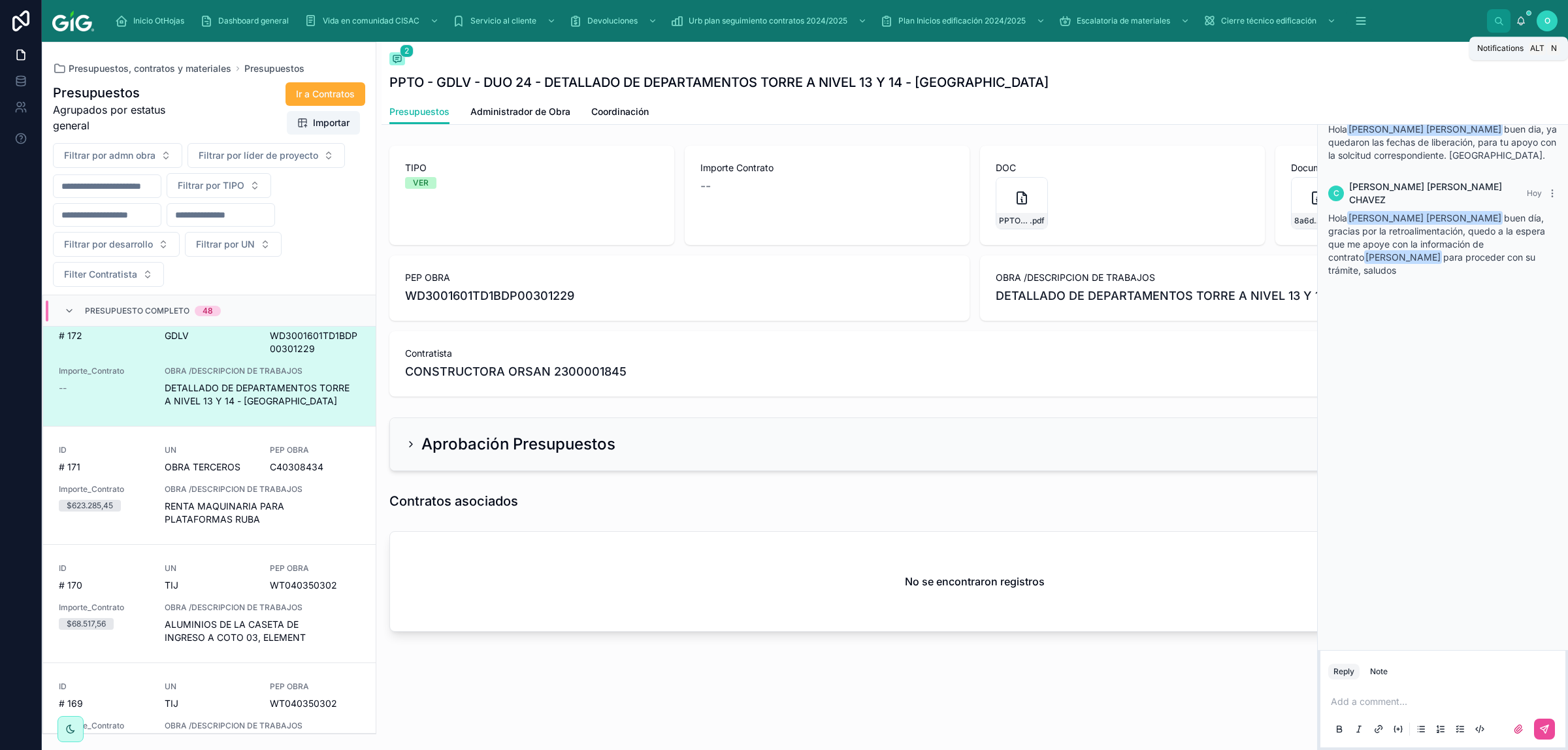
click at [1115, 17] on icon at bounding box center [1521, 21] width 10 height 10
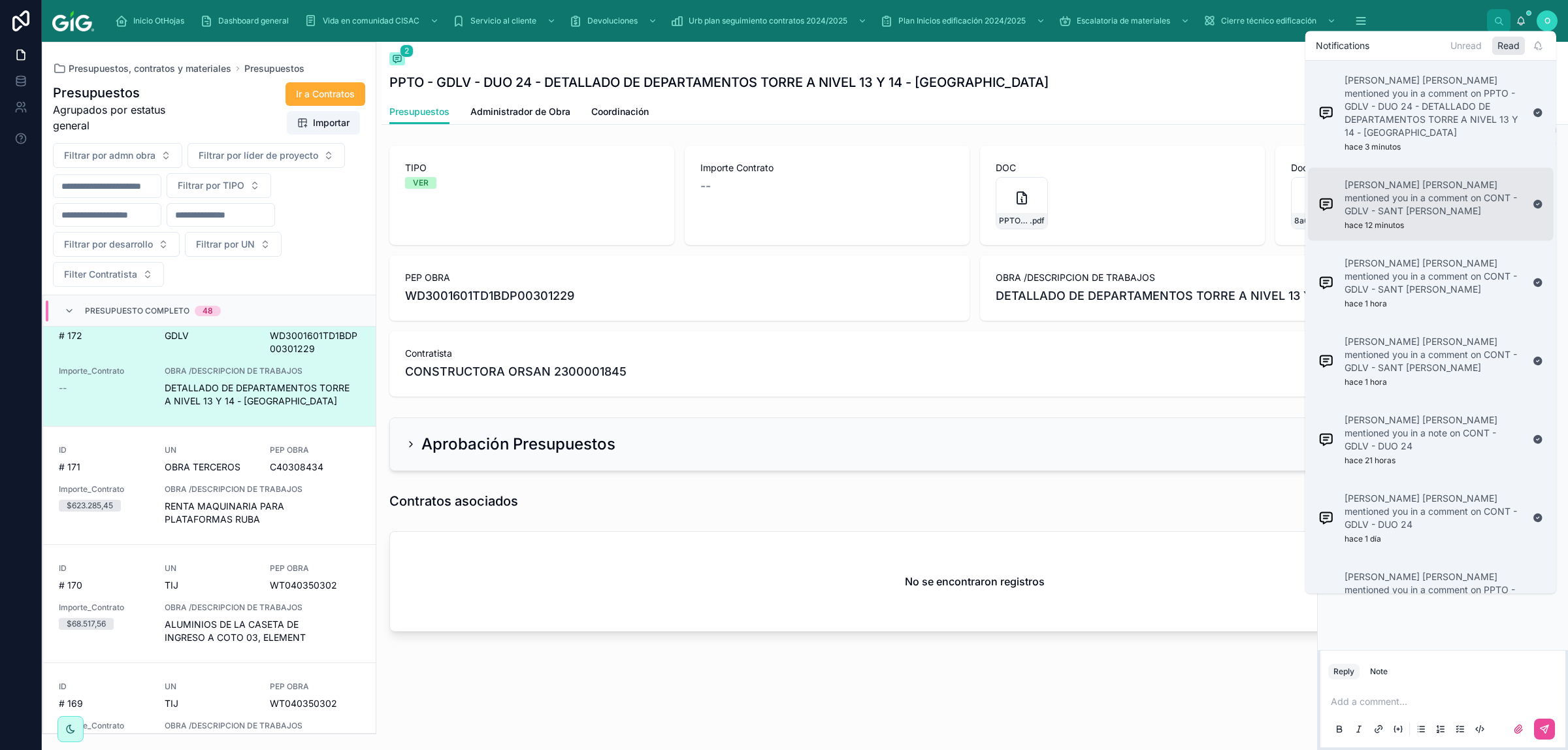
click at [1115, 188] on p "[PERSON_NAME] [PERSON_NAME] mentioned you in a comment on CONT - GDLV - SANT [P…" at bounding box center [1433, 197] width 177 height 39
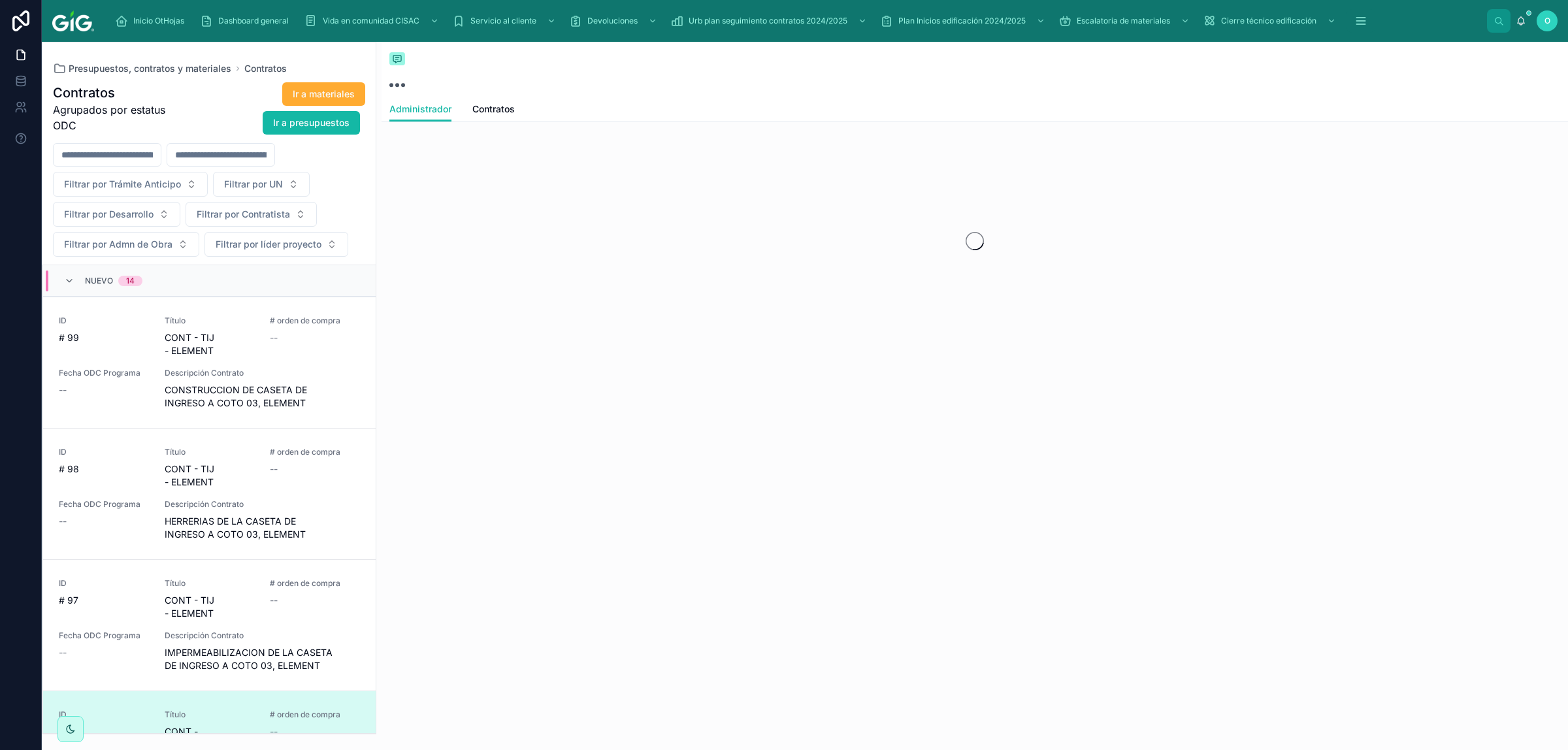
scroll to position [425, 0]
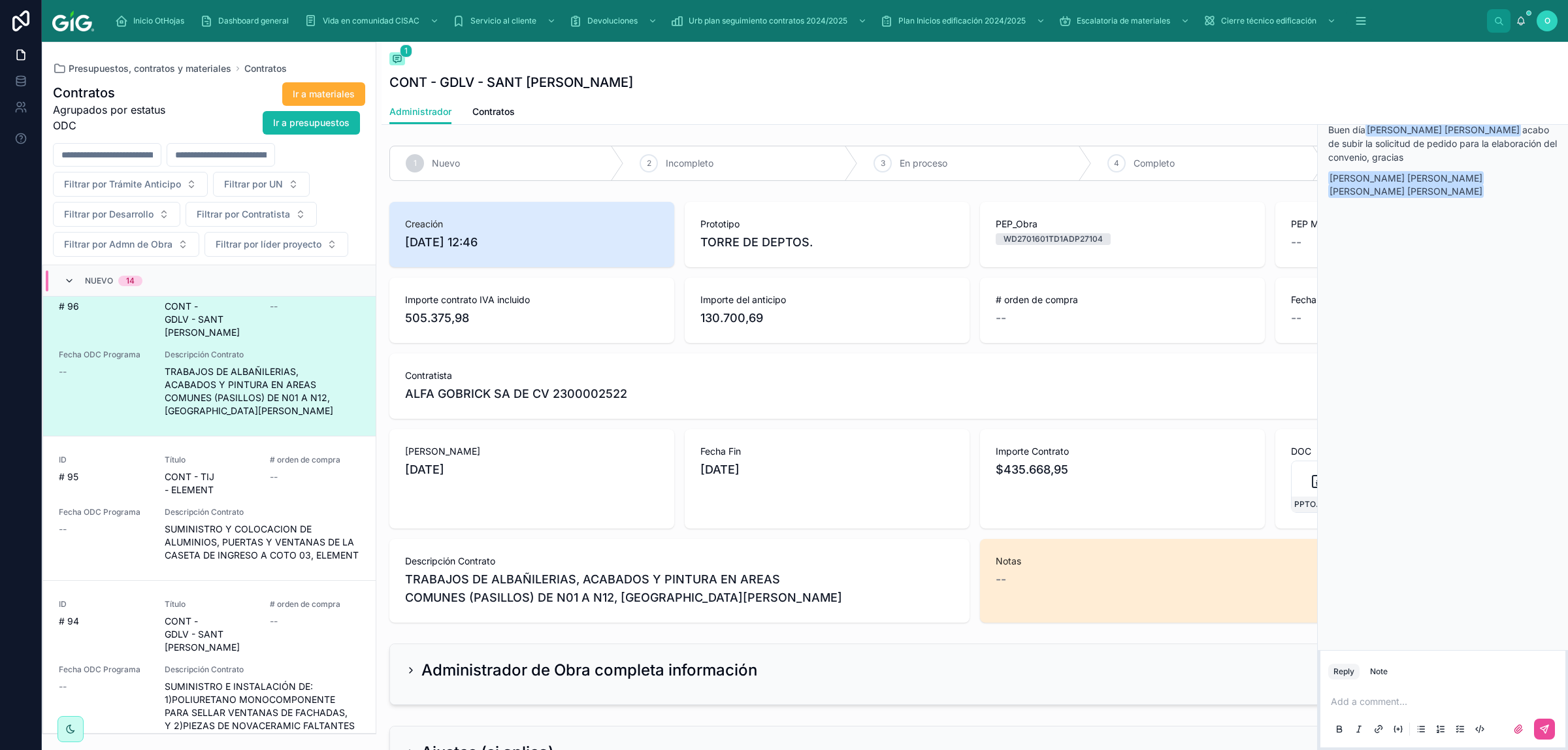
click at [65, 283] on icon at bounding box center [69, 281] width 10 height 10
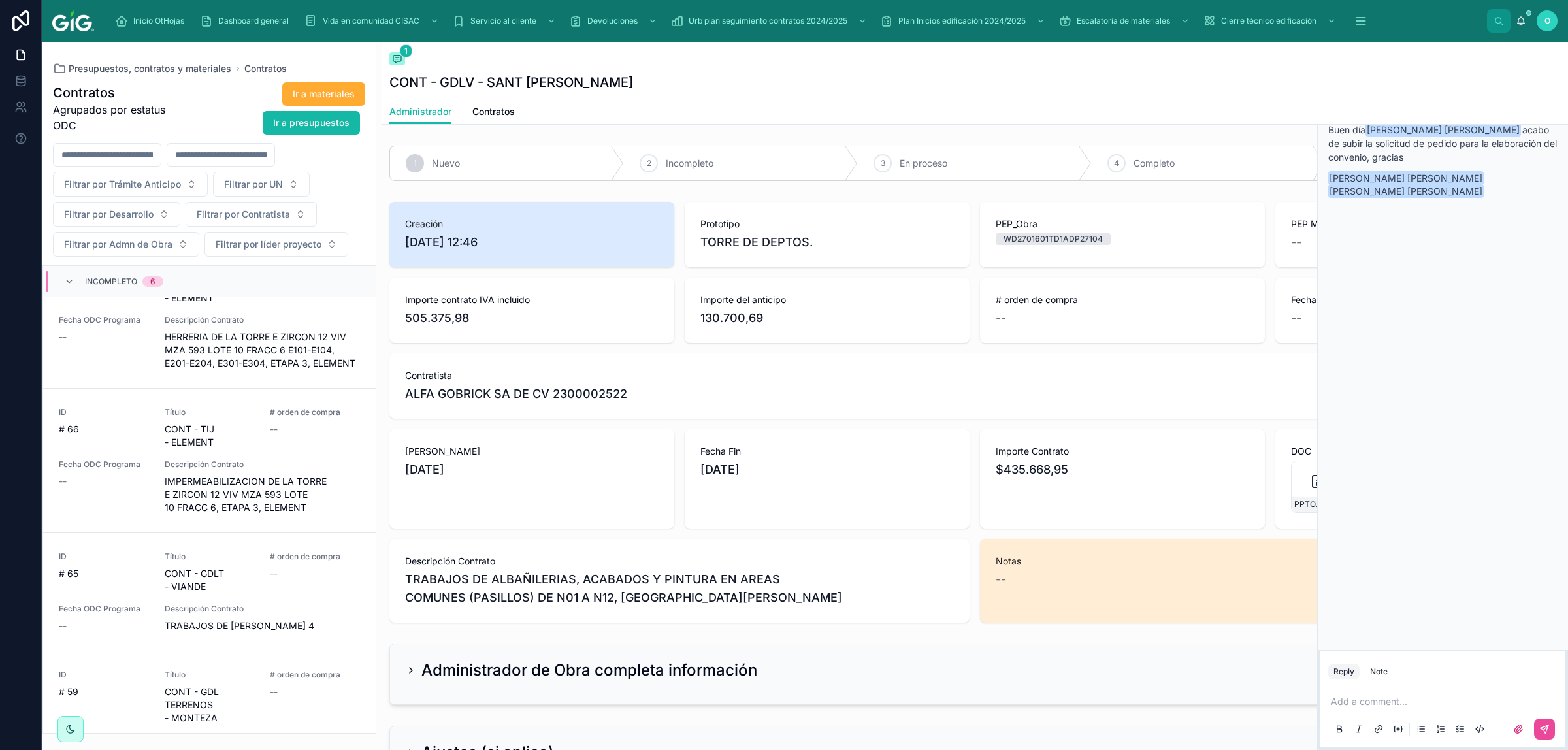
scroll to position [491, 0]
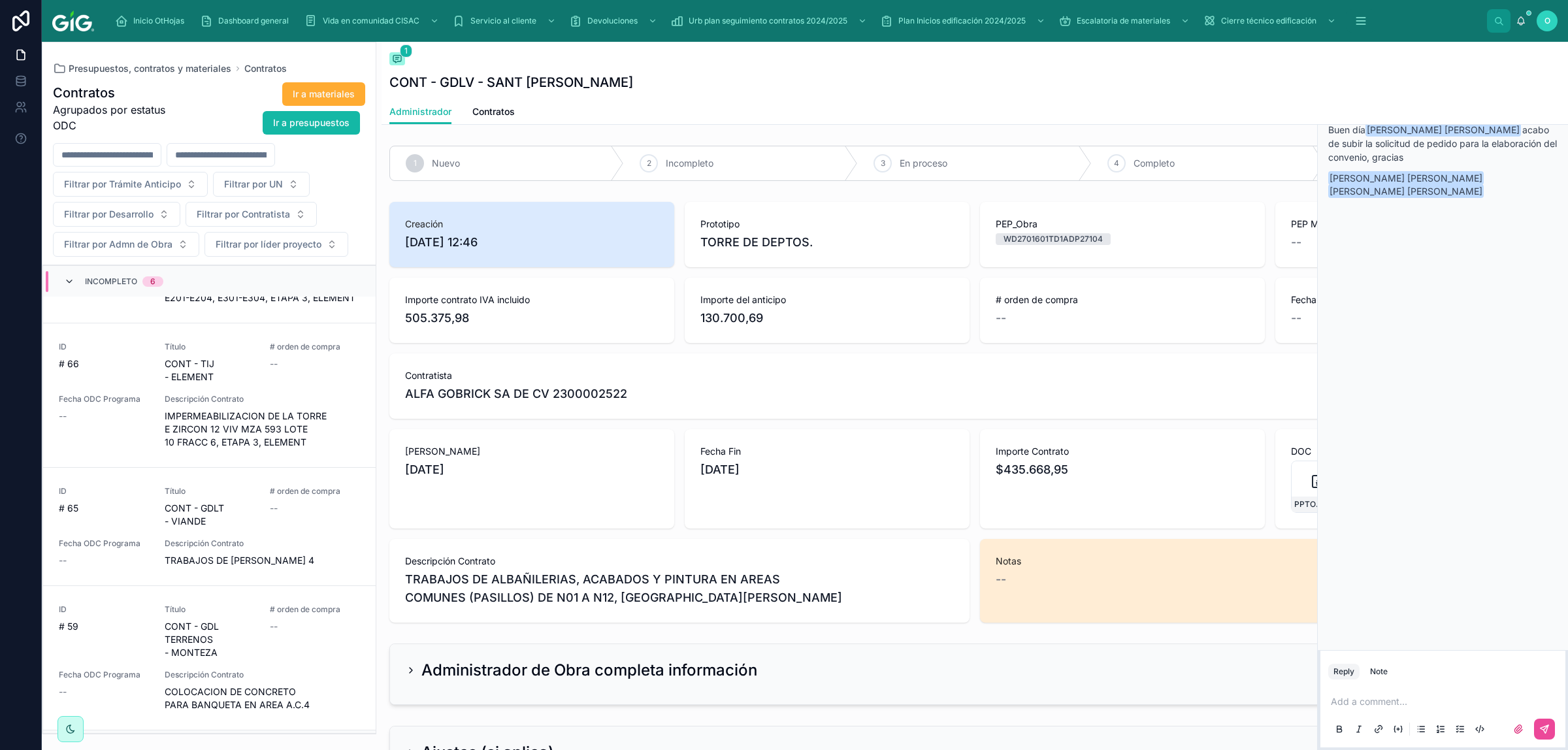
click at [68, 282] on icon at bounding box center [69, 281] width 10 height 10
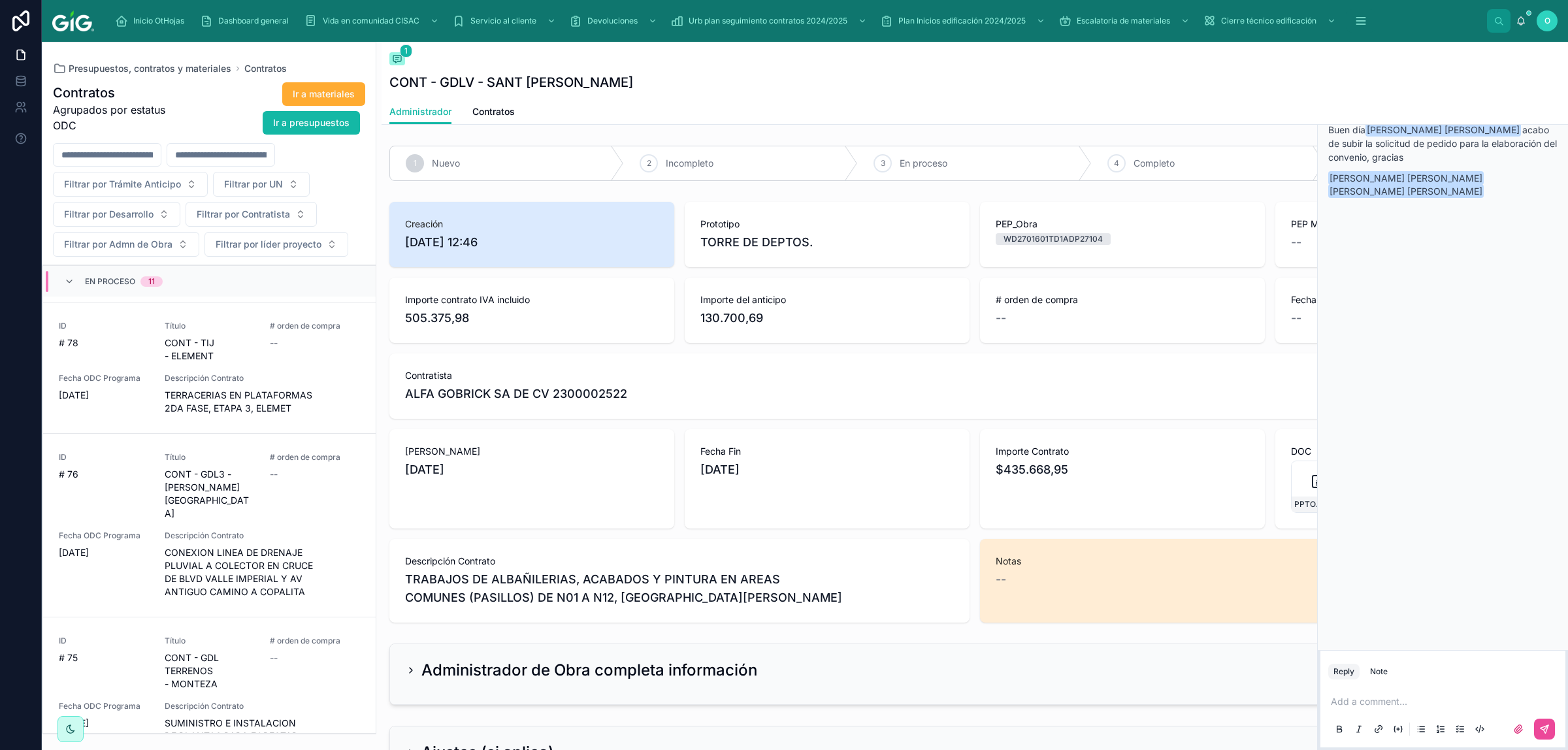
scroll to position [399, 0]
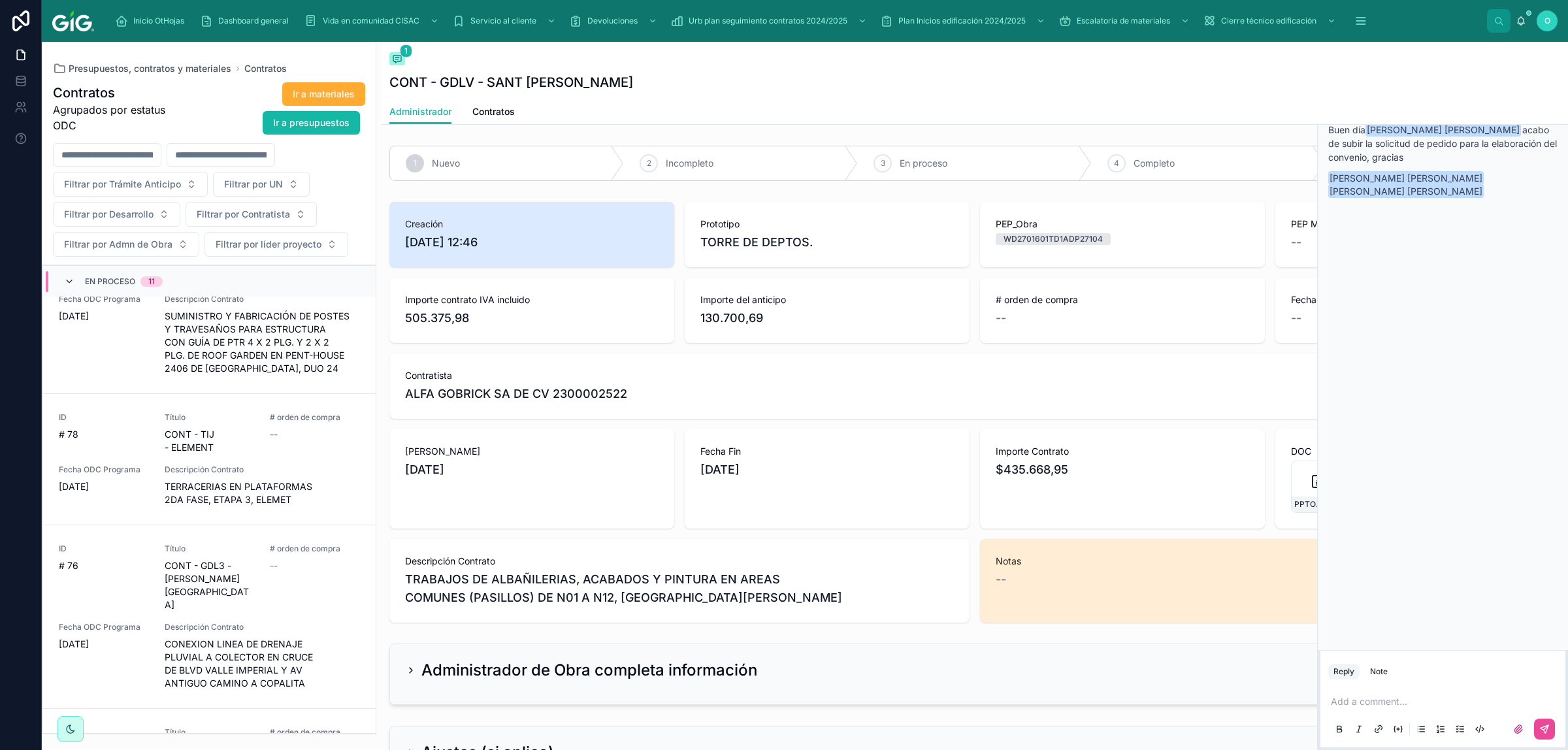
click at [68, 284] on icon at bounding box center [69, 281] width 10 height 10
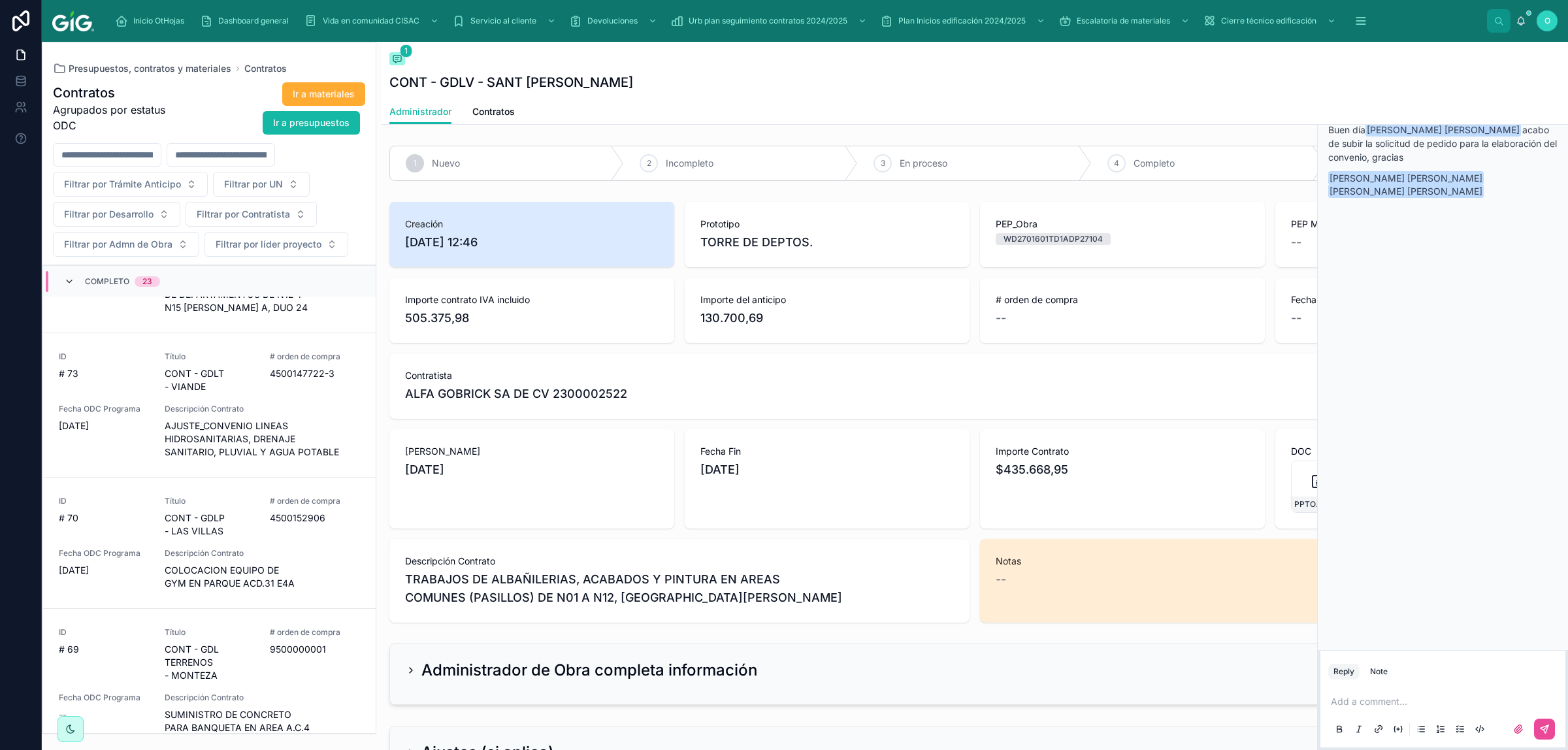
click at [68, 281] on icon at bounding box center [69, 281] width 10 height 10
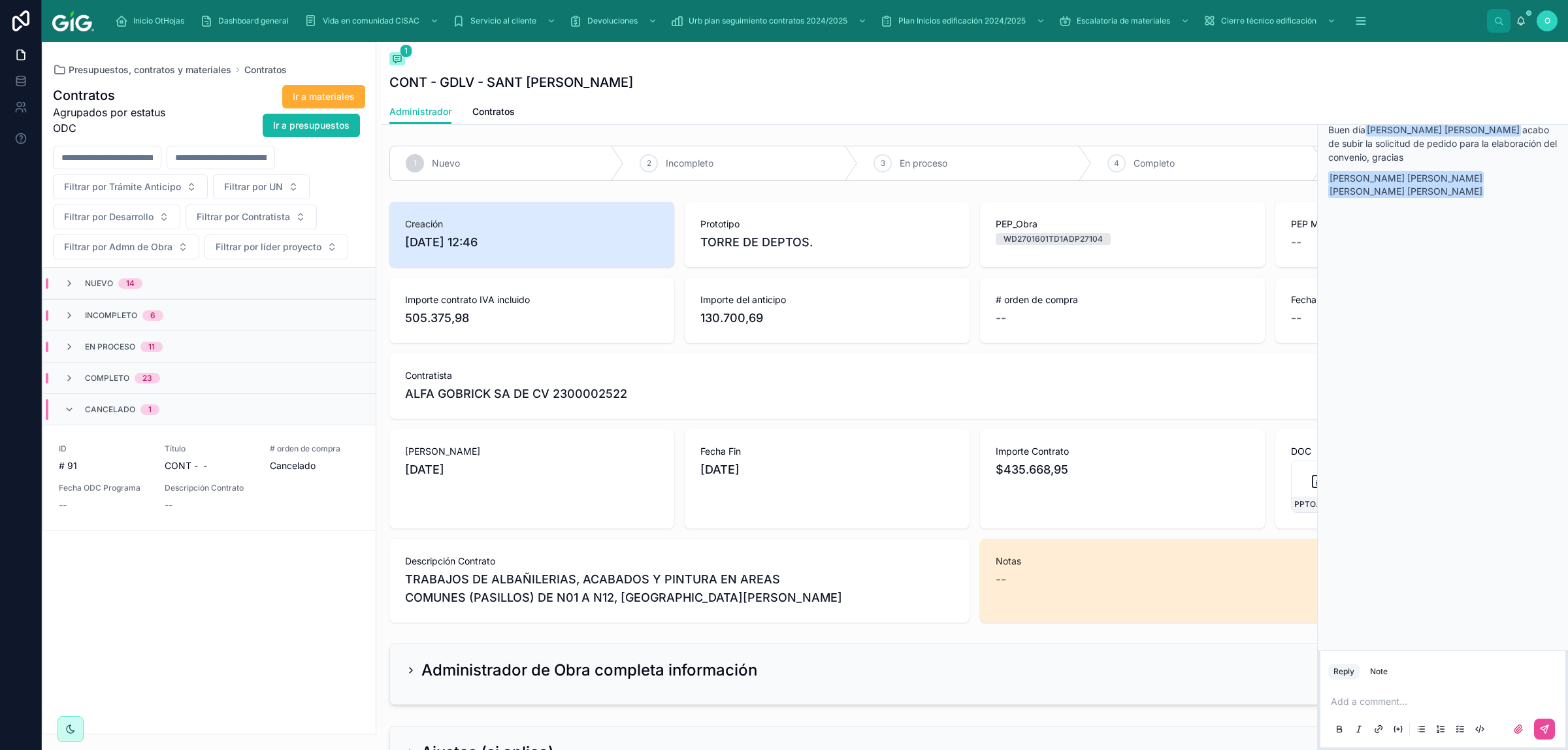
click at [62, 406] on div "Cancelado 1" at bounding box center [112, 410] width 126 height 21
click at [66, 377] on icon at bounding box center [69, 378] width 10 height 10
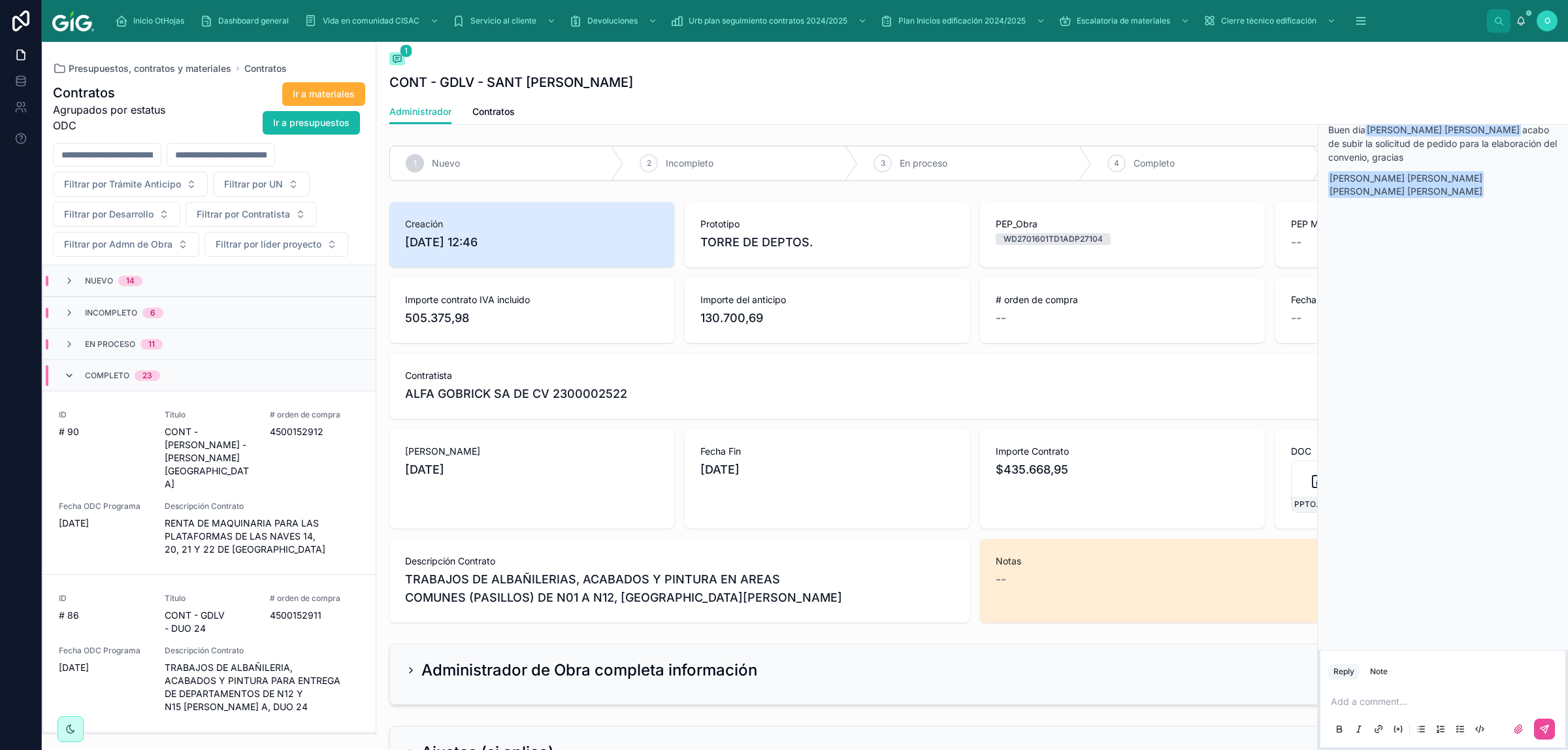
click at [67, 377] on icon at bounding box center [69, 376] width 10 height 10
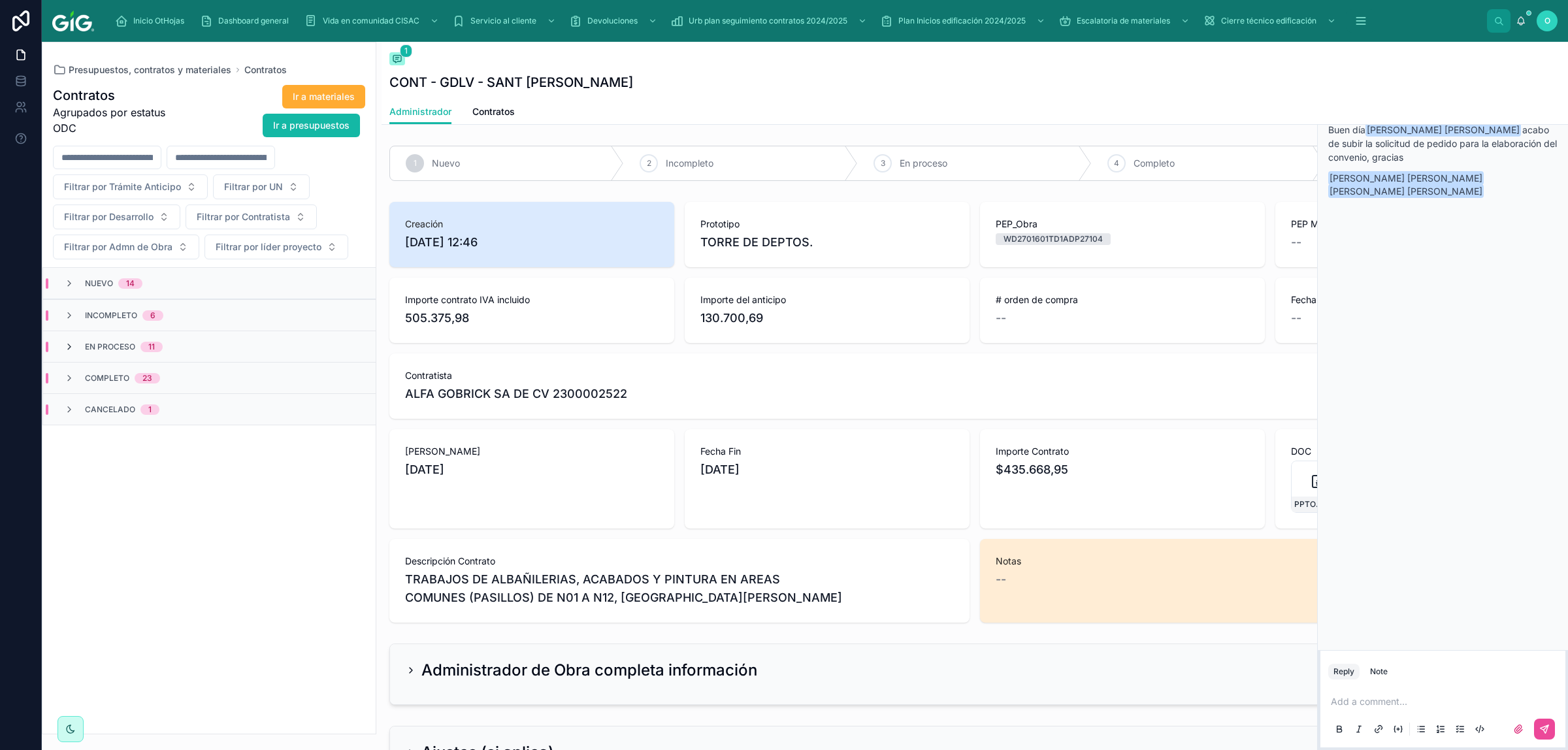
click at [65, 350] on icon at bounding box center [69, 347] width 10 height 10
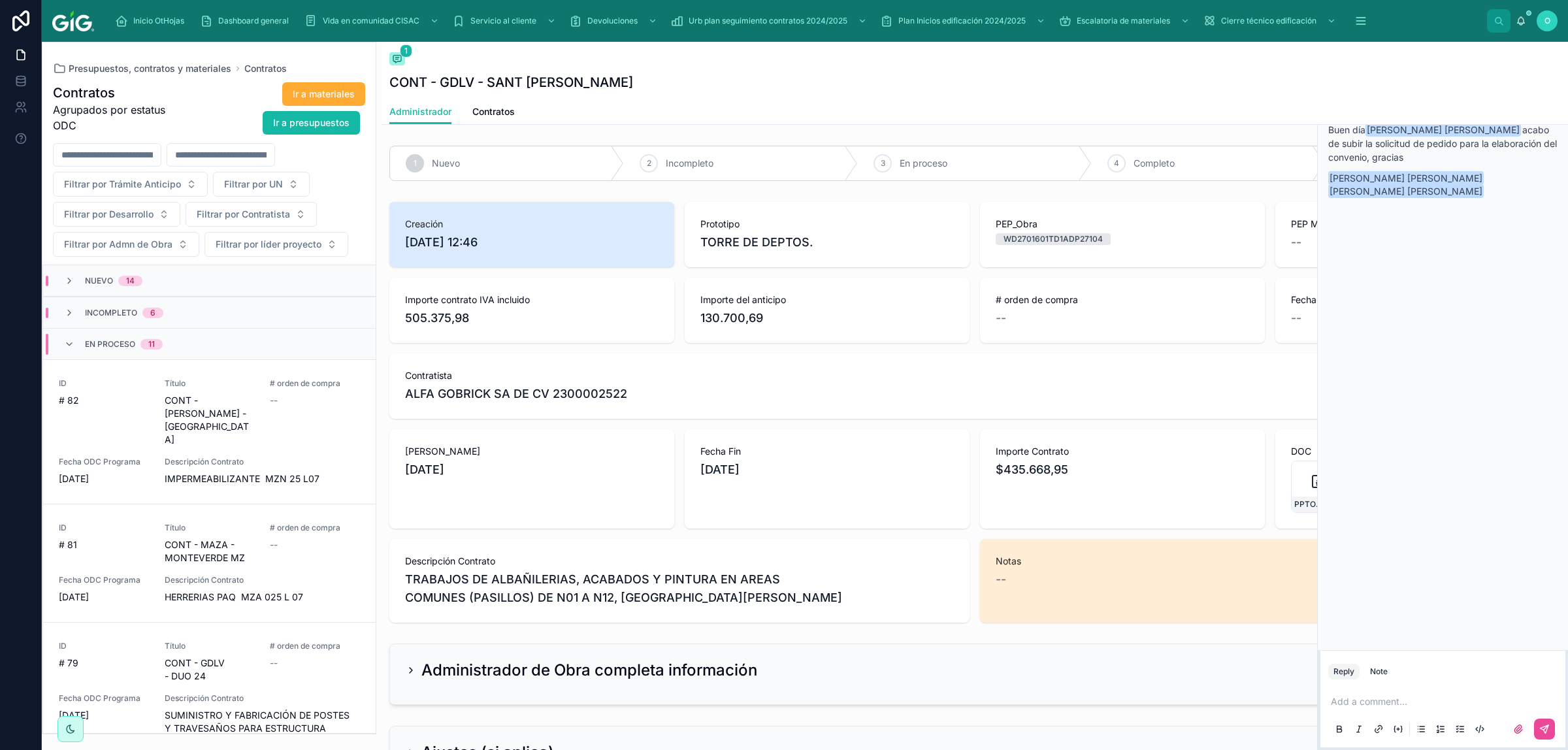
click at [65, 350] on icon at bounding box center [69, 345] width 10 height 10
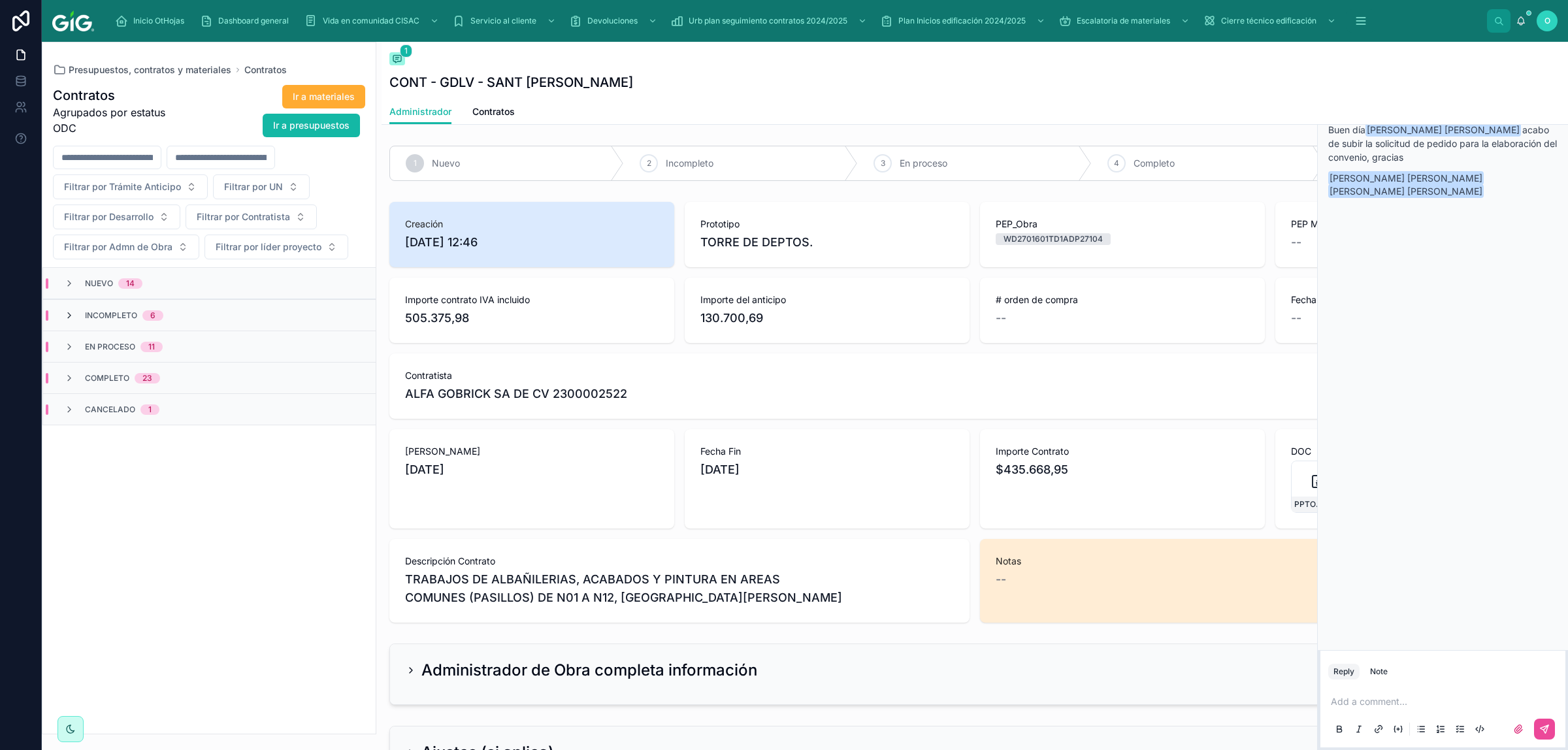
click at [68, 316] on icon at bounding box center [69, 316] width 10 height 10
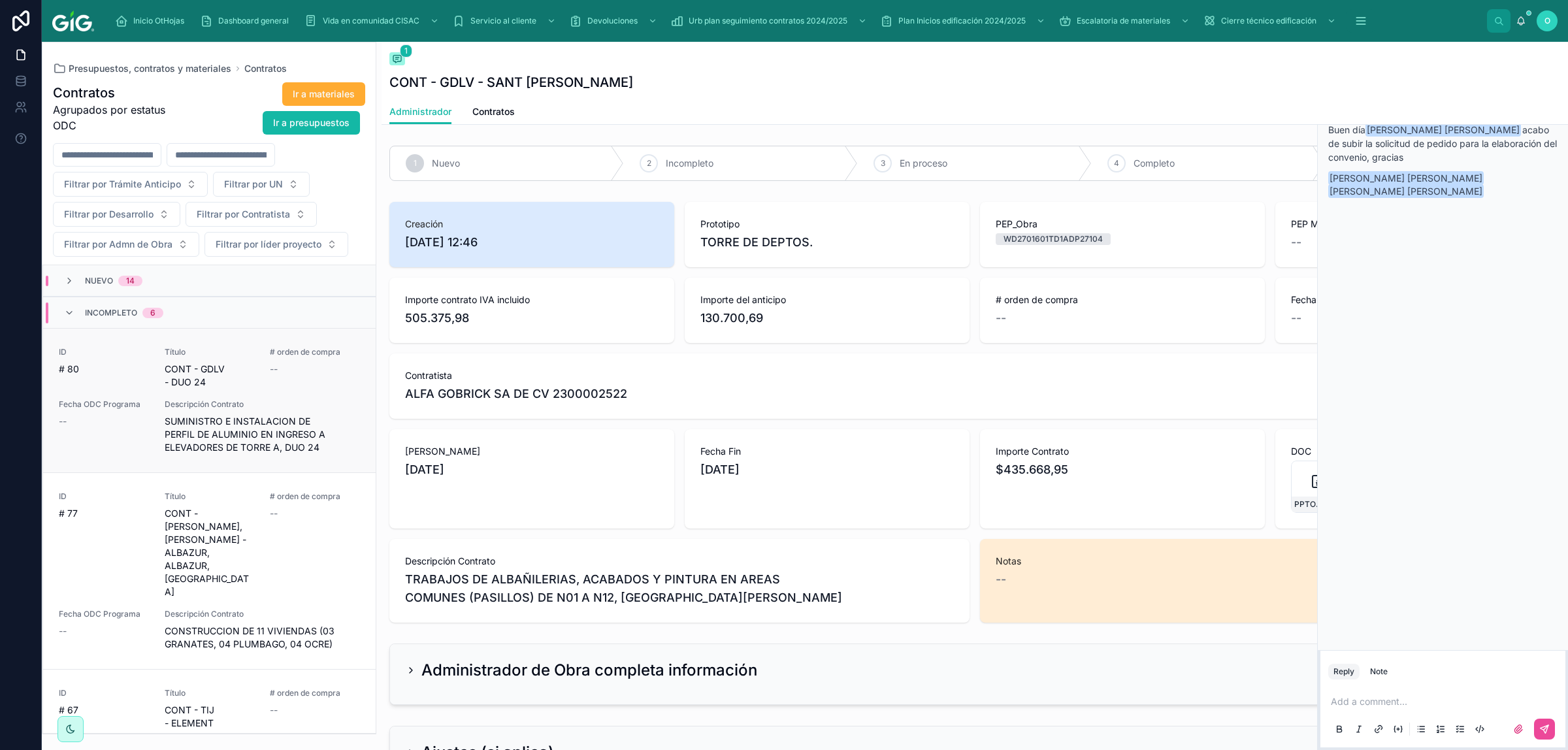
click at [87, 430] on div "Fecha ODC Programa --" at bounding box center [104, 426] width 90 height 55
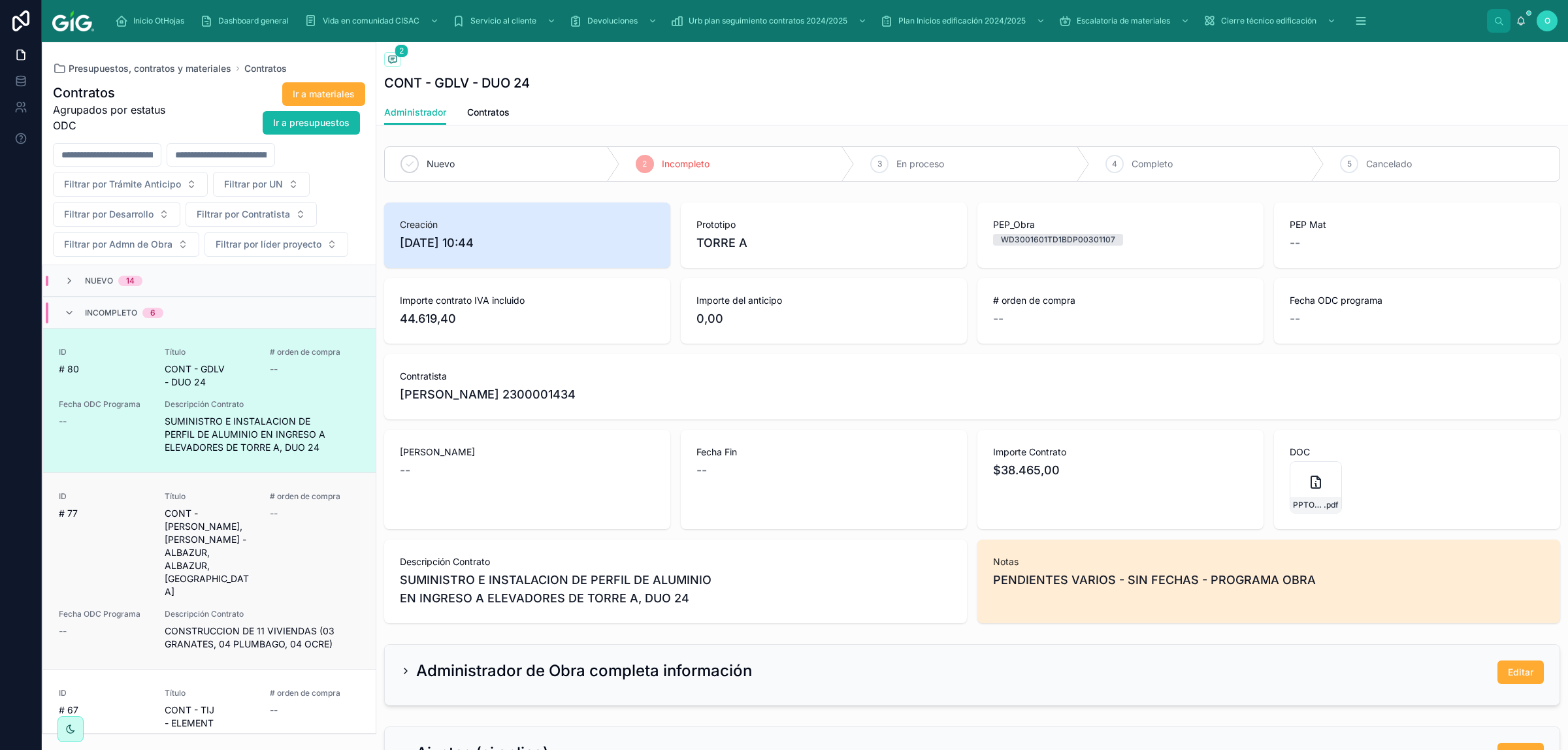
click at [126, 495] on span "# 77" at bounding box center [104, 514] width 90 height 13
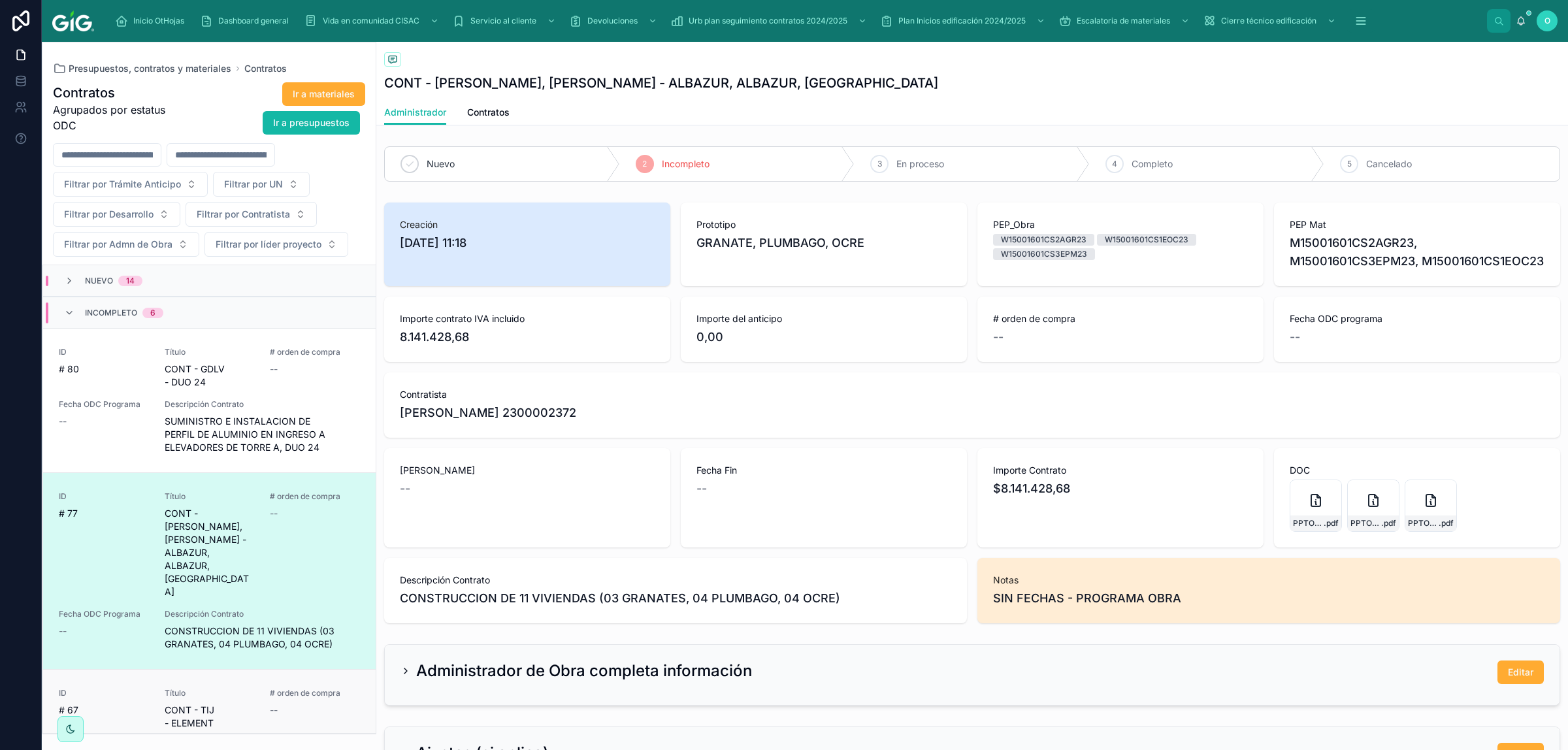
click at [106, 495] on span "# 67" at bounding box center [104, 710] width 90 height 13
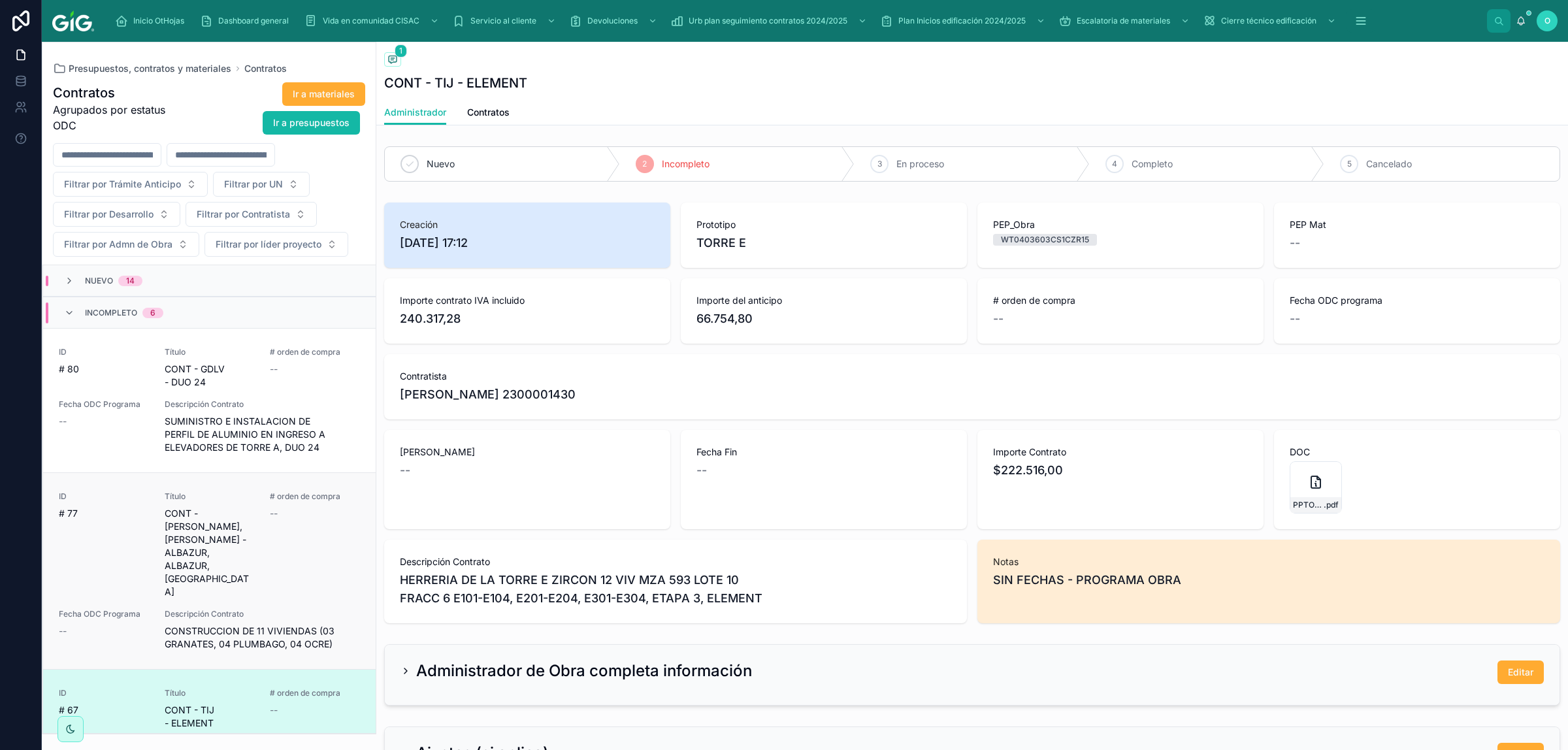
scroll to position [272, 0]
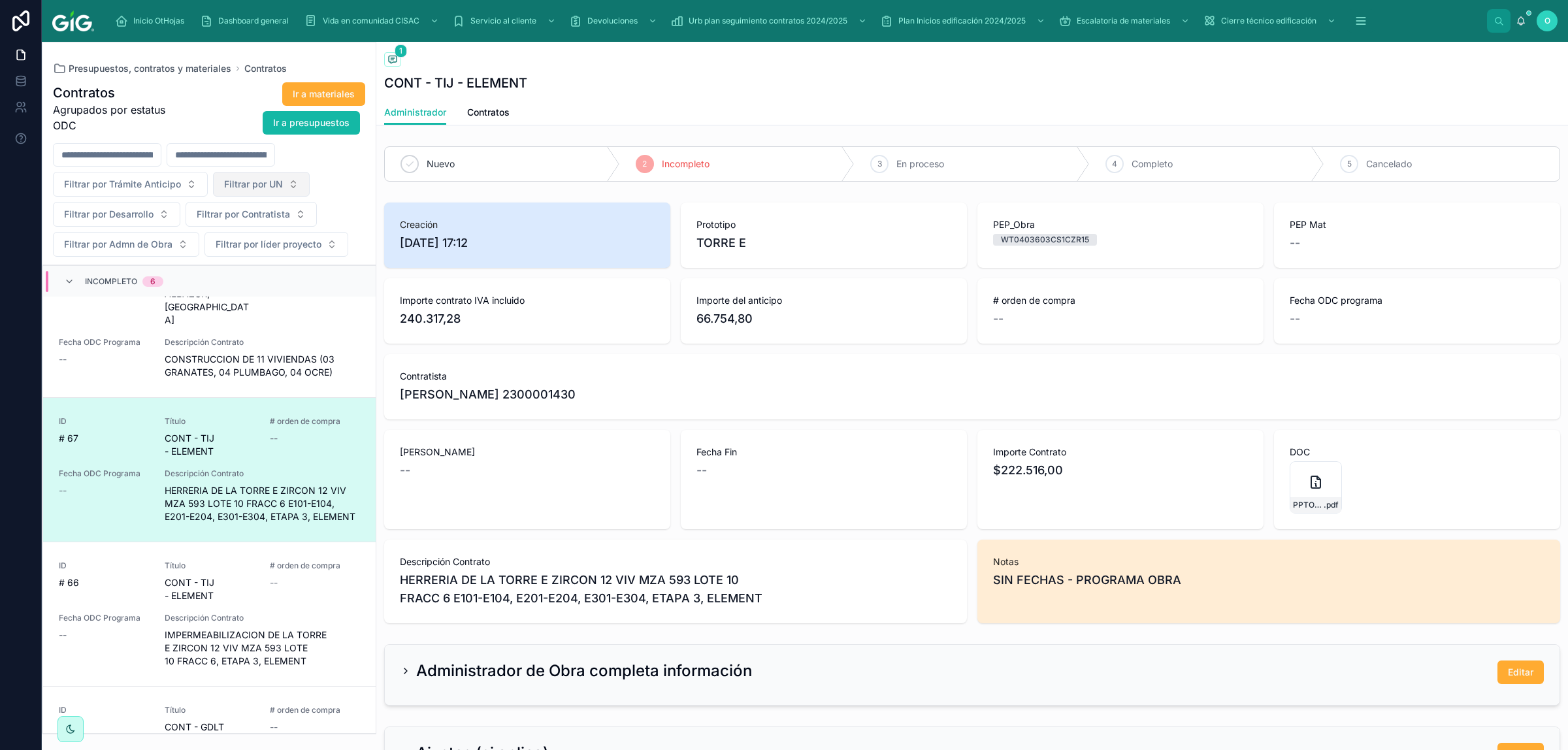
click at [285, 180] on button "Filtrar por UN" at bounding box center [261, 184] width 97 height 25
click at [291, 178] on button "Filtrar por UN" at bounding box center [261, 184] width 97 height 25
click at [298, 185] on button "Filtrar por UN" at bounding box center [261, 184] width 97 height 25
click at [341, 178] on div "Filtrar por Trámite Anticipo Filtrar por UN Filtrar por Desarrollo Filtrar por …" at bounding box center [209, 199] width 333 height 113
click at [296, 181] on button "Filtrar por UN" at bounding box center [261, 184] width 97 height 25
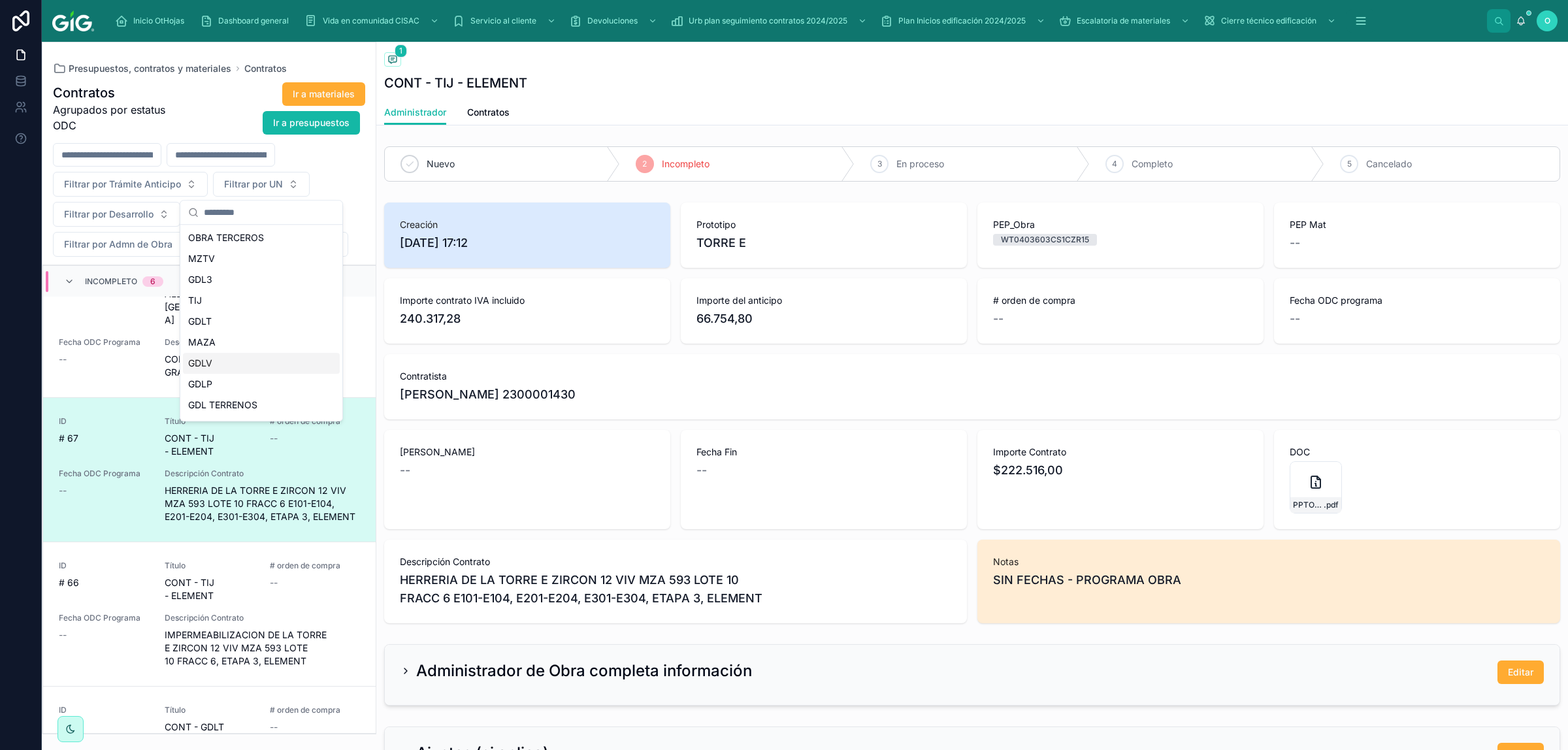
click at [278, 365] on div "GDLV" at bounding box center [261, 364] width 157 height 21
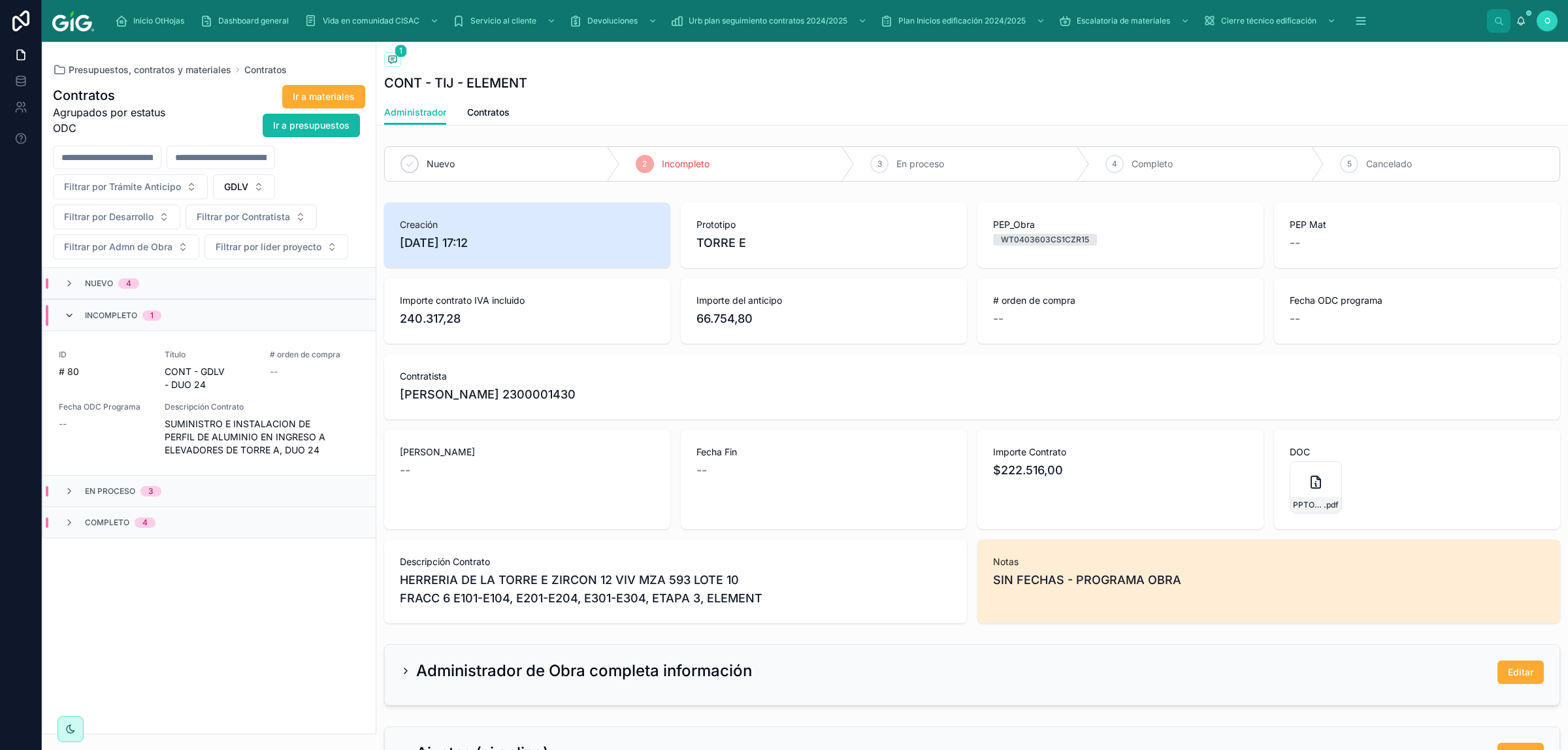
click at [71, 313] on icon at bounding box center [69, 316] width 10 height 10
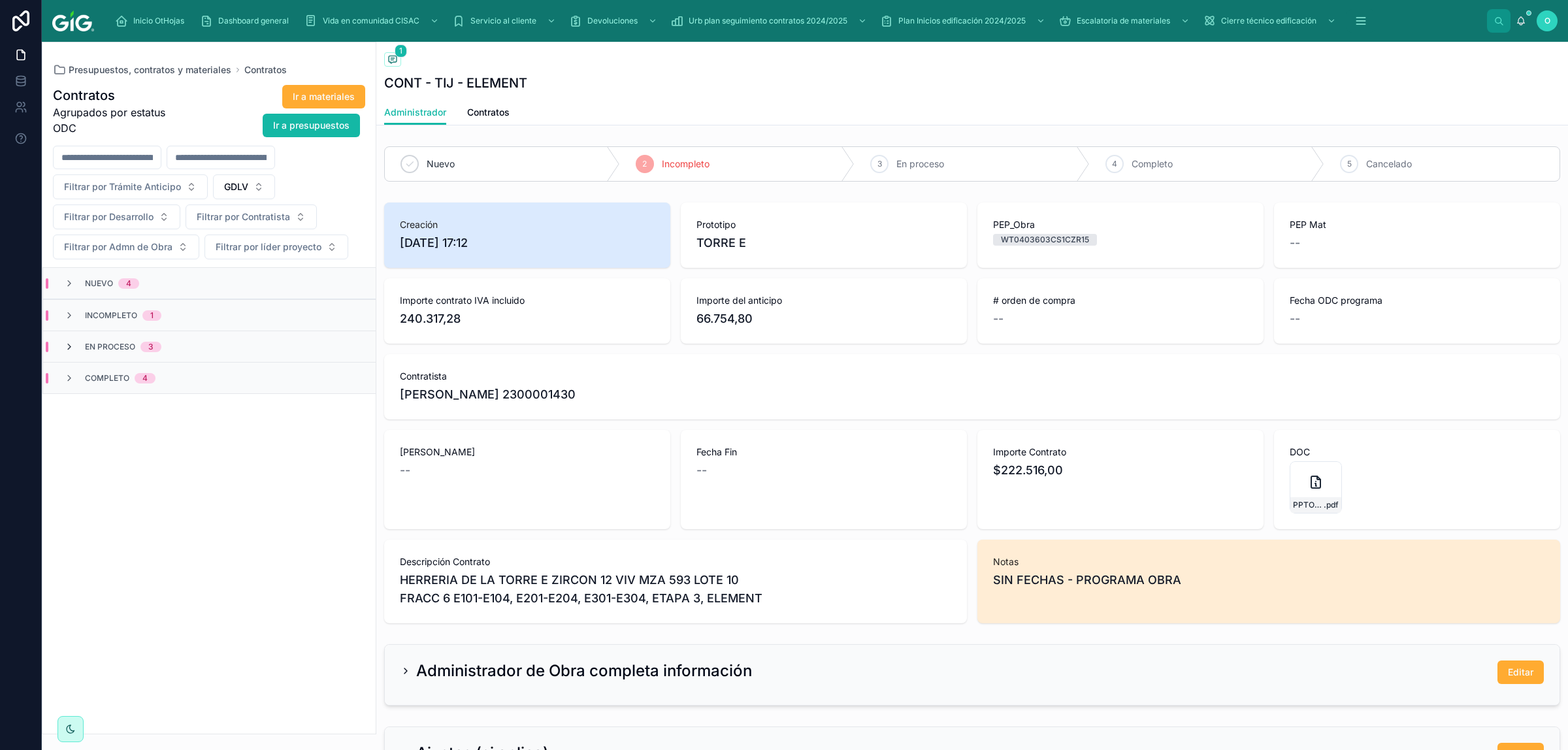
click at [72, 343] on icon at bounding box center [69, 347] width 10 height 10
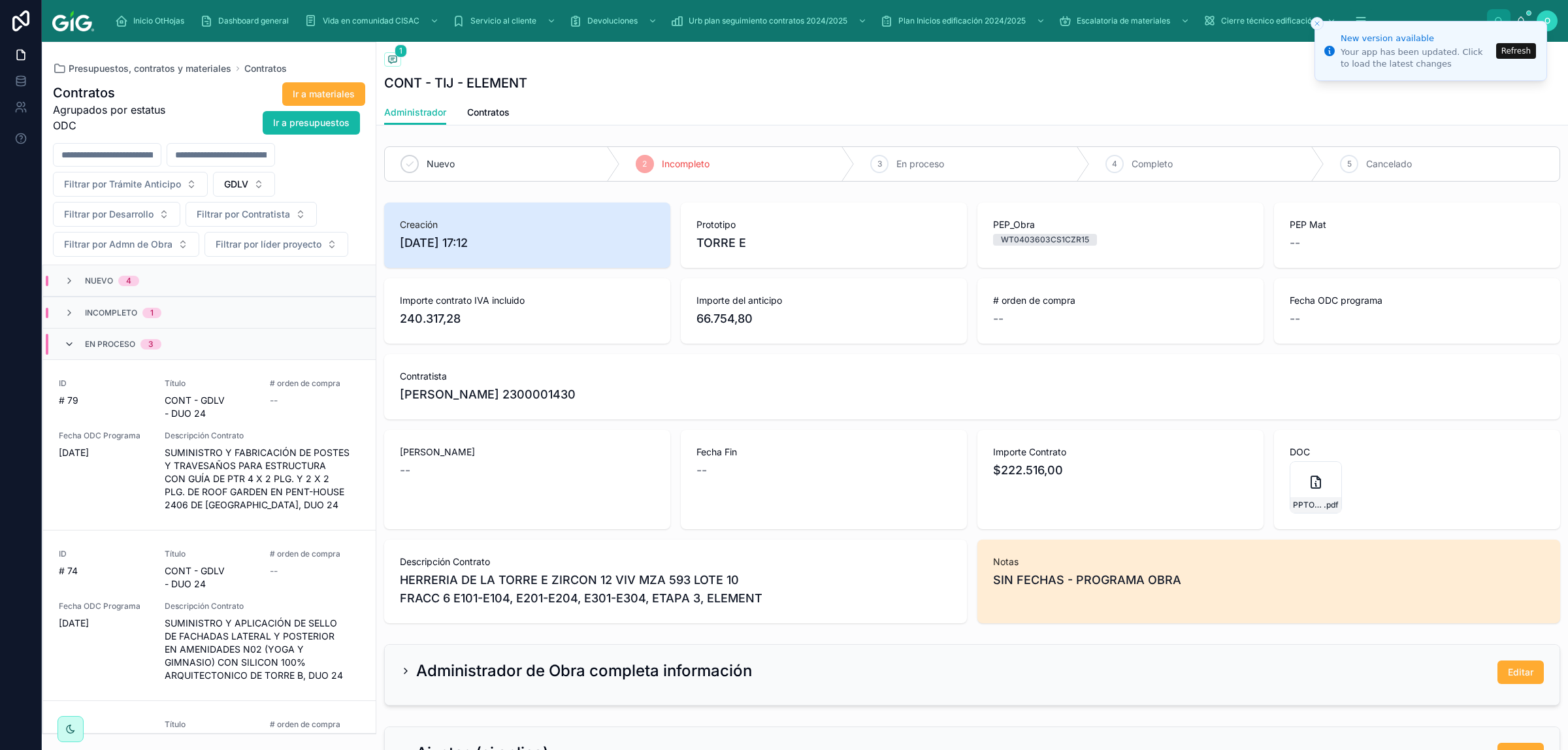
click at [69, 342] on icon at bounding box center [69, 345] width 10 height 10
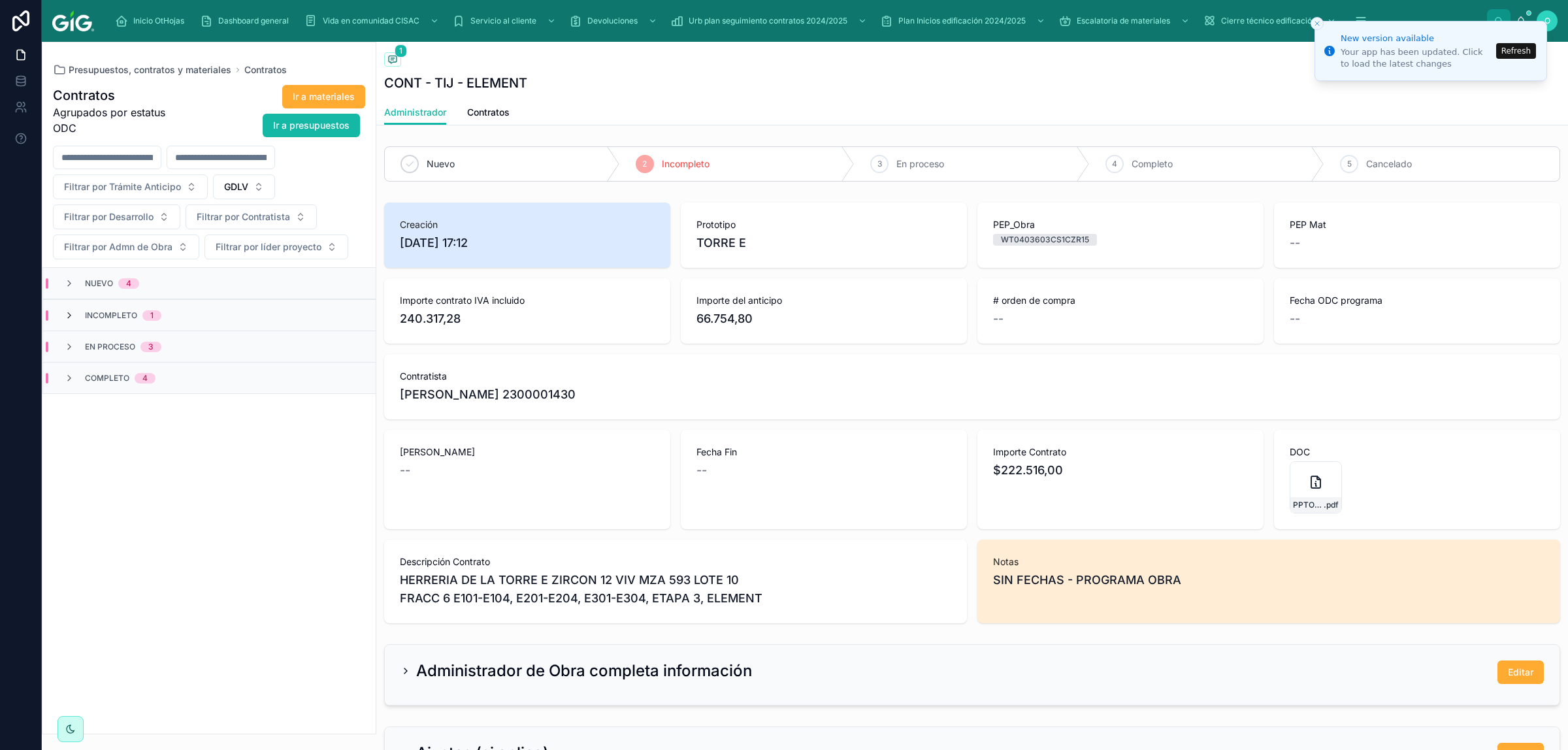
click at [68, 314] on icon at bounding box center [69, 316] width 10 height 10
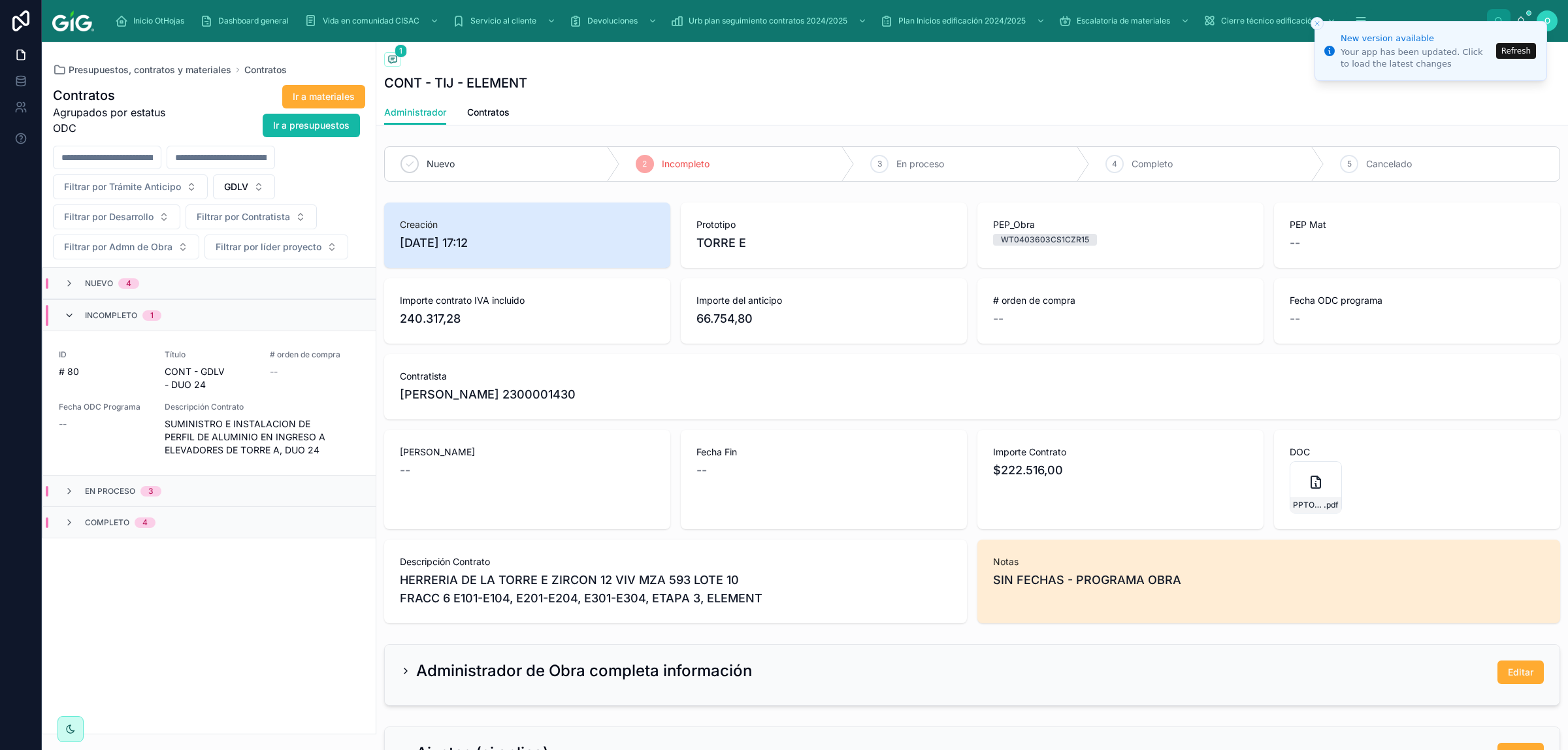
click at [74, 315] on icon at bounding box center [69, 316] width 10 height 10
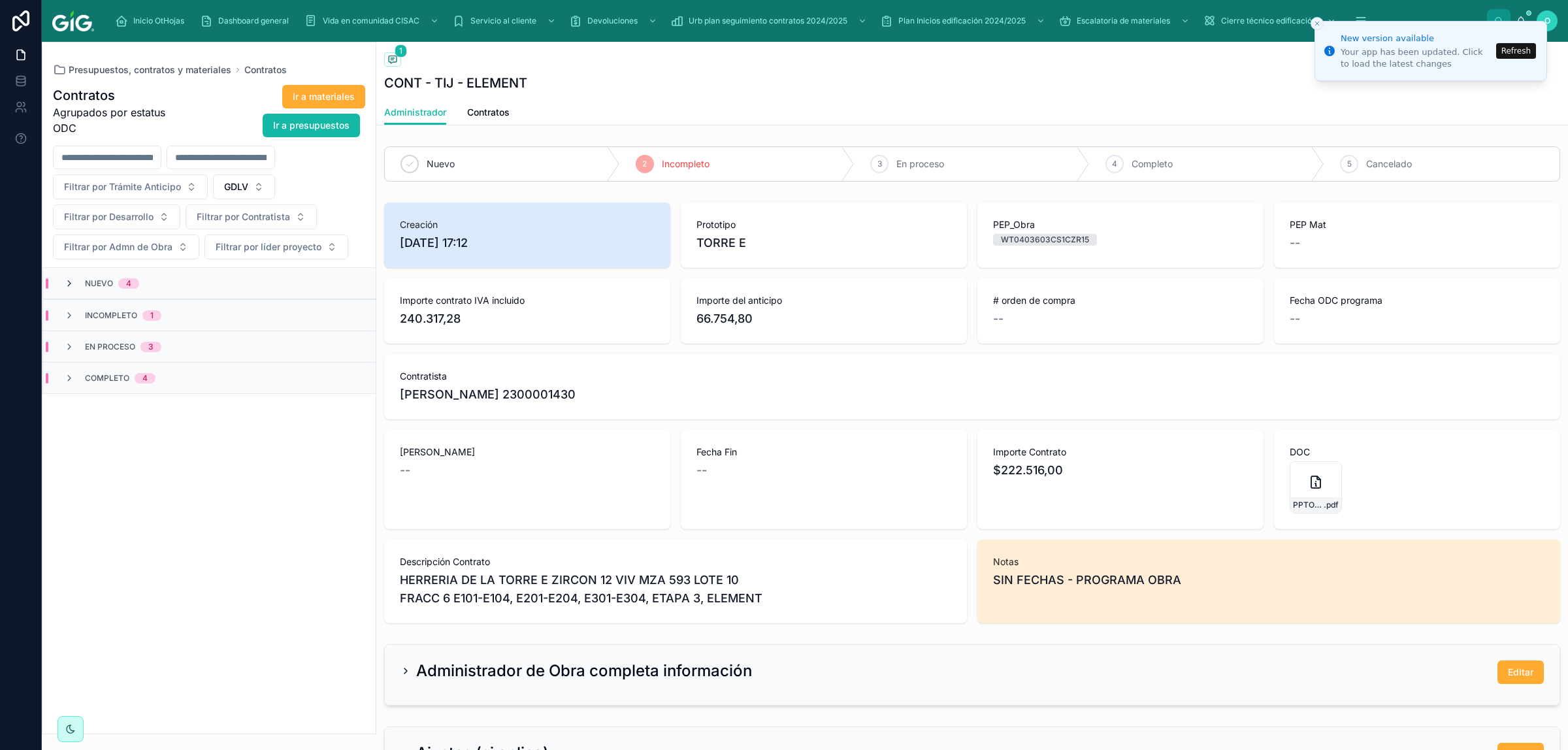
click at [72, 286] on icon at bounding box center [69, 284] width 10 height 10
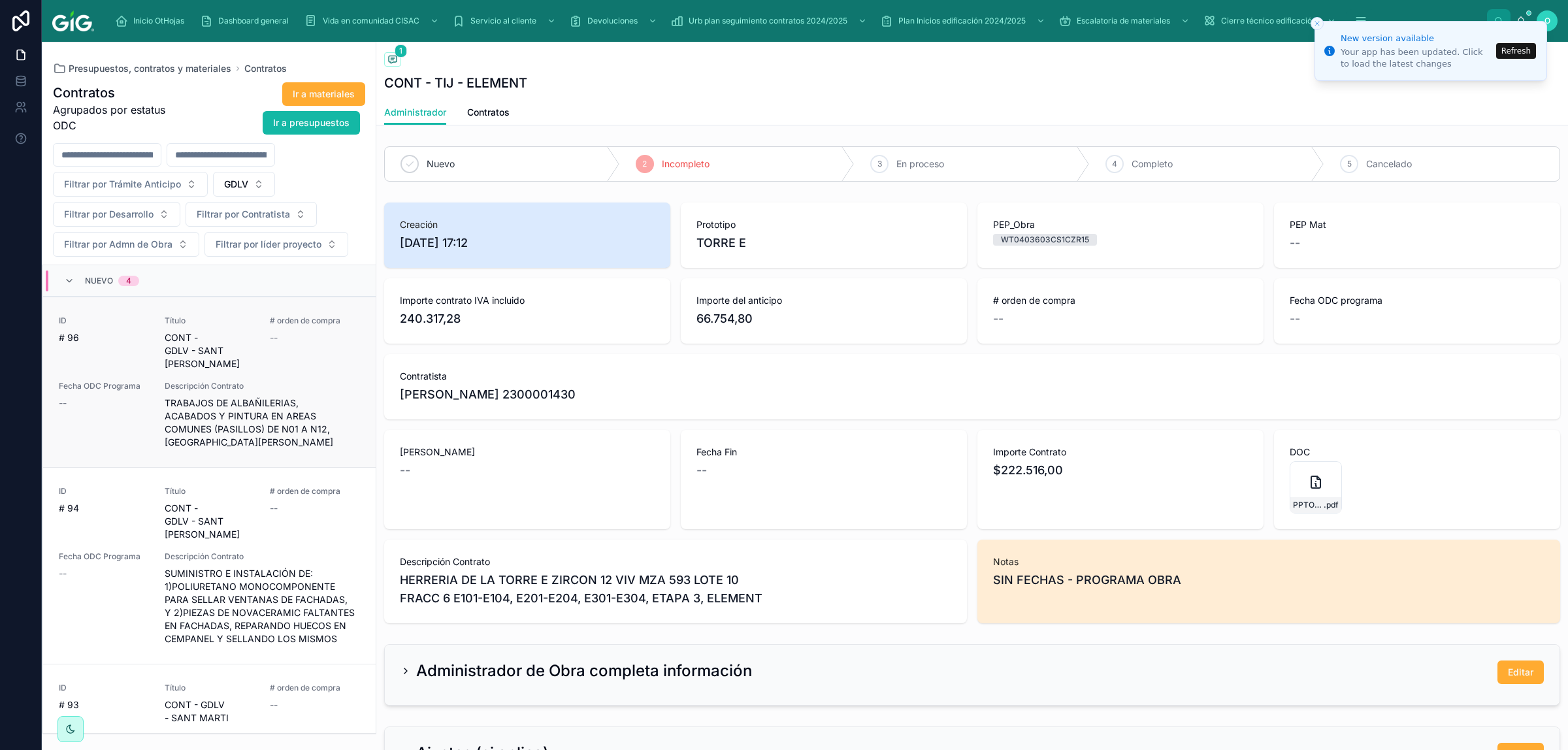
scroll to position [272, 0]
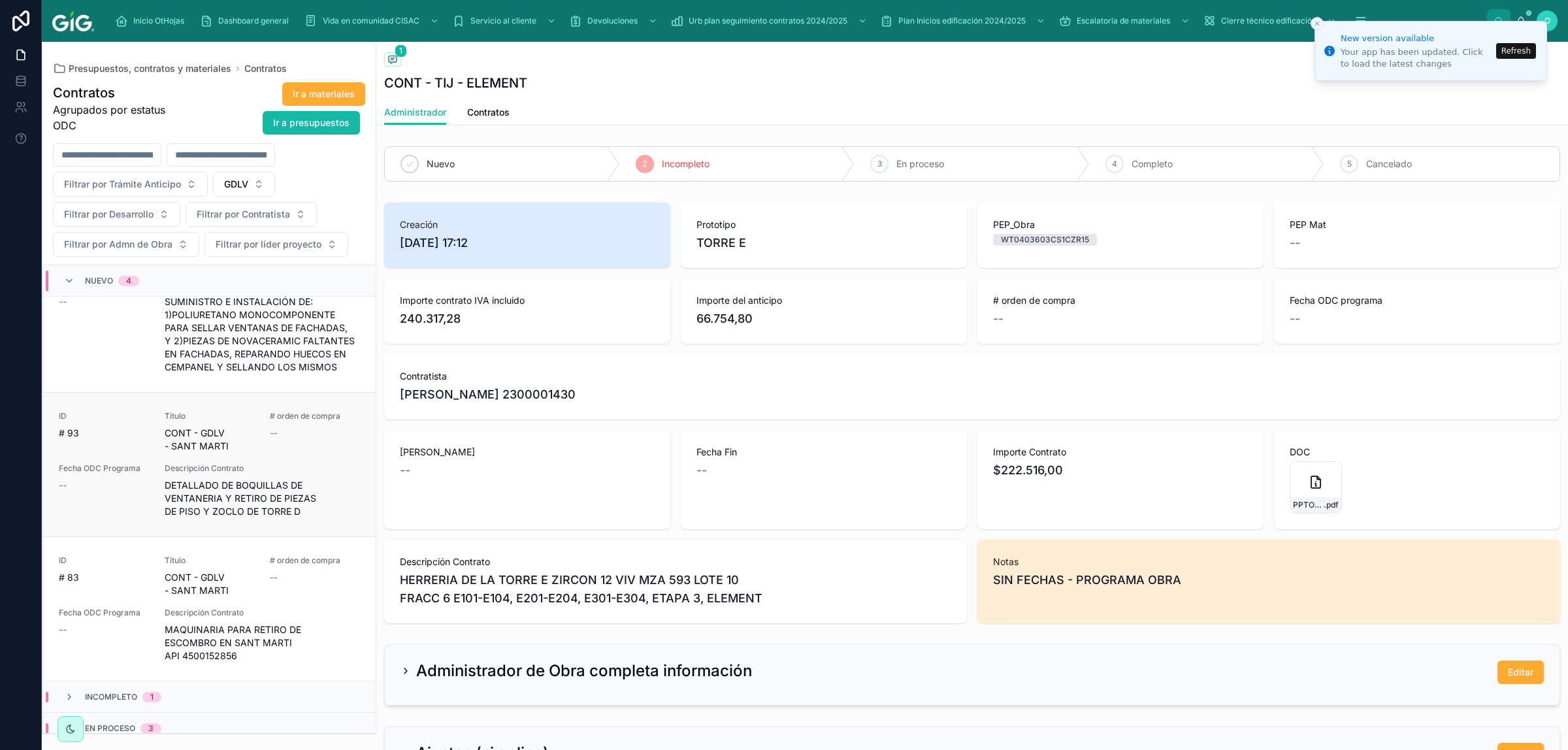
click at [106, 466] on div "Fecha ODC Programa --" at bounding box center [104, 490] width 90 height 55
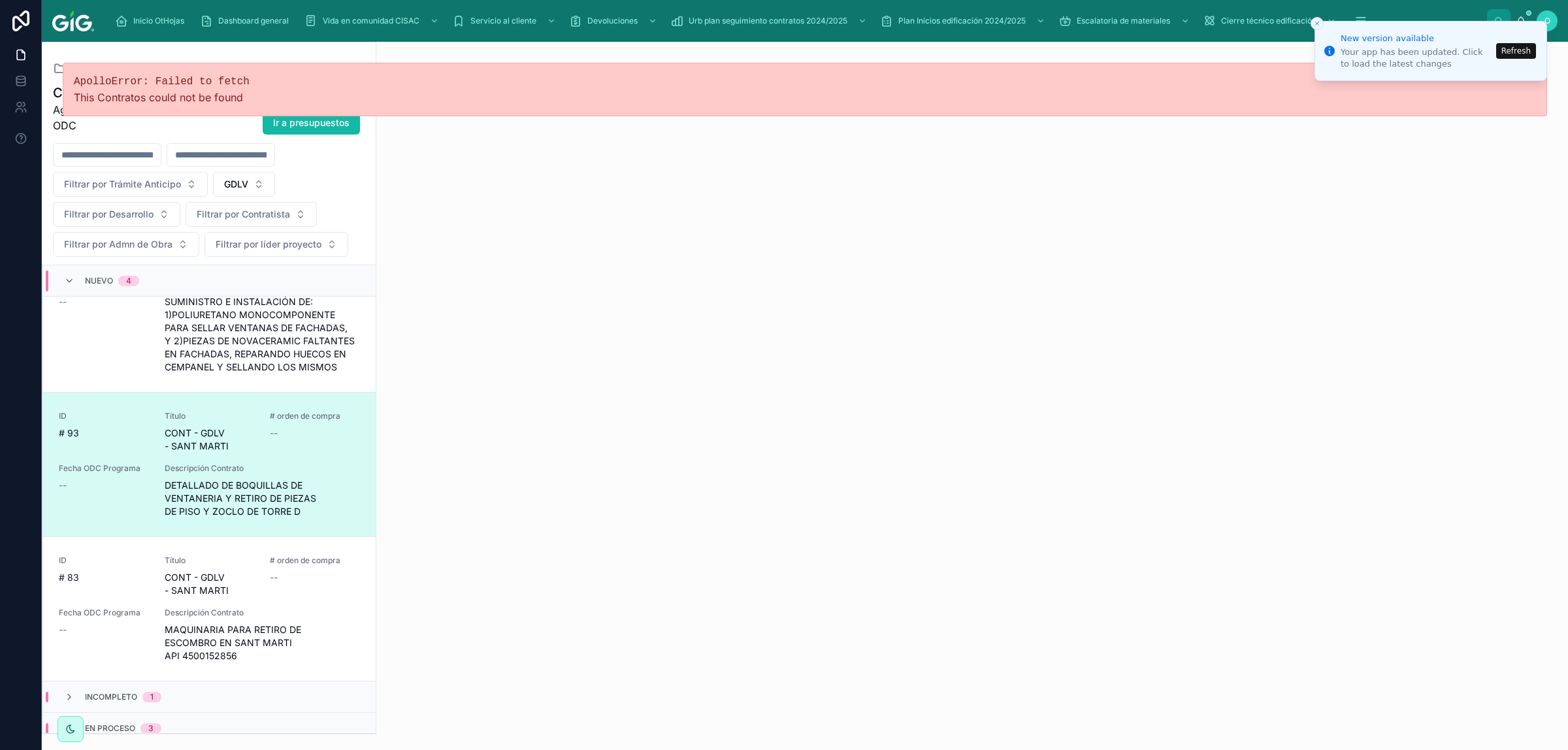
click at [121, 479] on div "--" at bounding box center [104, 485] width 90 height 13
click at [121, 495] on span "ID" at bounding box center [104, 561] width 90 height 10
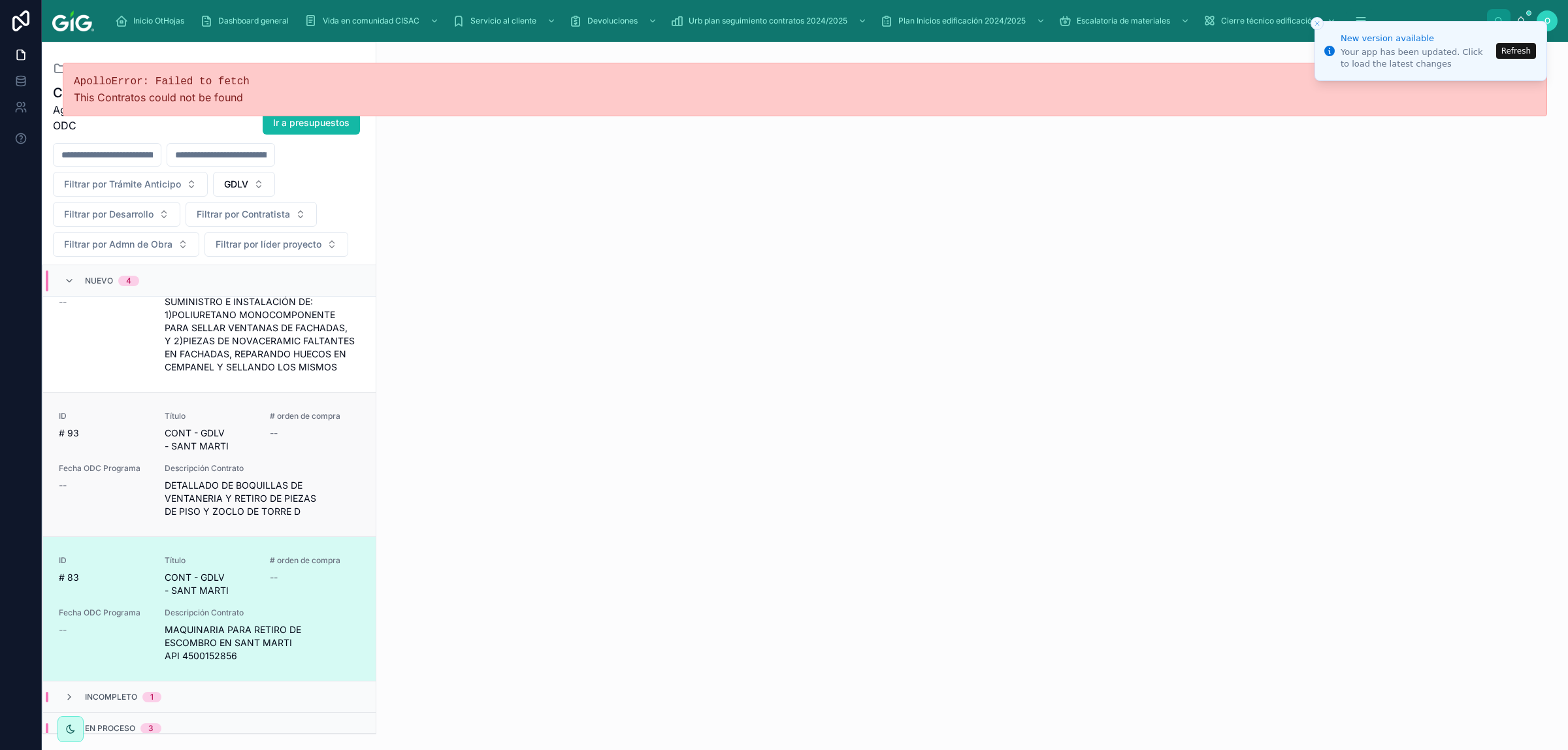
click at [106, 463] on span "Fecha ODC Programa" at bounding box center [104, 469] width 90 height 10
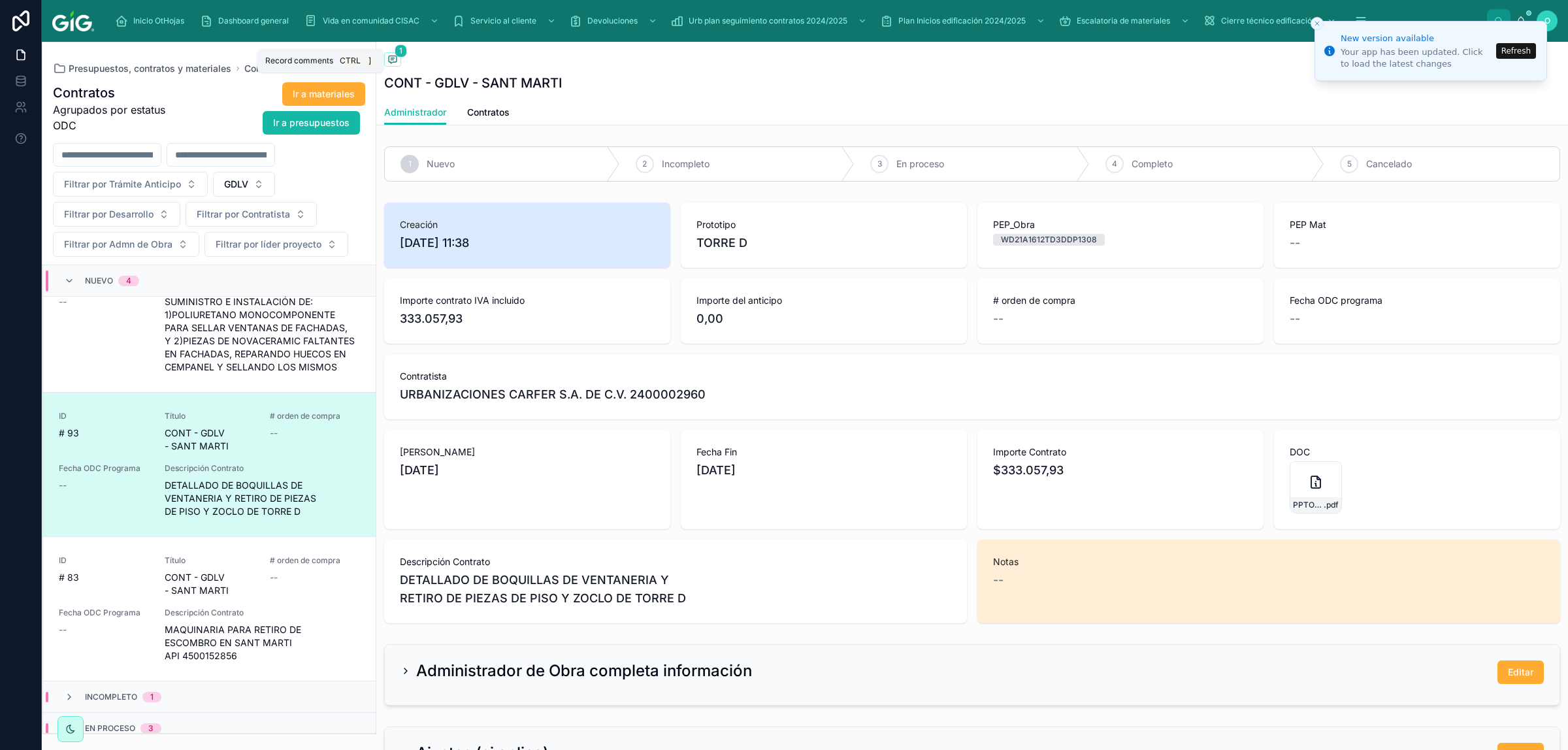
click at [395, 54] on span "1" at bounding box center [401, 50] width 12 height 13
